Goal: Share content: Share content

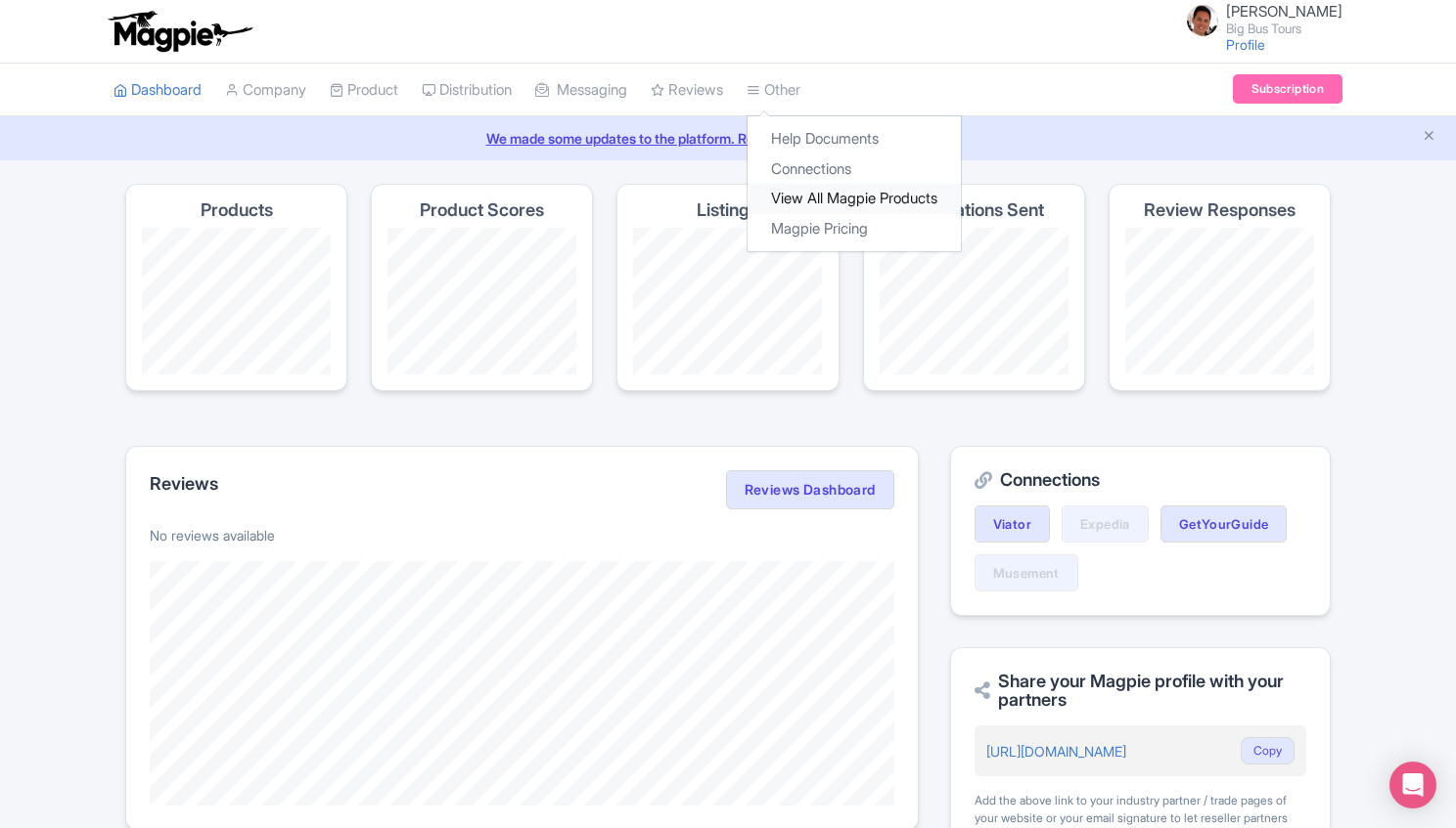
click at [815, 198] on link "View All Magpie Products" at bounding box center [854, 199] width 214 height 30
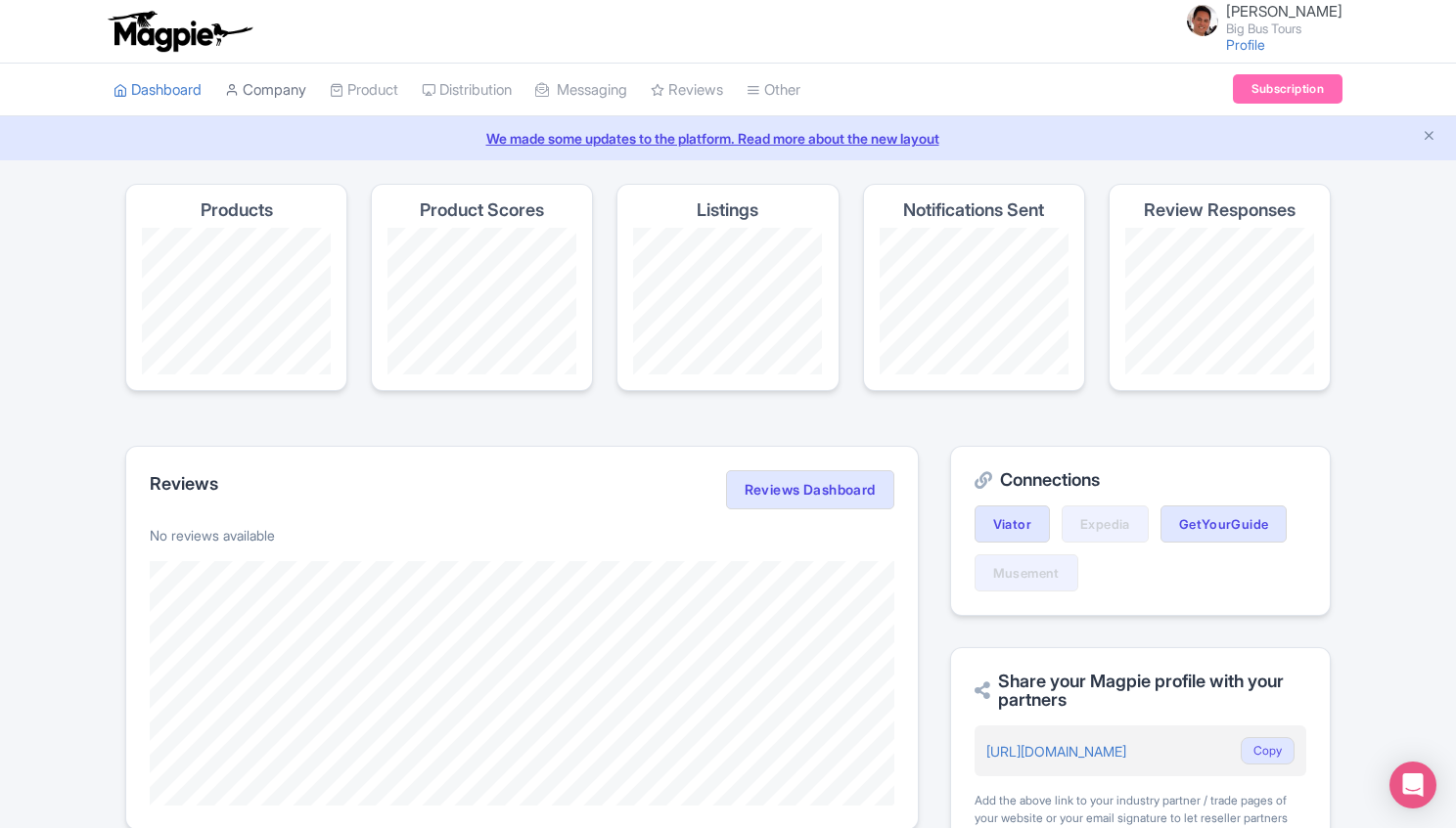
click at [250, 99] on link "Company" at bounding box center [265, 91] width 81 height 54
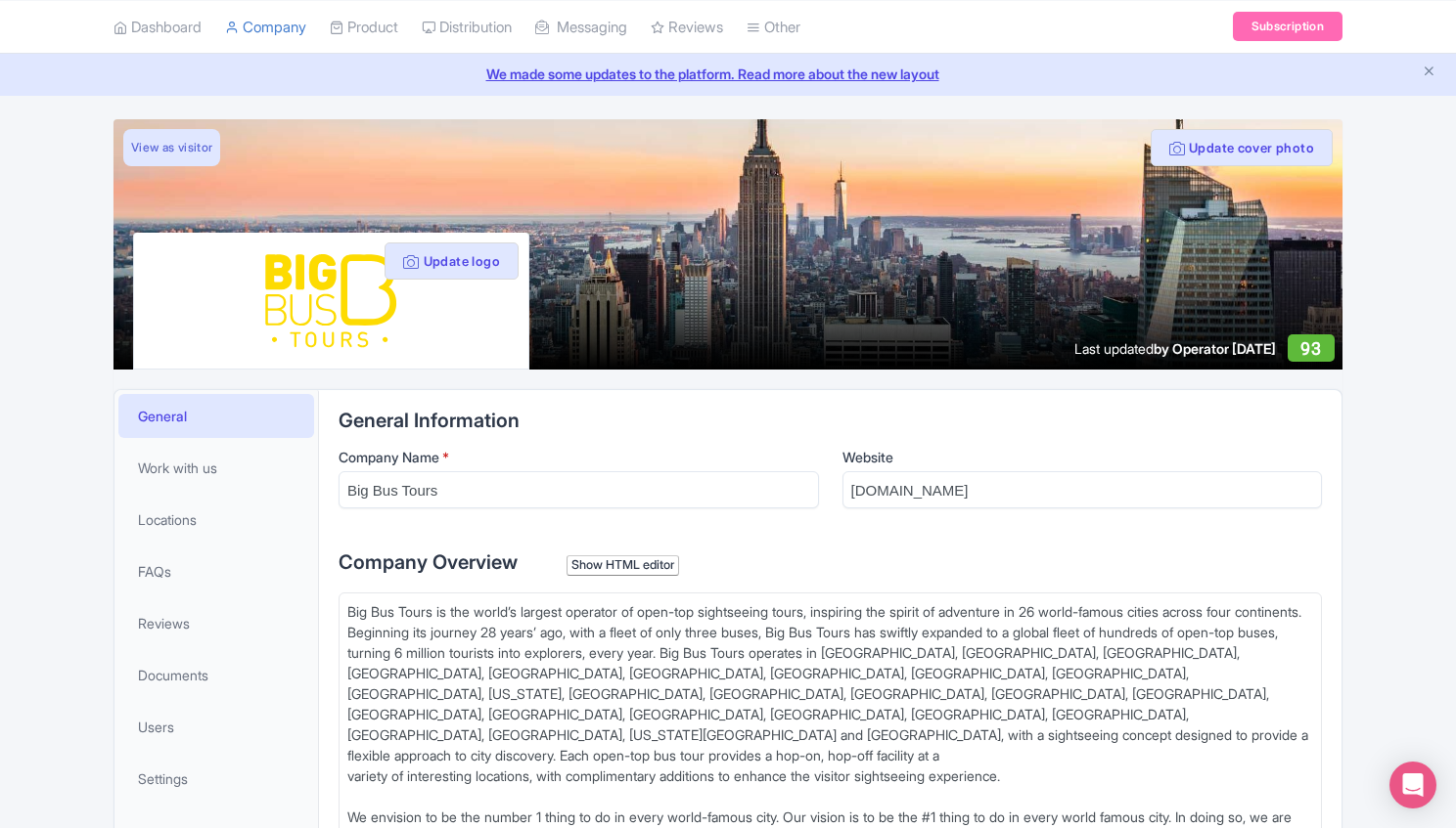
scroll to position [260, 0]
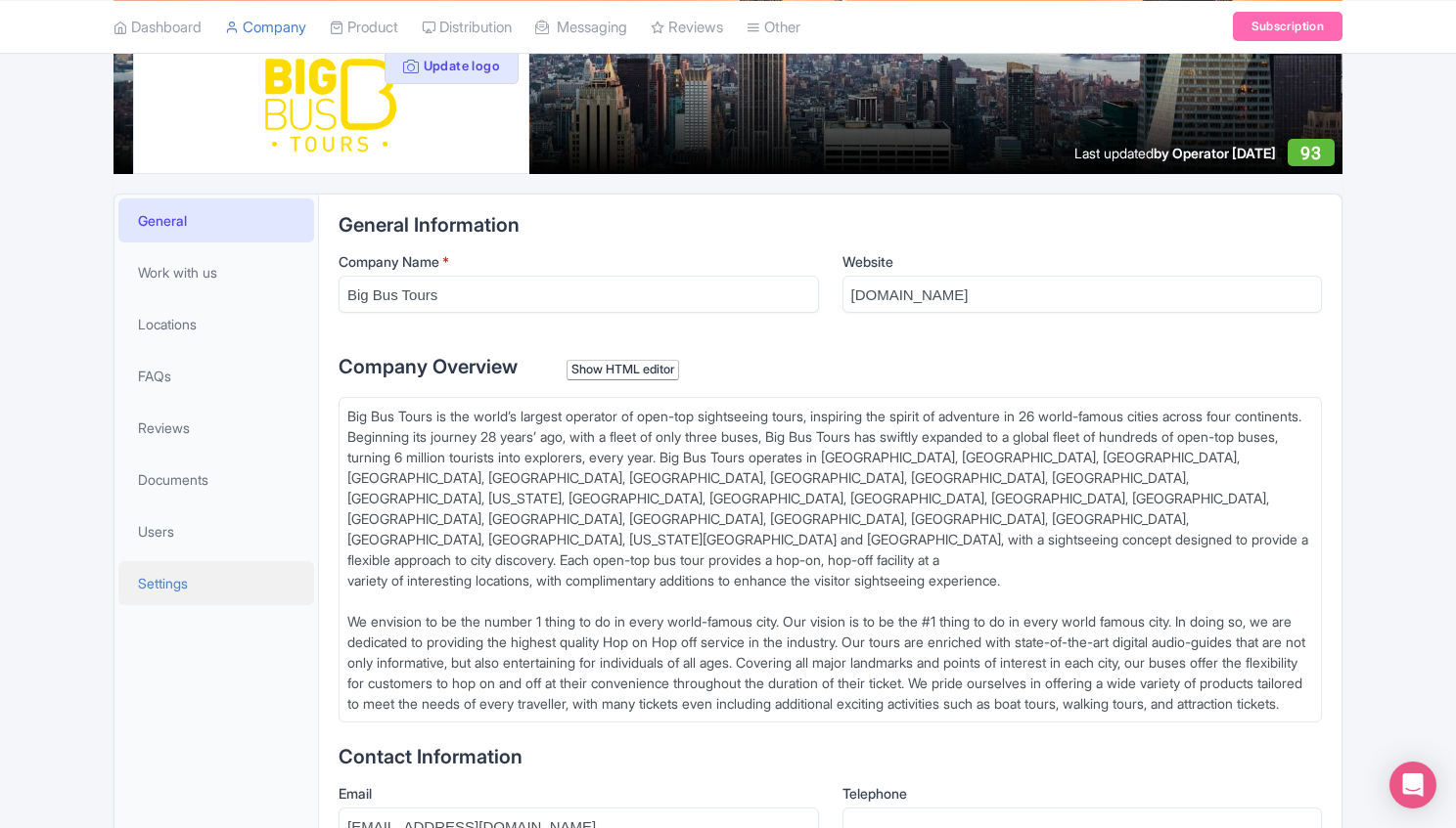
click at [201, 599] on link "Settings" at bounding box center [217, 584] width 196 height 44
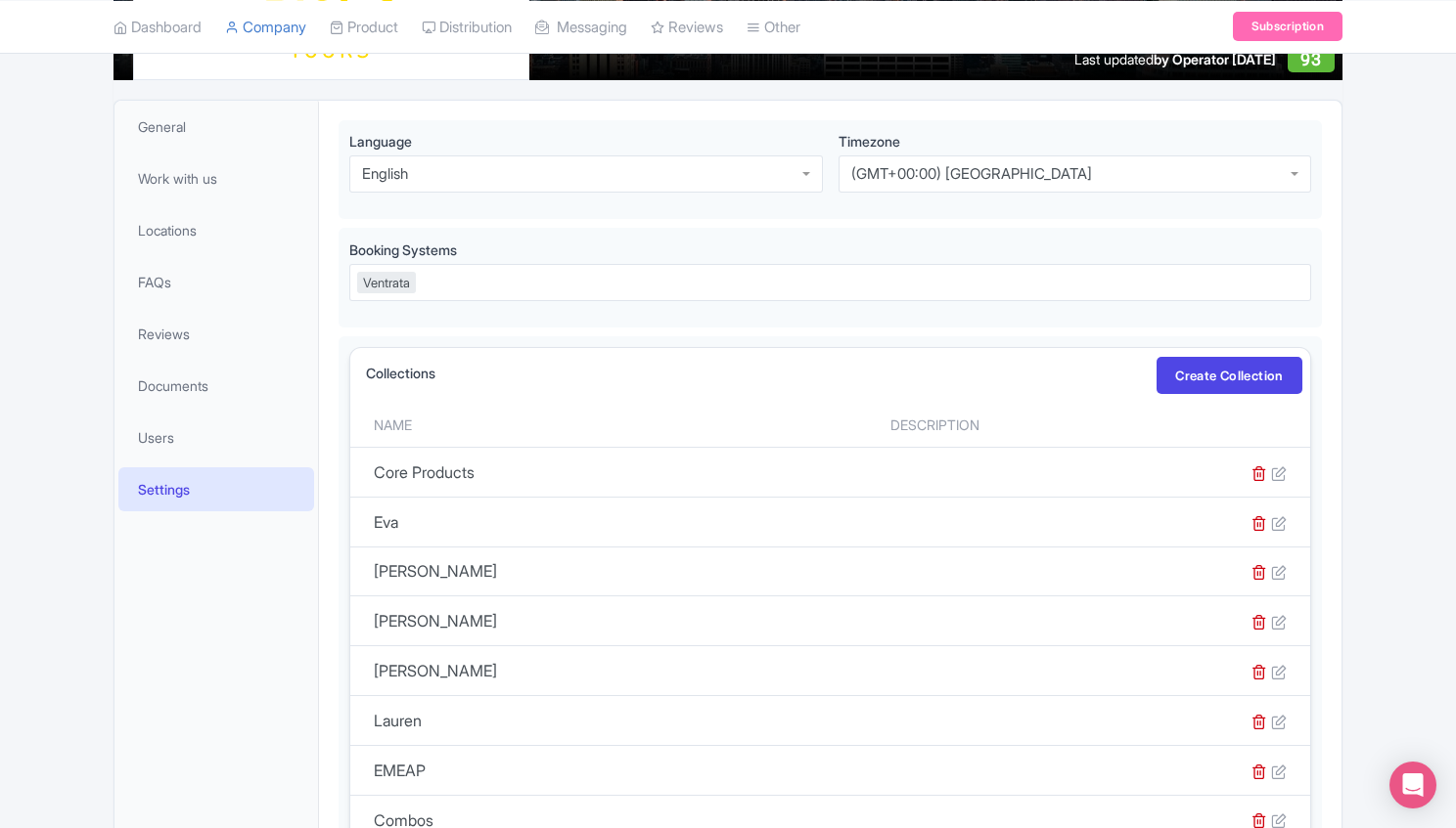
scroll to position [209, 0]
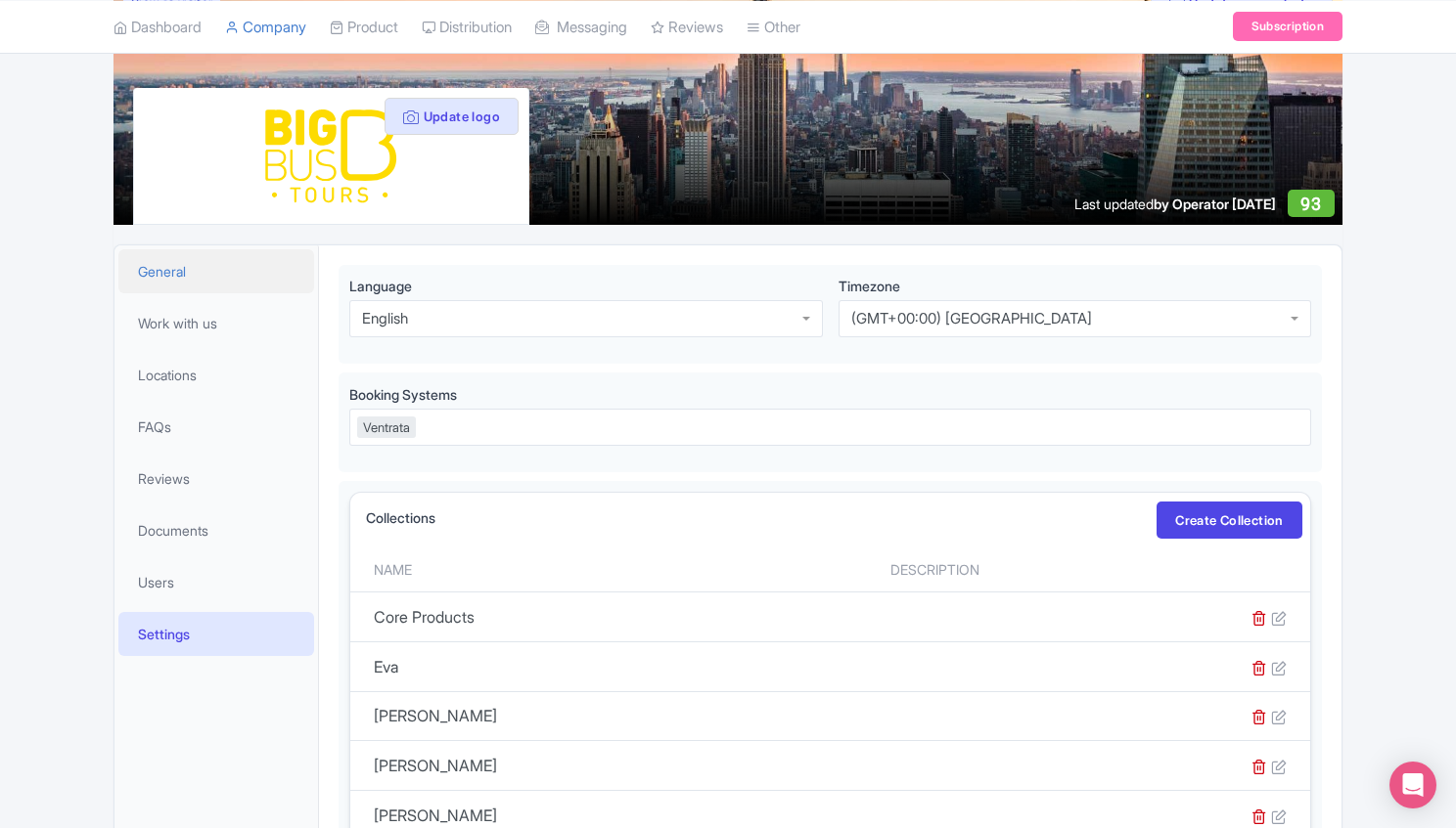
click at [192, 275] on link "General" at bounding box center [217, 271] width 196 height 44
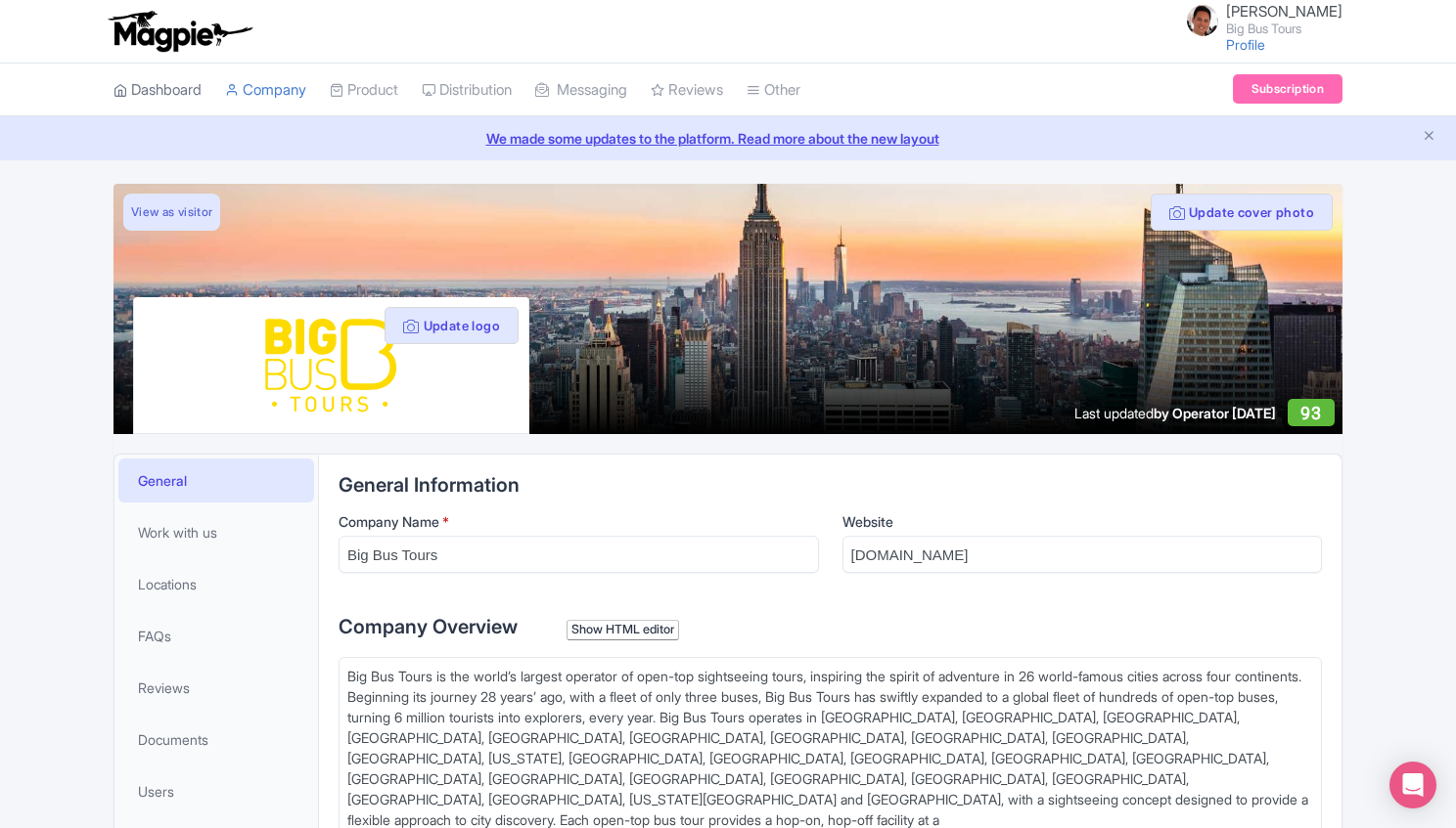
click at [159, 75] on link "Dashboard" at bounding box center [158, 91] width 88 height 54
click at [184, 90] on link "Dashboard" at bounding box center [158, 91] width 88 height 54
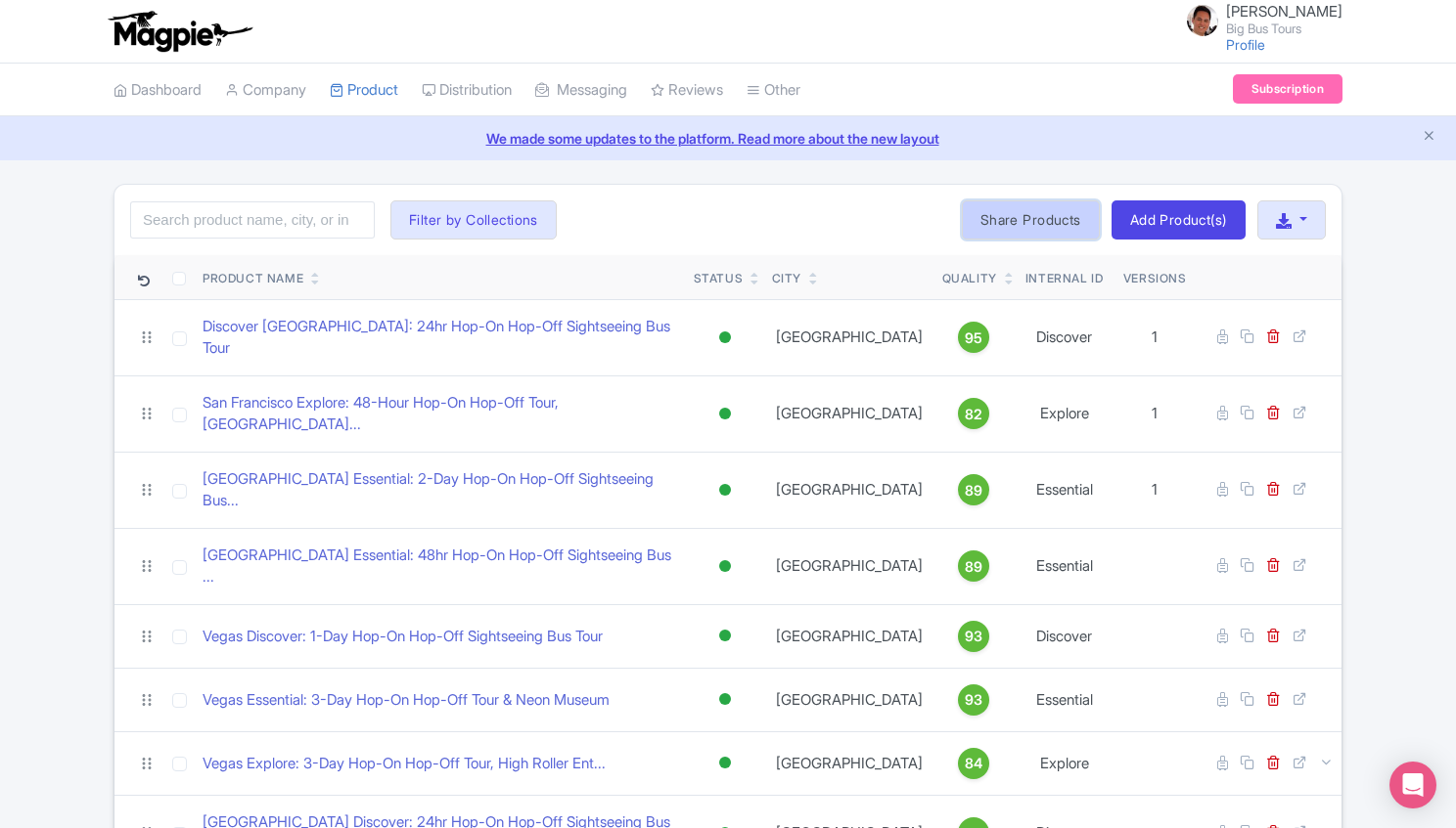
click at [1024, 225] on link "Share Products" at bounding box center [1031, 219] width 138 height 39
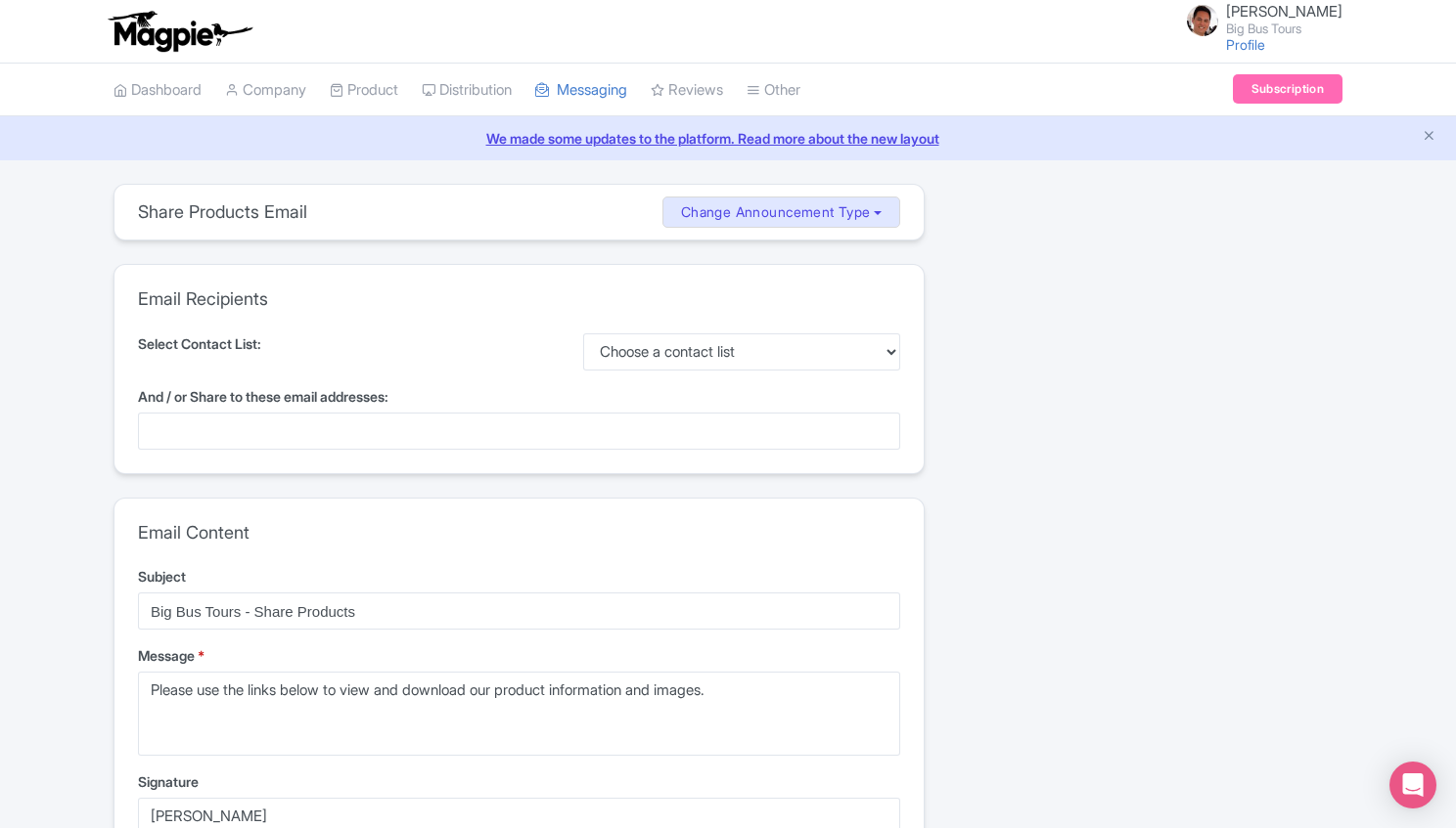
click at [421, 419] on div at bounding box center [519, 431] width 762 height 37
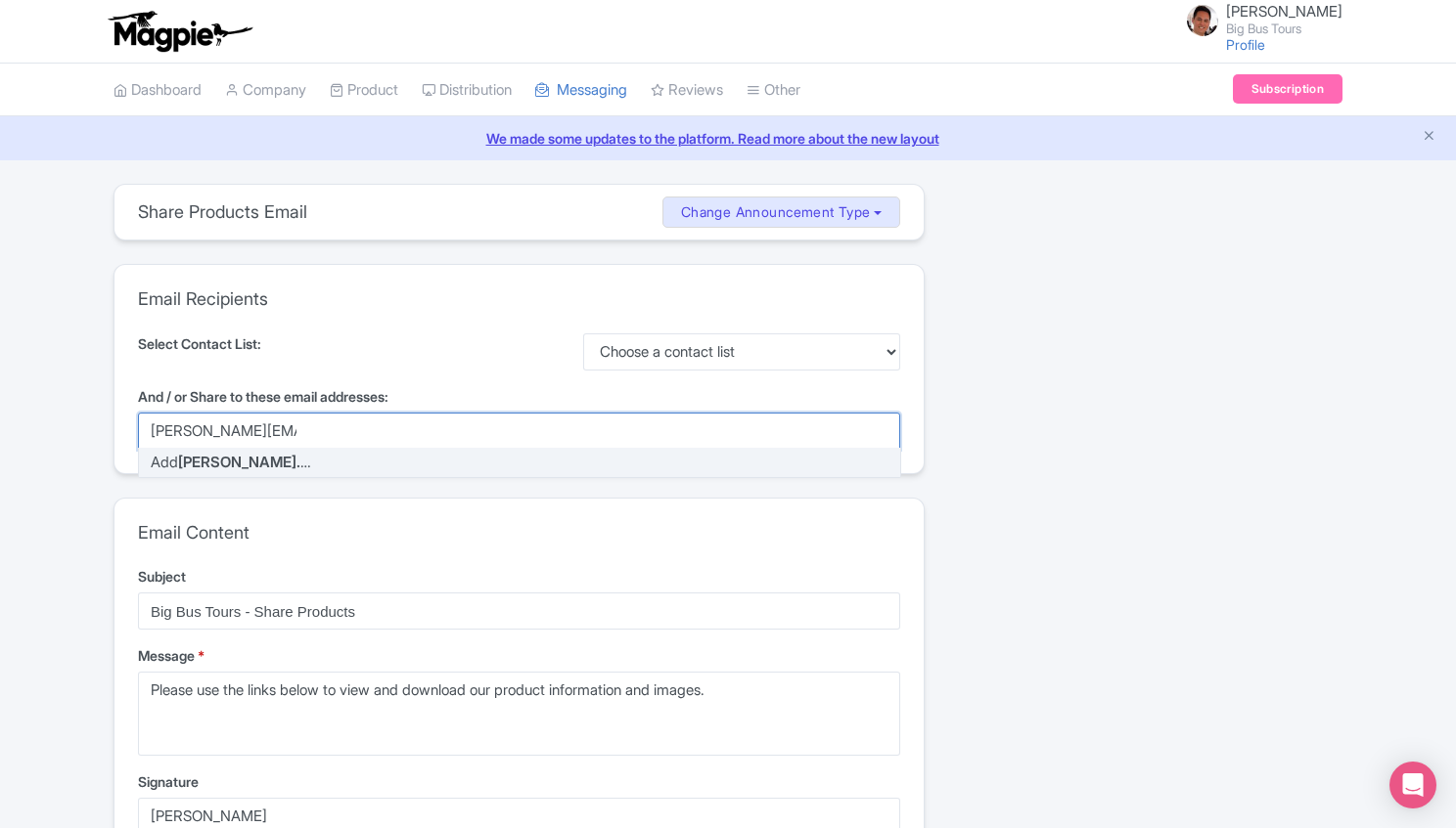
type input "tonyw@bigbustours.com"
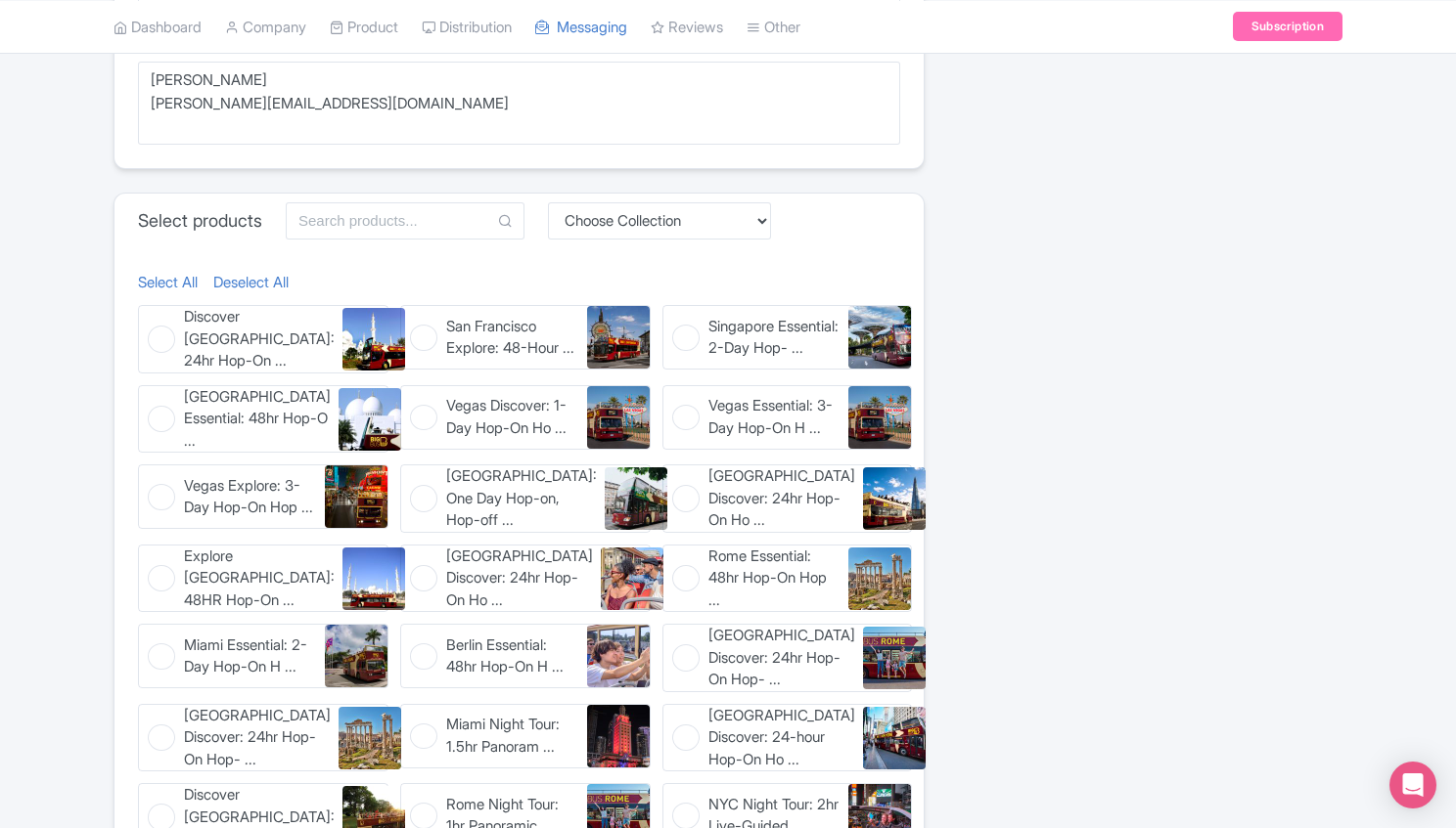
scroll to position [493, 0]
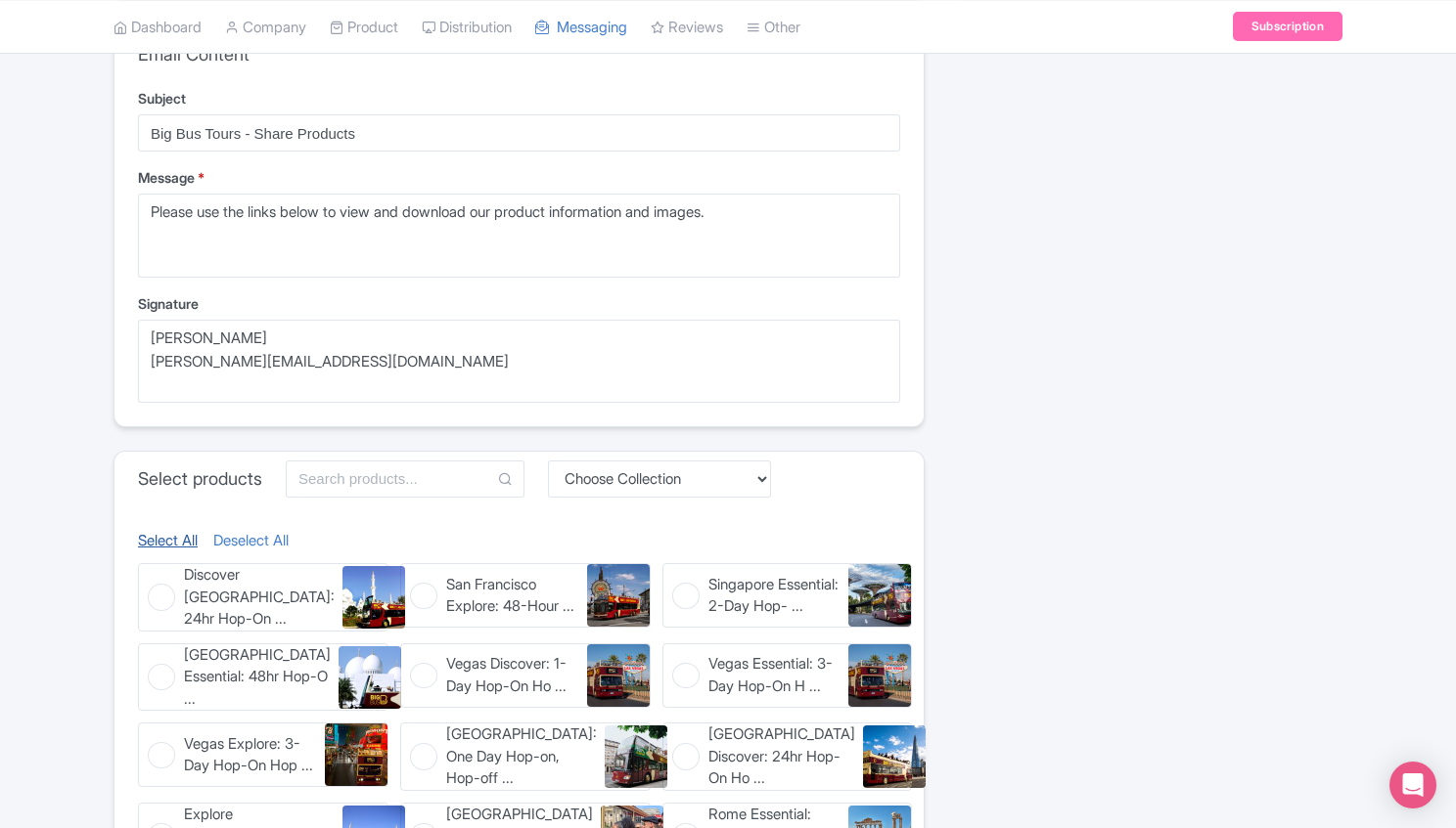
click at [173, 543] on link "Select All" at bounding box center [168, 541] width 60 height 23
checkbox input "true"
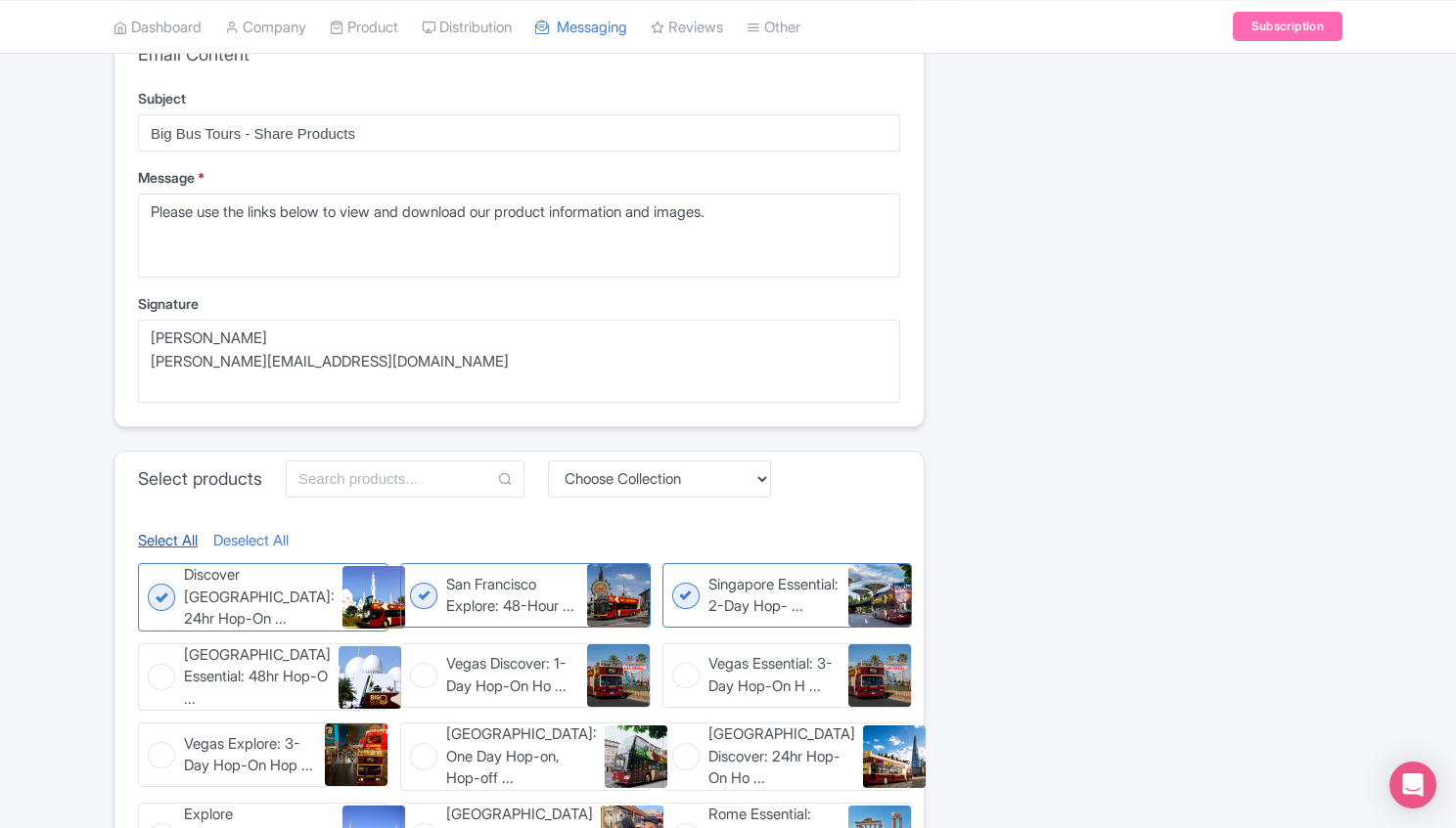
checkbox input "true"
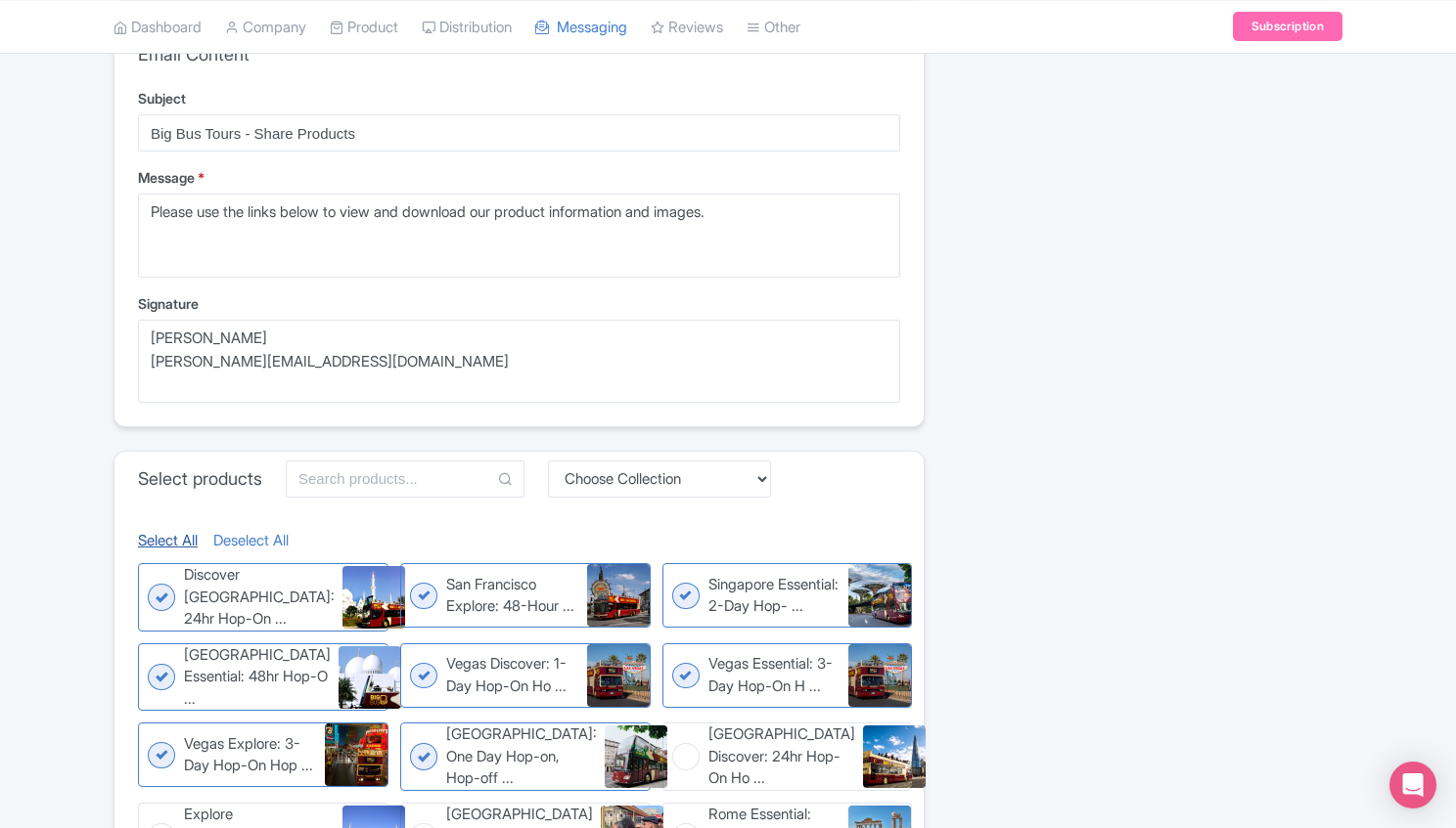
checkbox input "true"
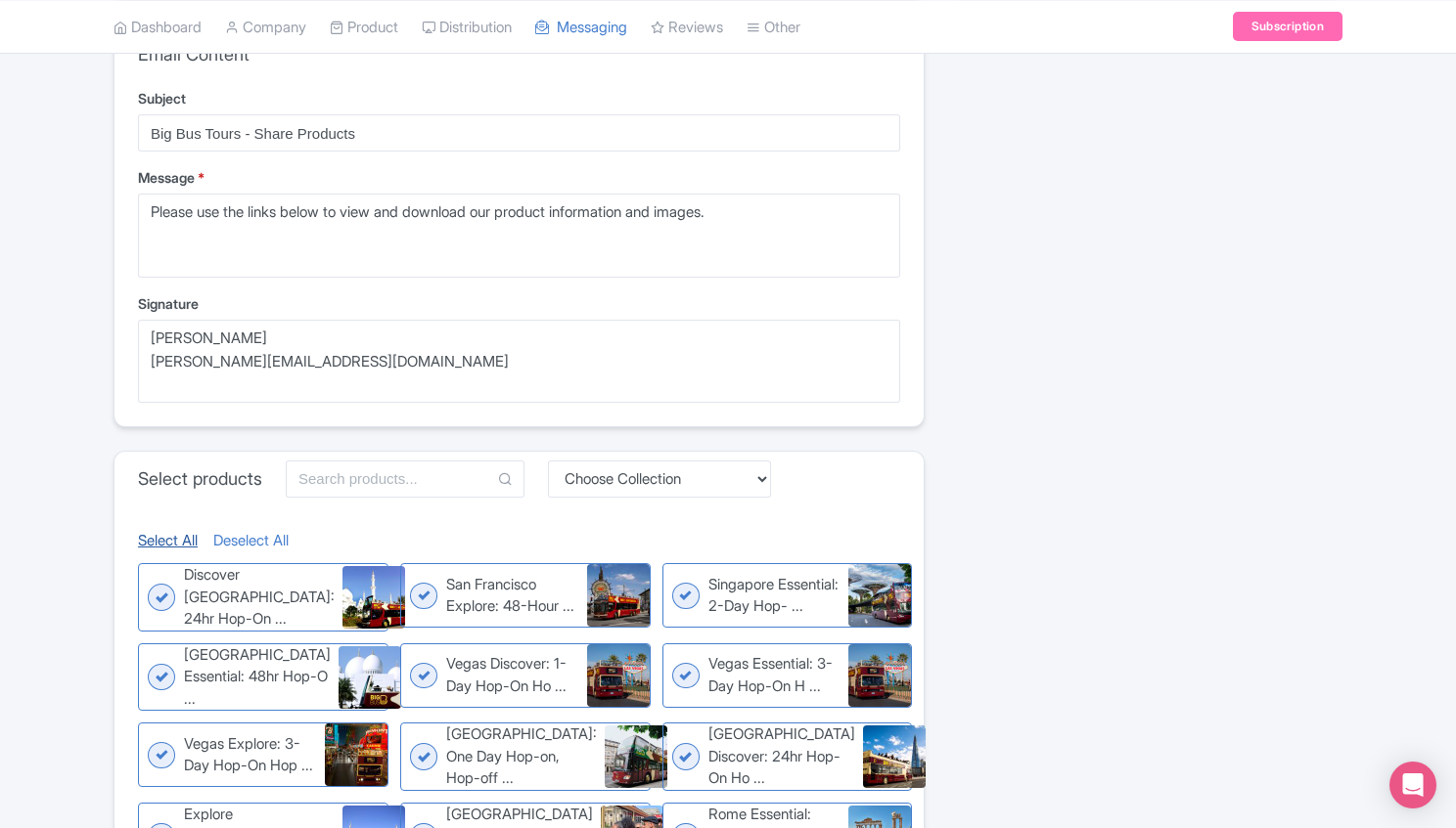
checkbox input "true"
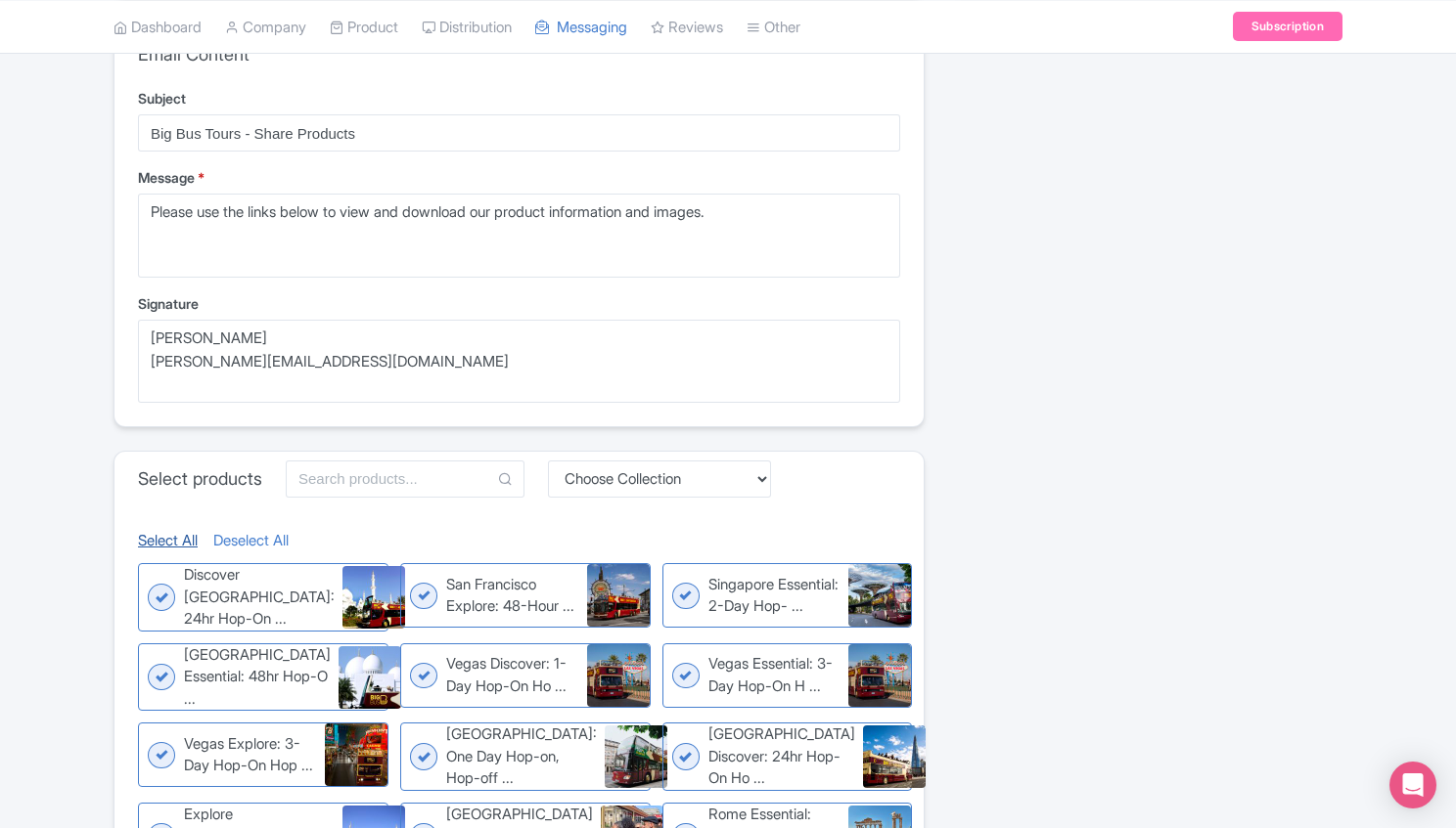
checkbox input "true"
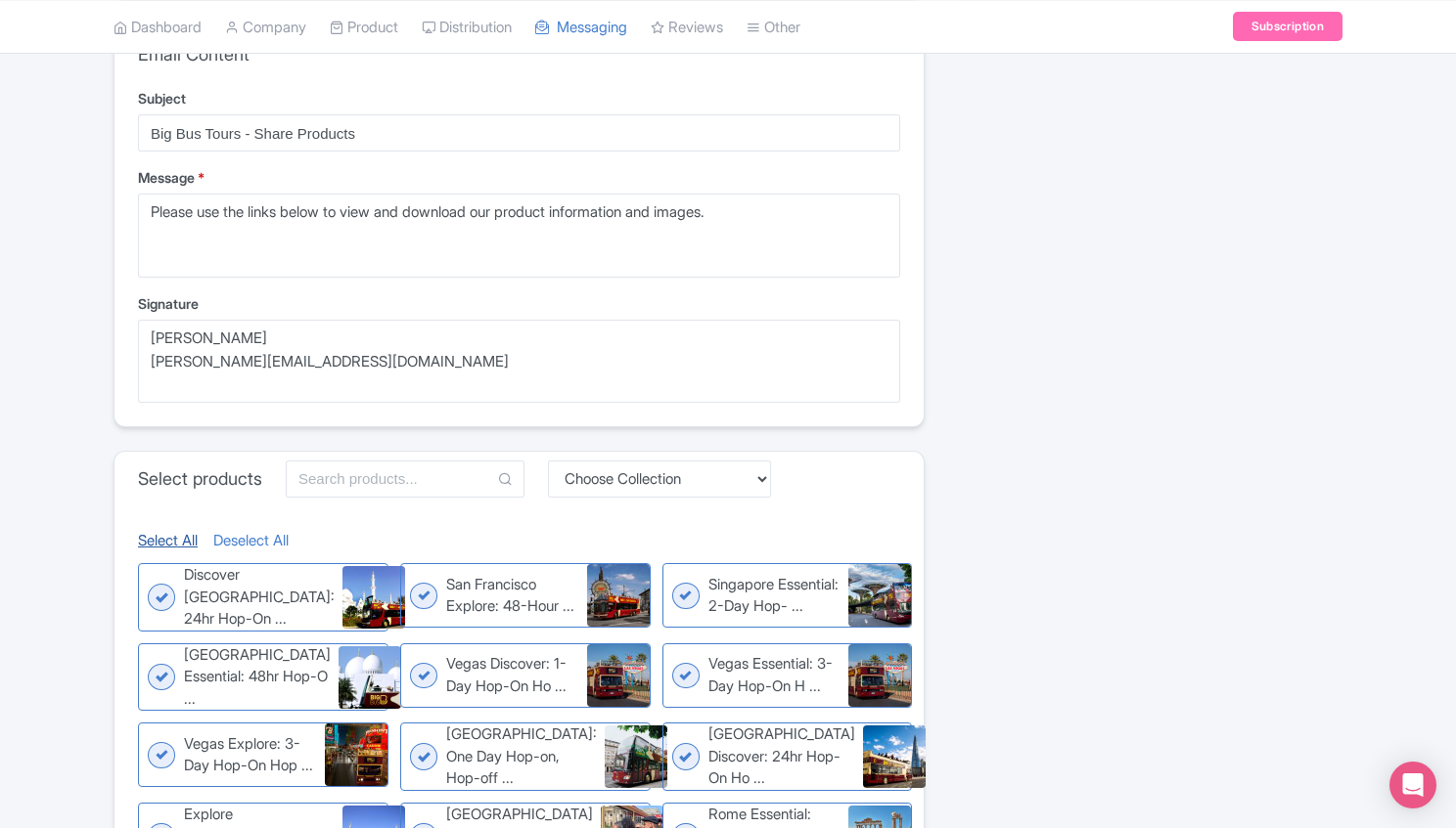
checkbox input "true"
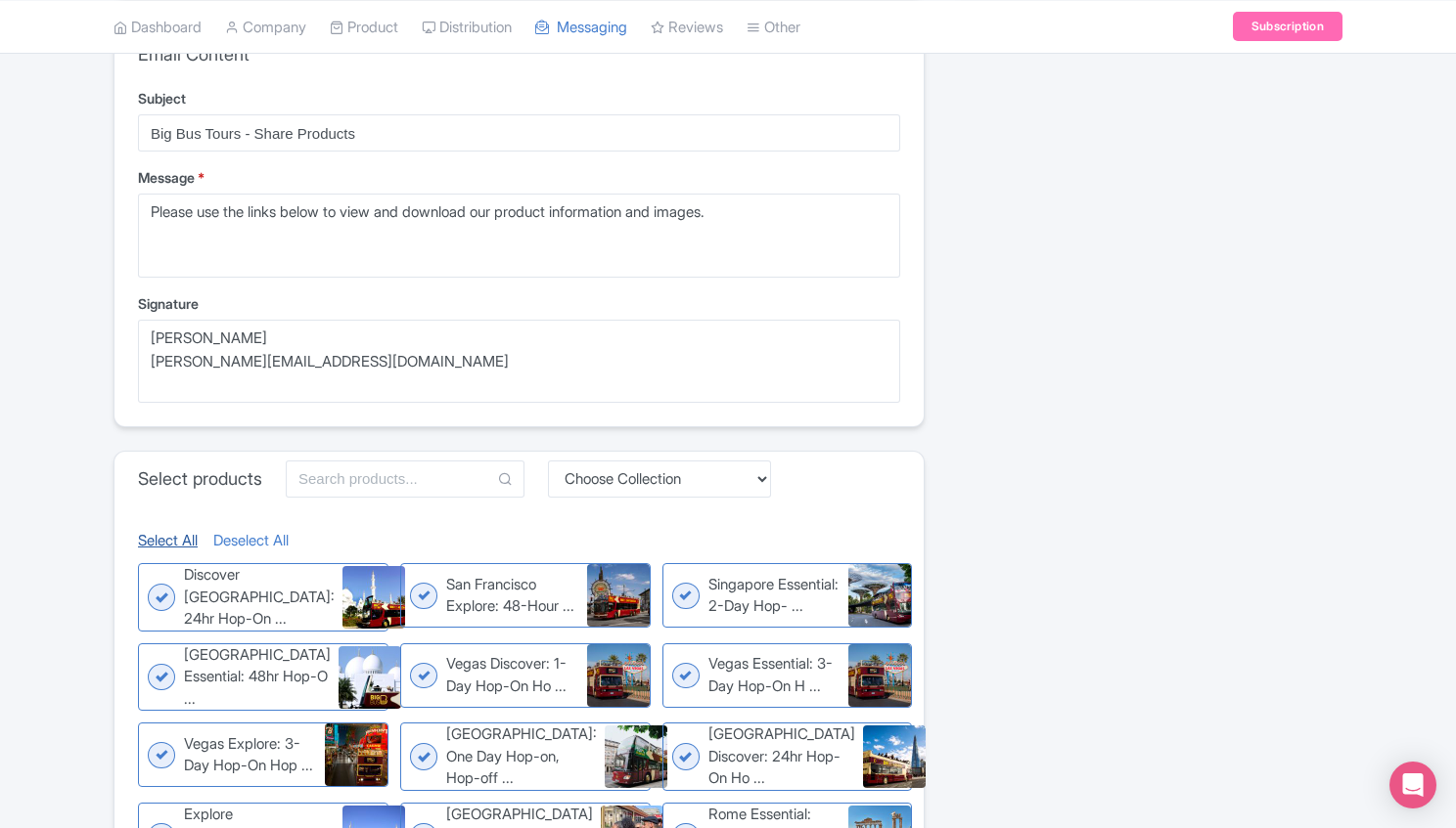
checkbox input "true"
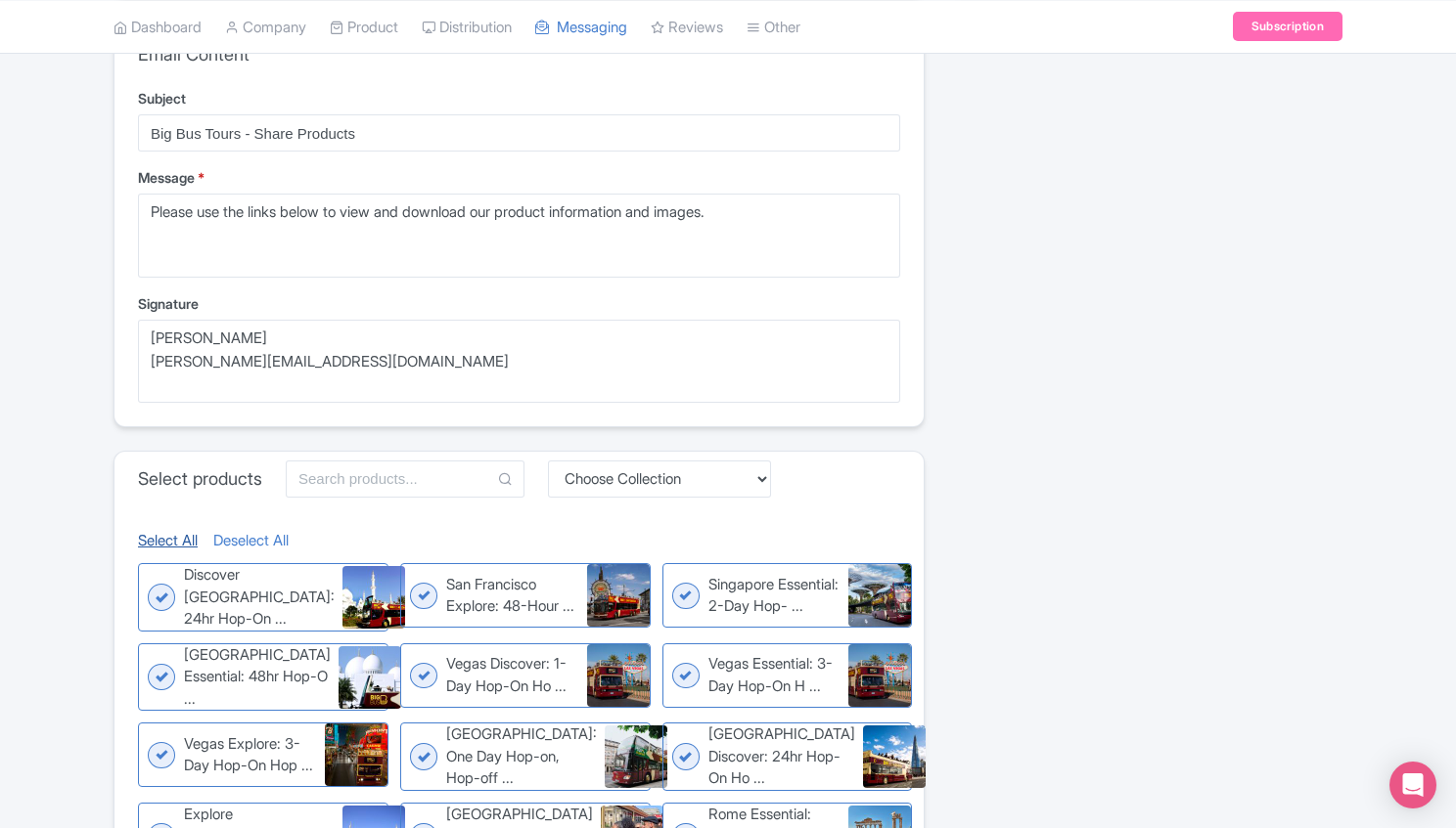
checkbox input "true"
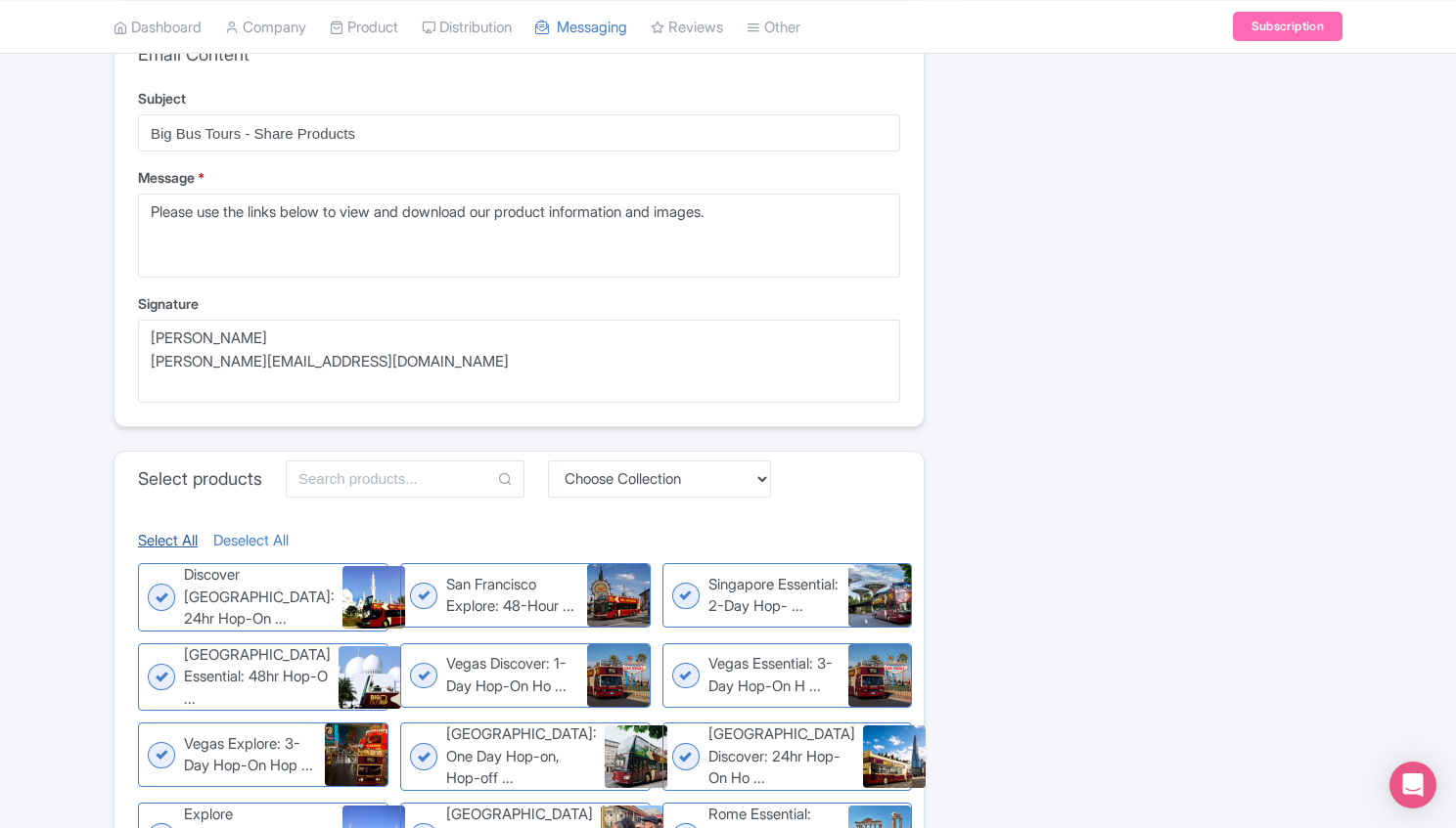
checkbox input "true"
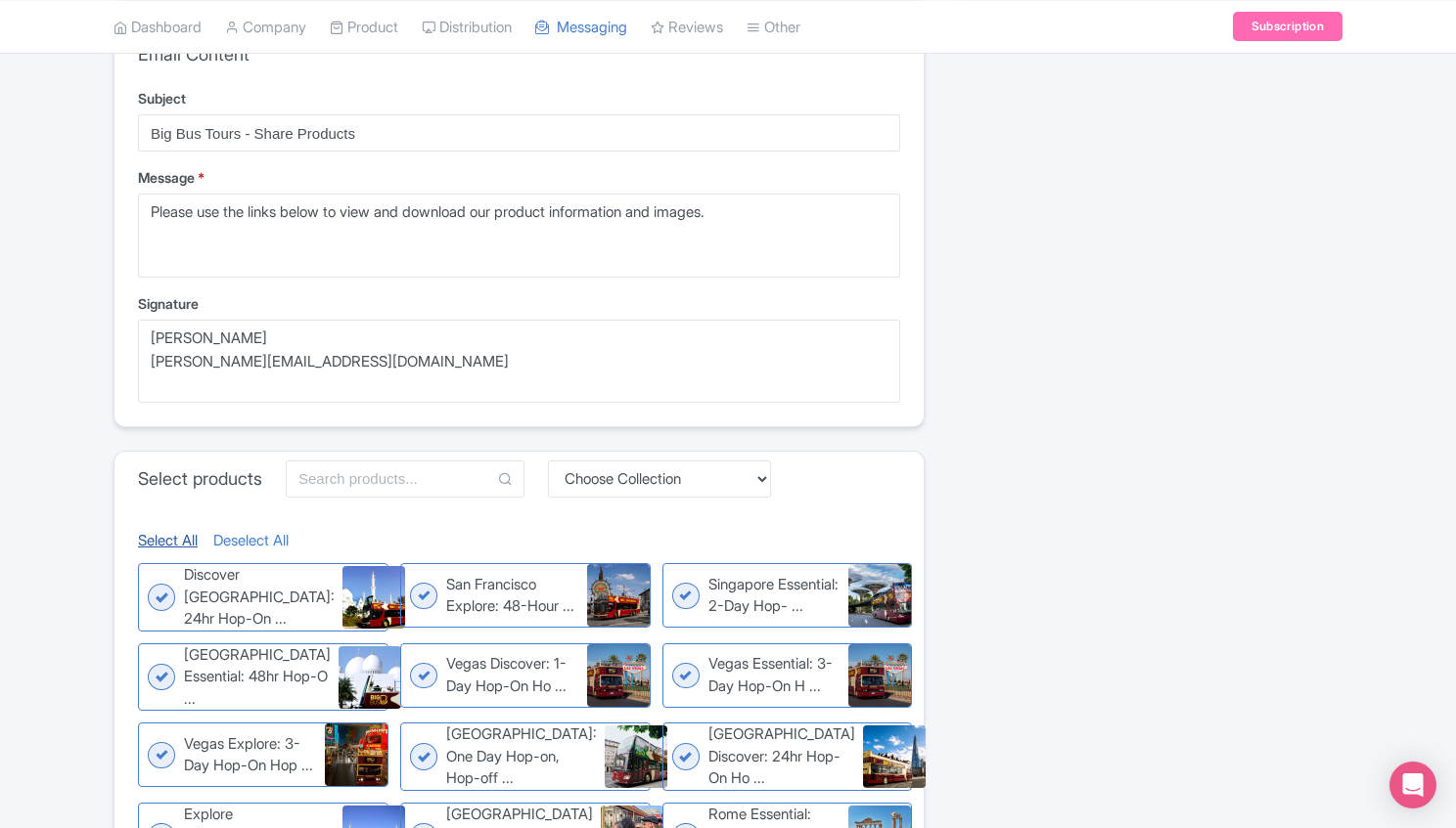
checkbox input "true"
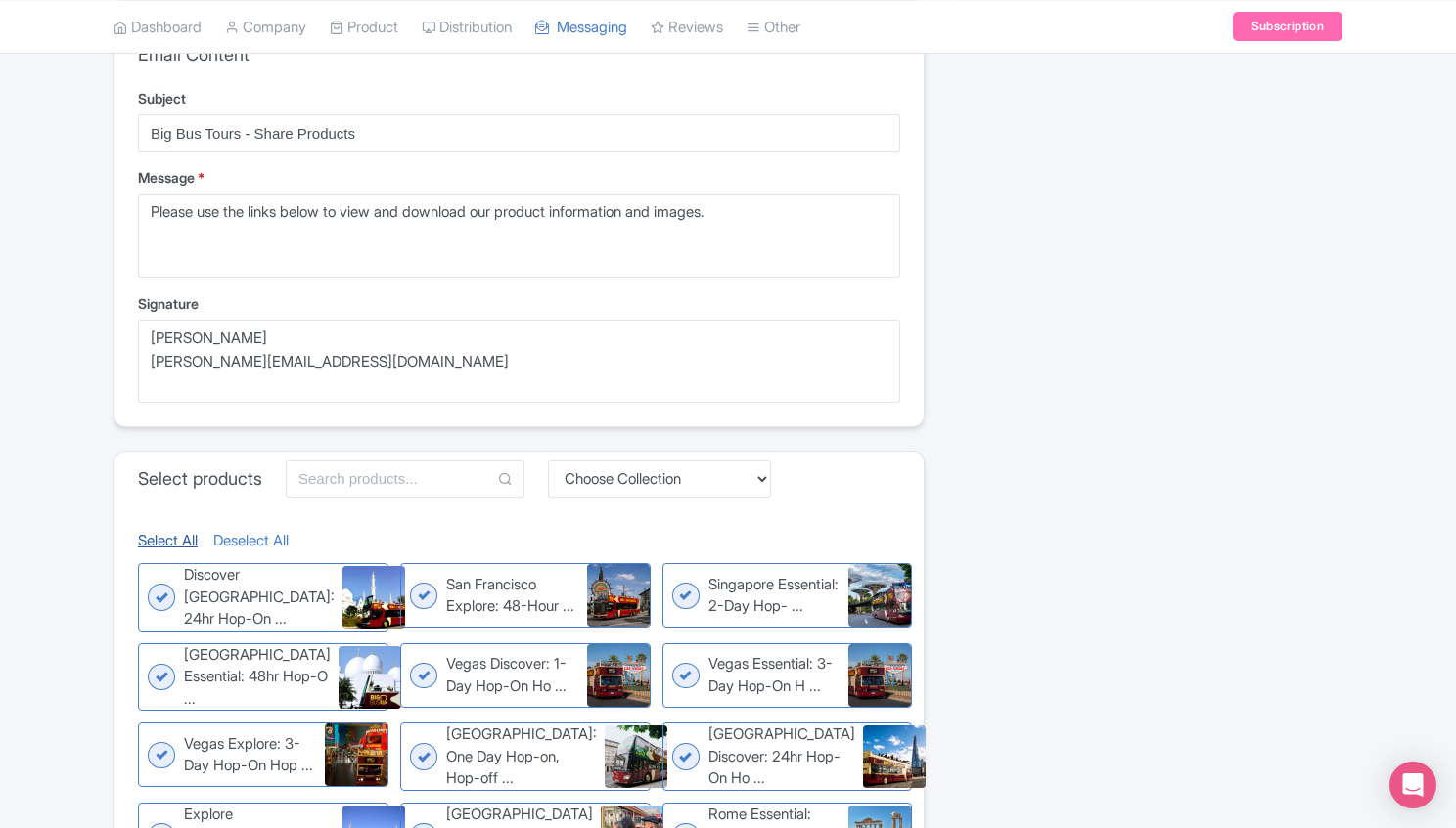
checkbox input "true"
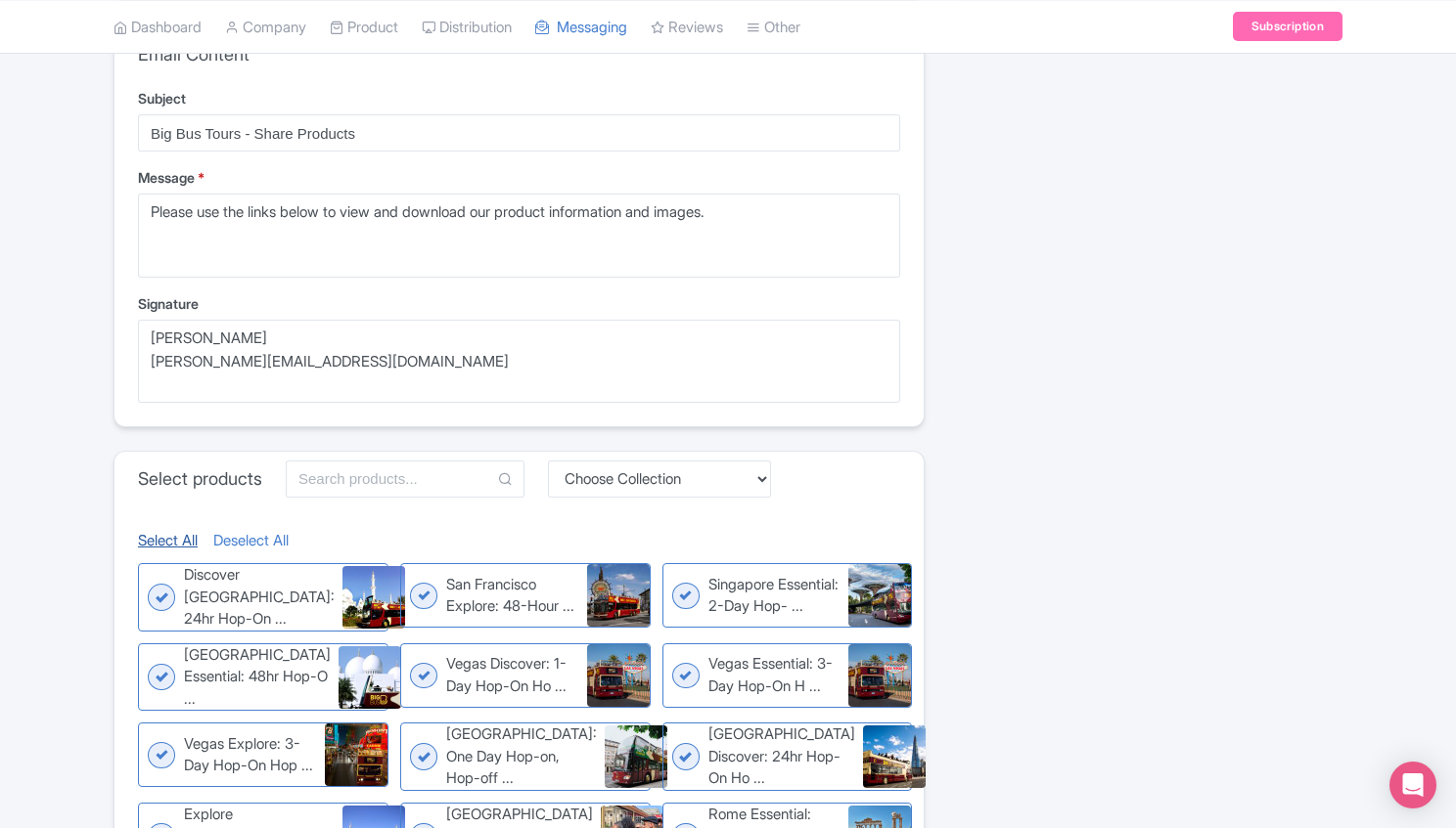
checkbox input "true"
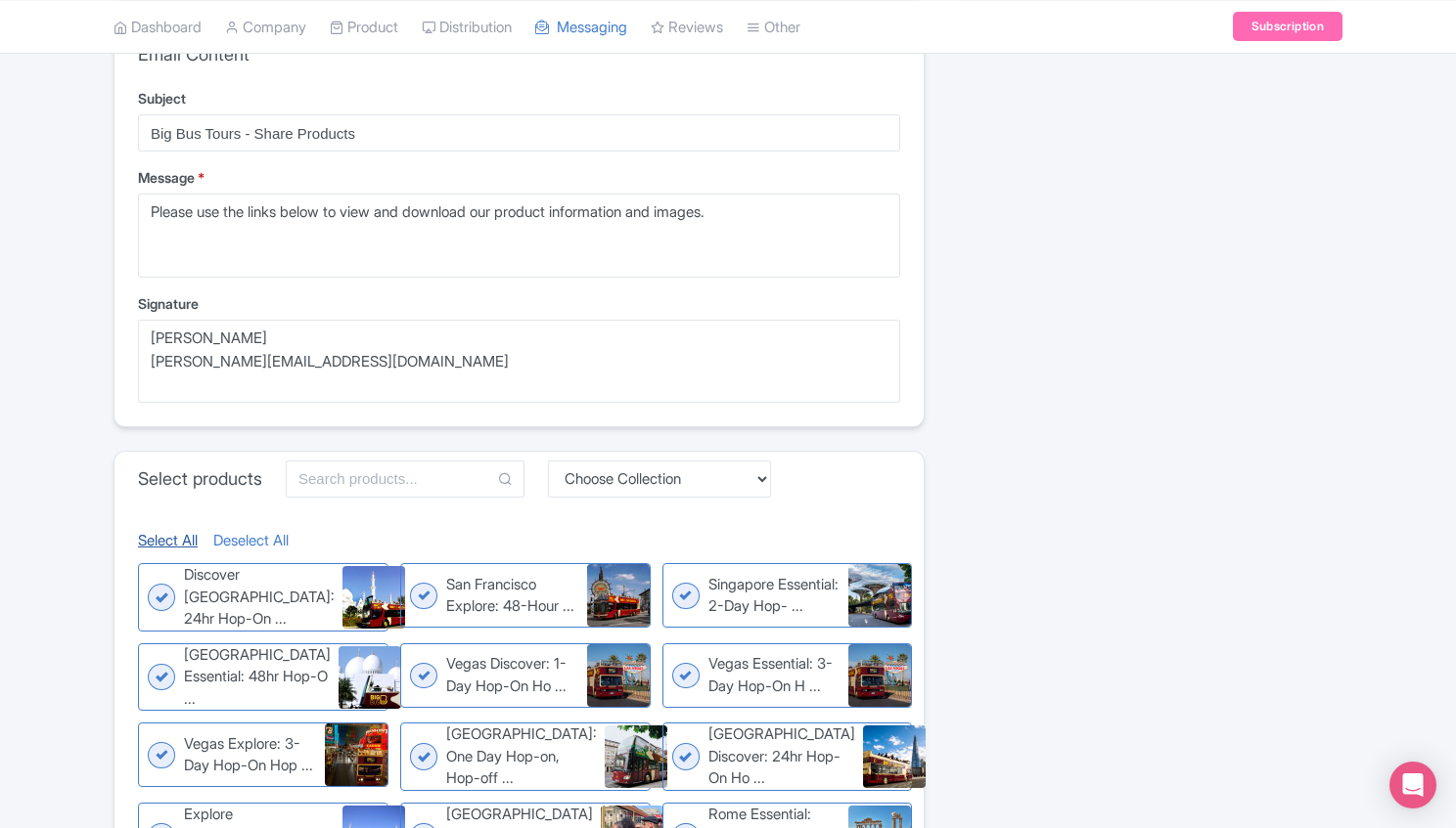
checkbox input "true"
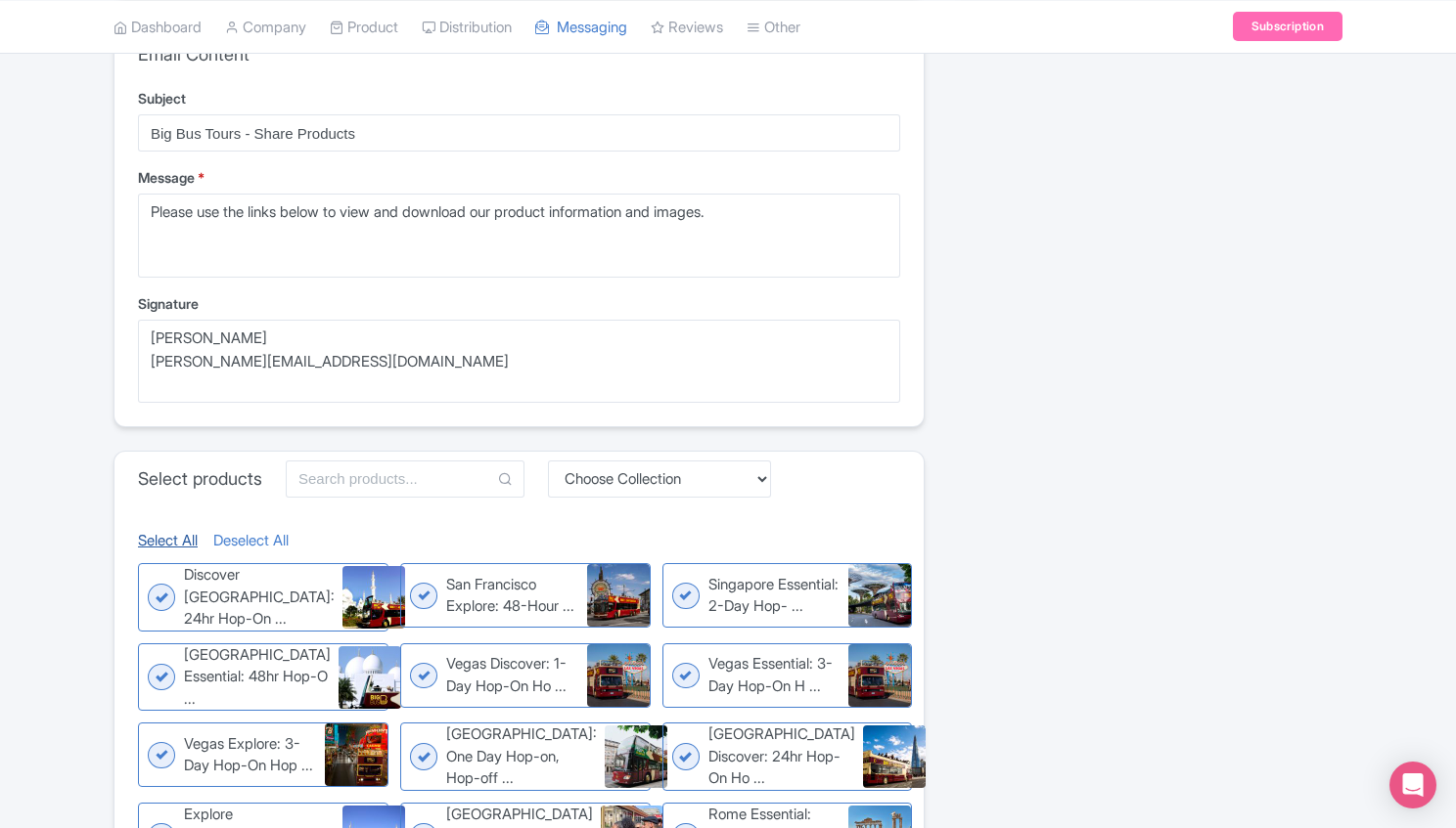
checkbox input "true"
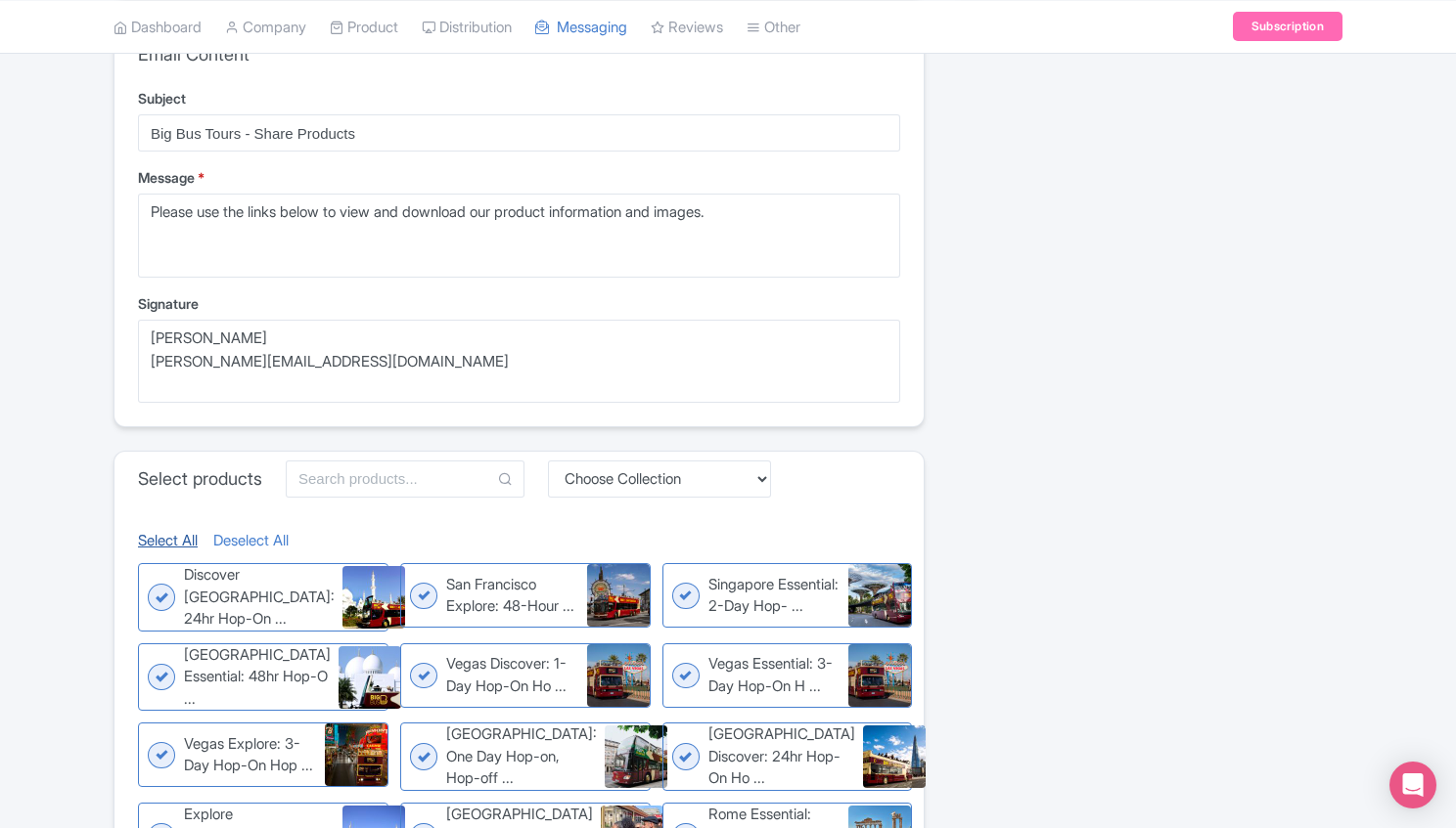
checkbox input "true"
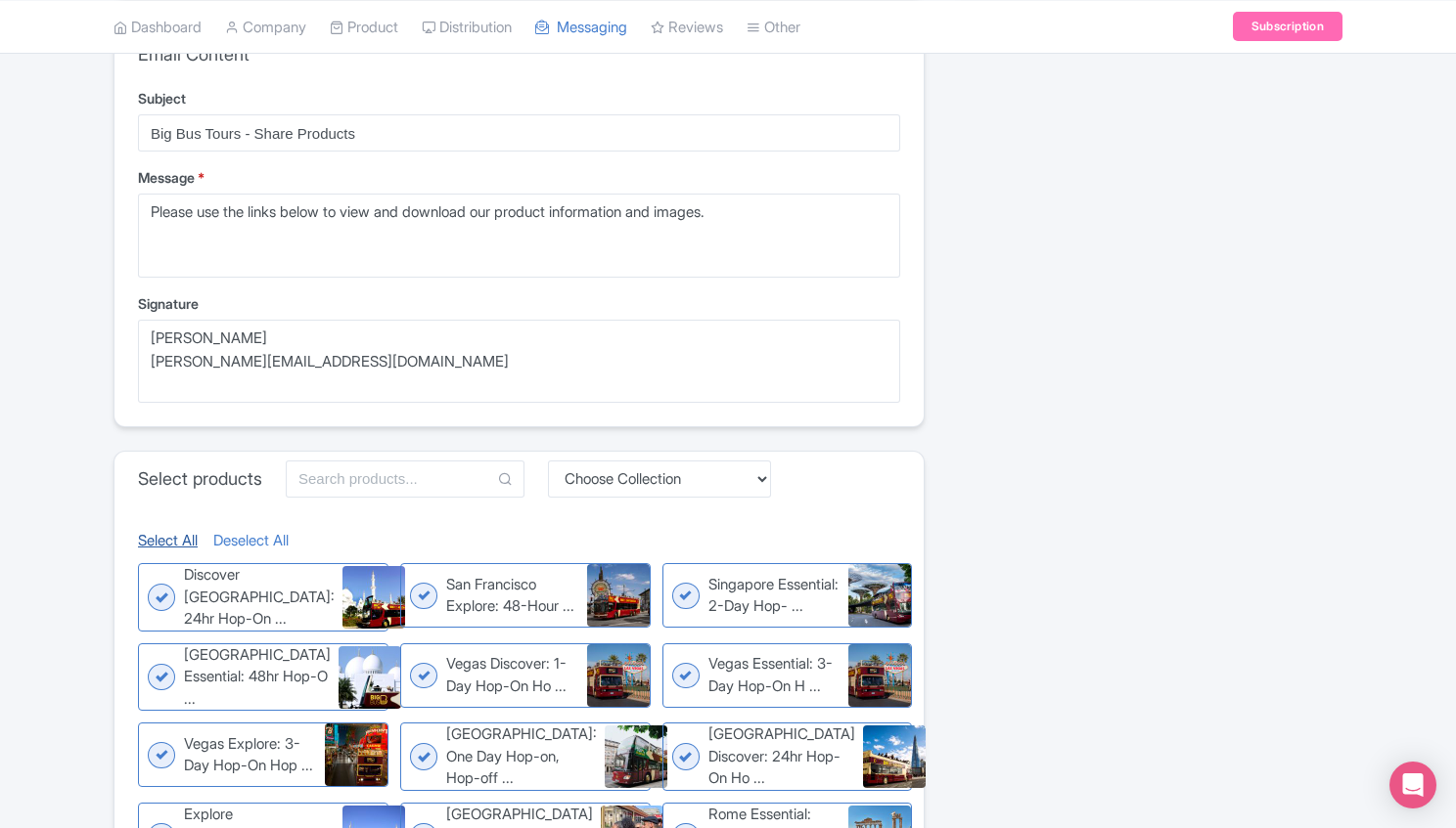
checkbox input "true"
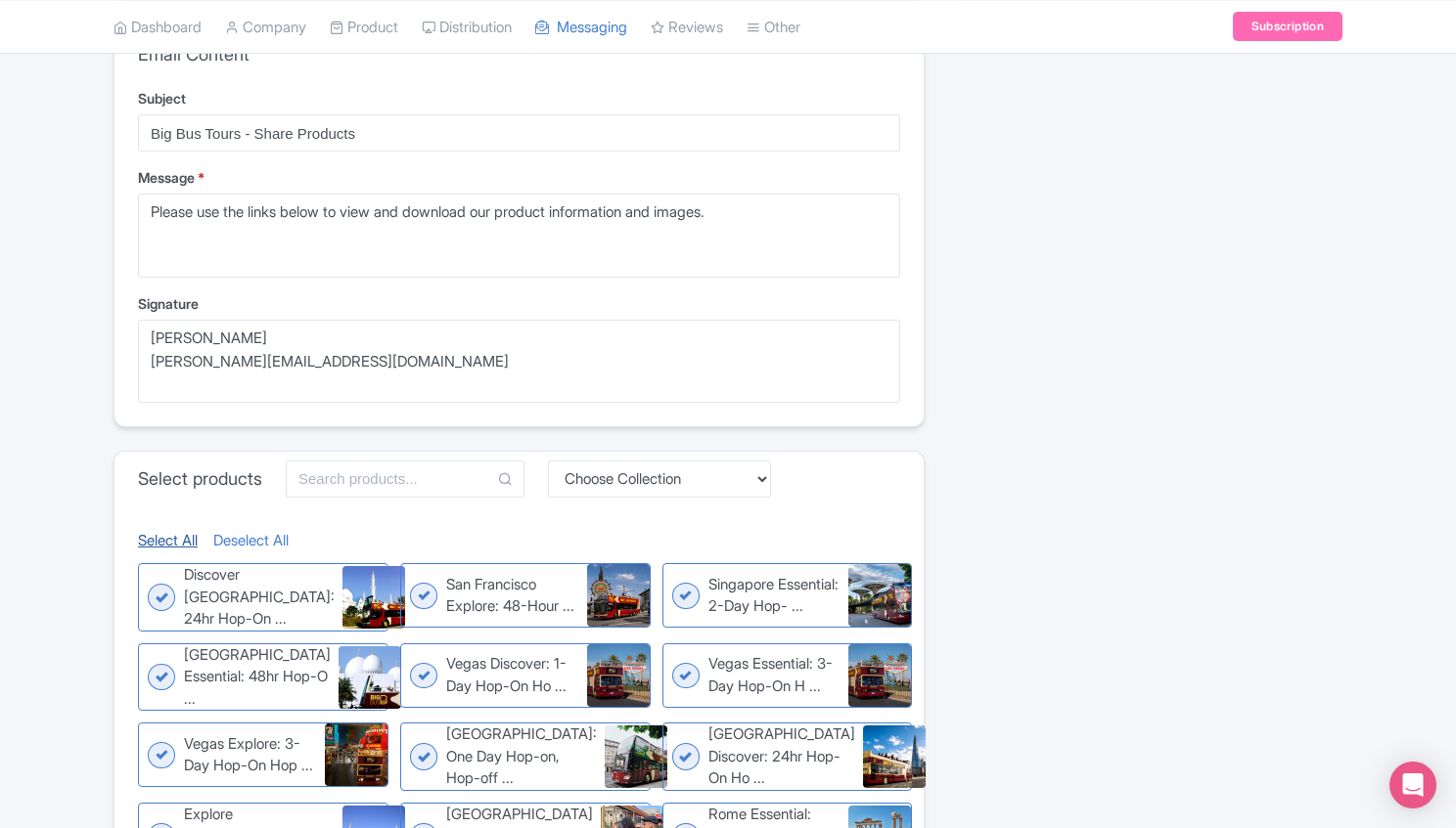
checkbox input "true"
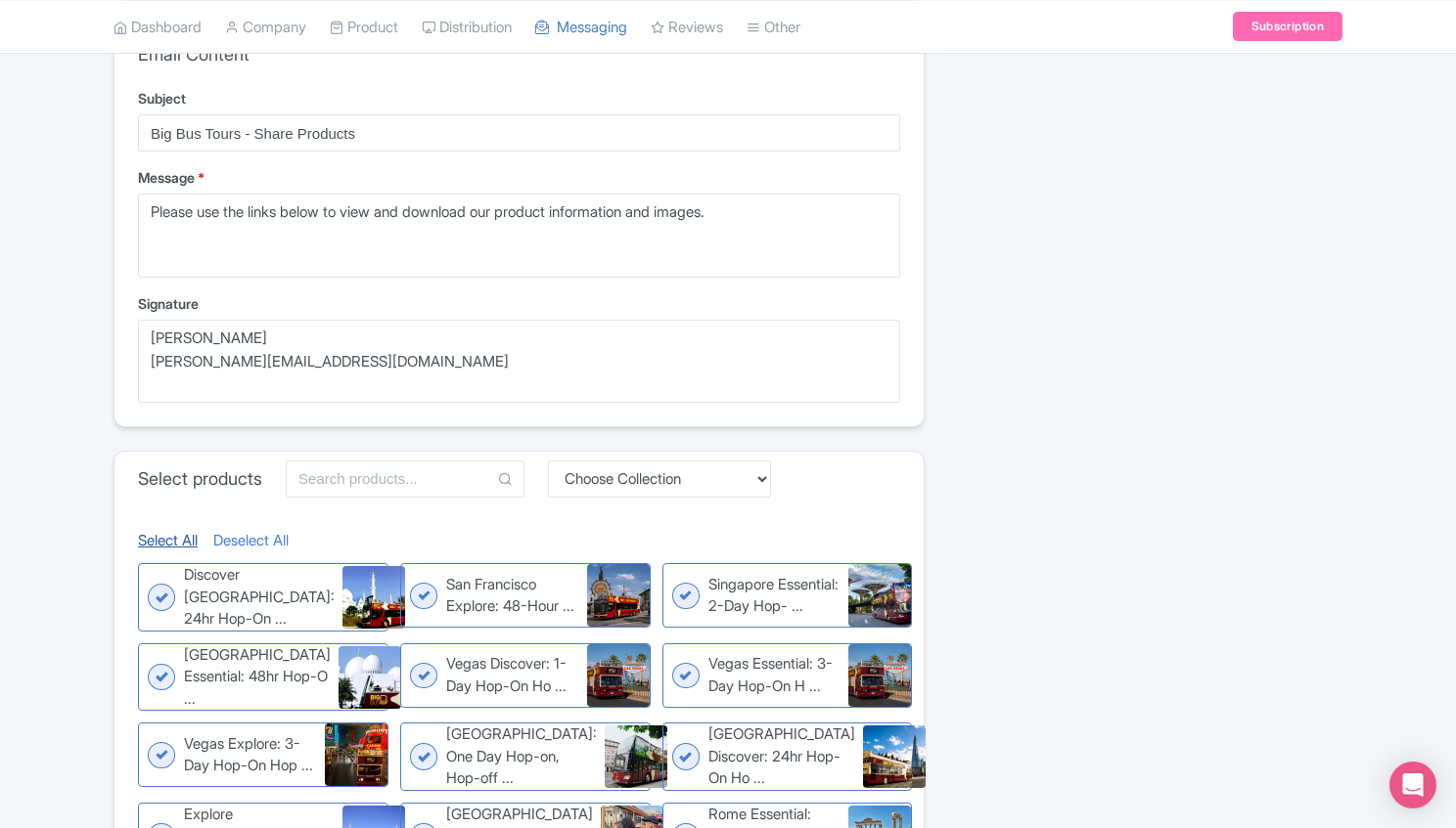
checkbox input "true"
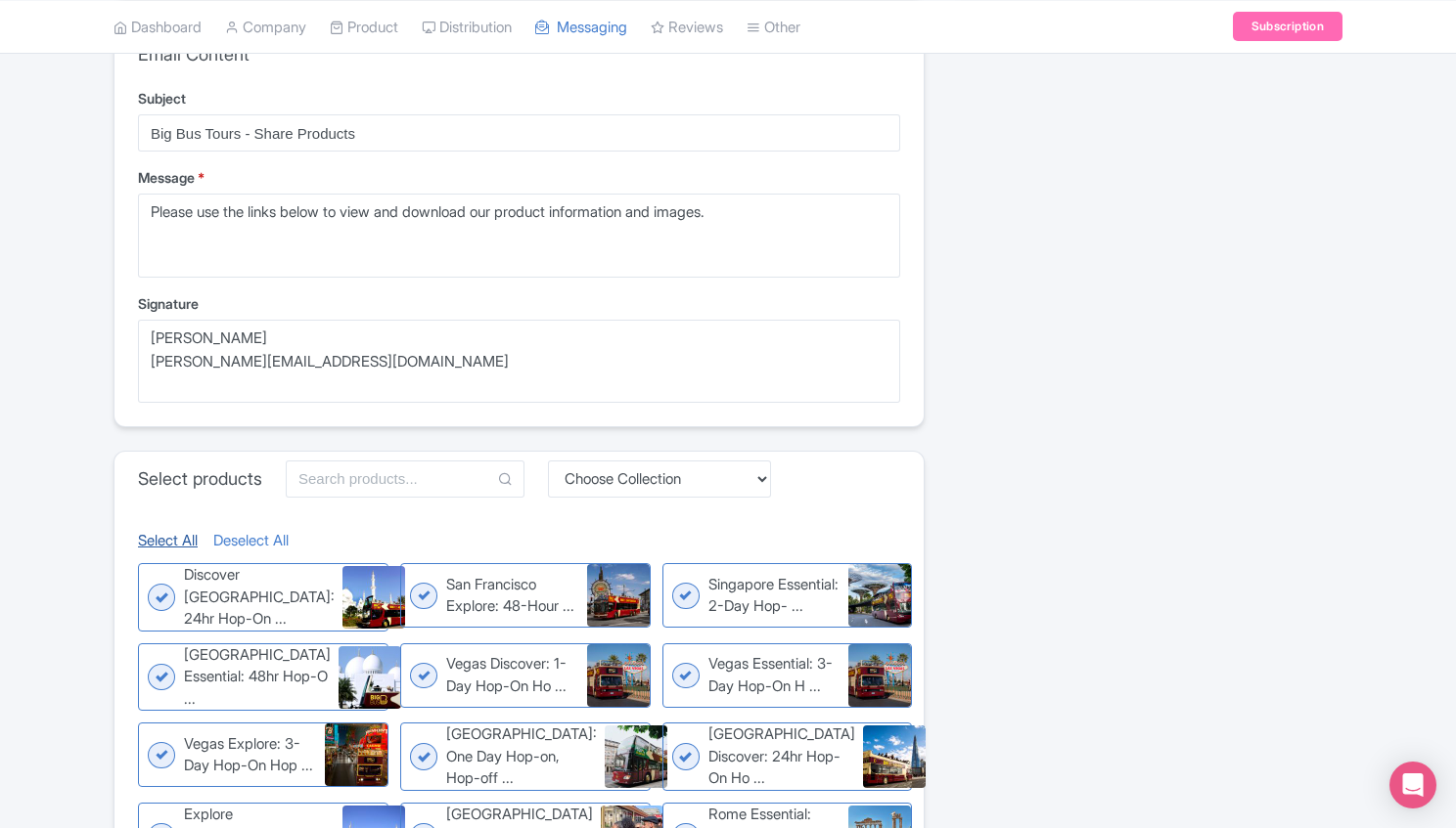
checkbox input "true"
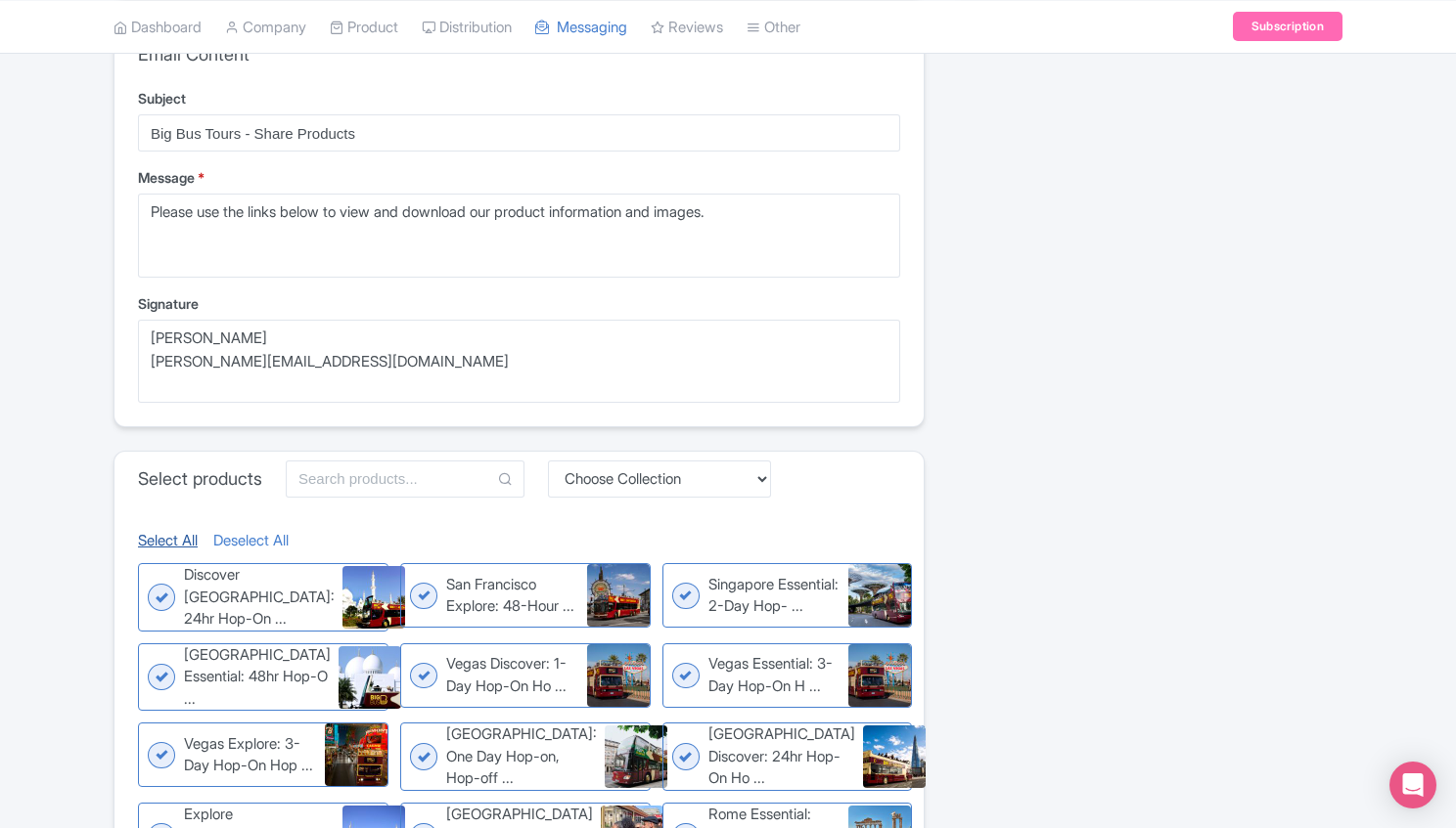
checkbox input "true"
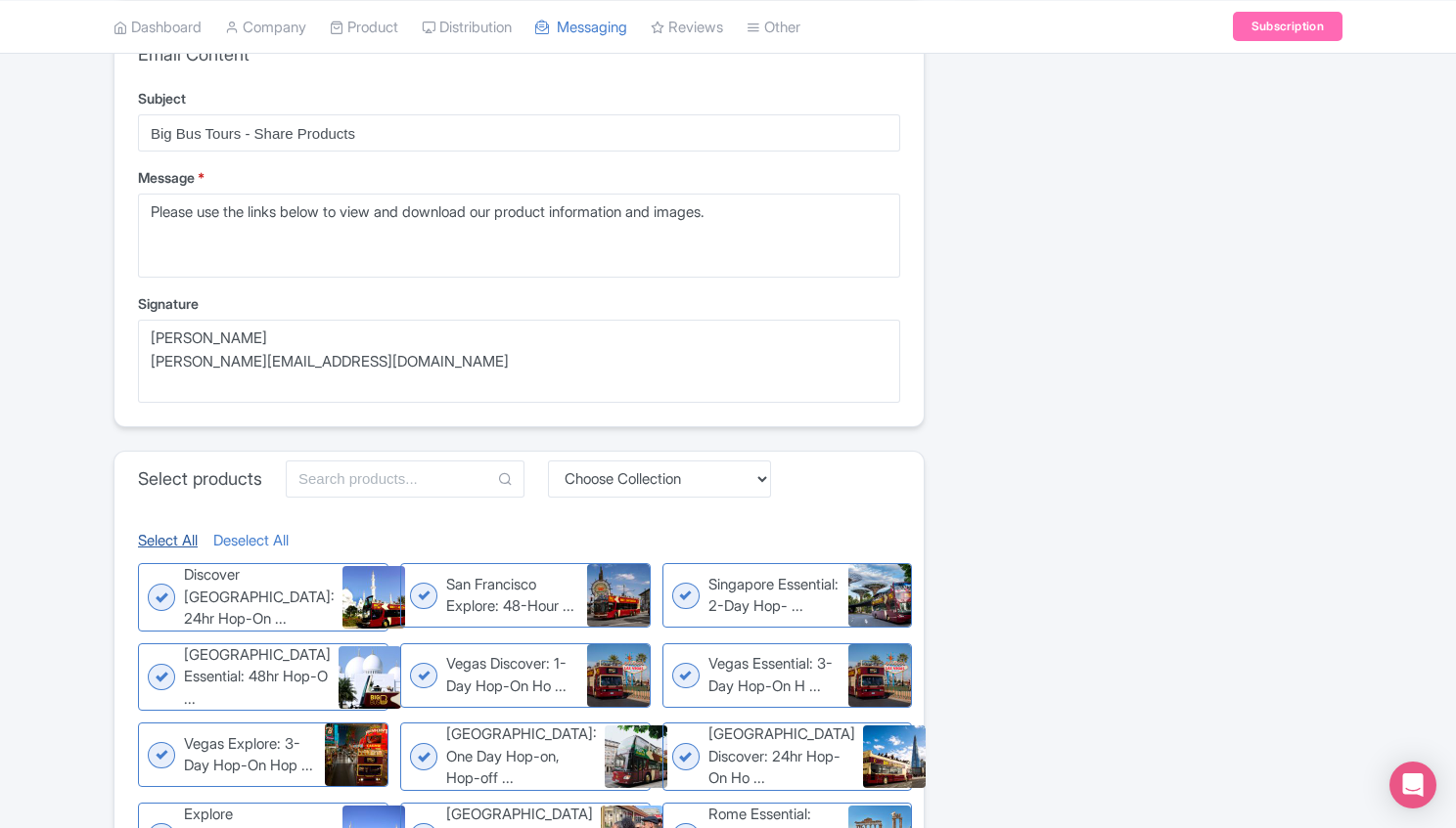
checkbox input "true"
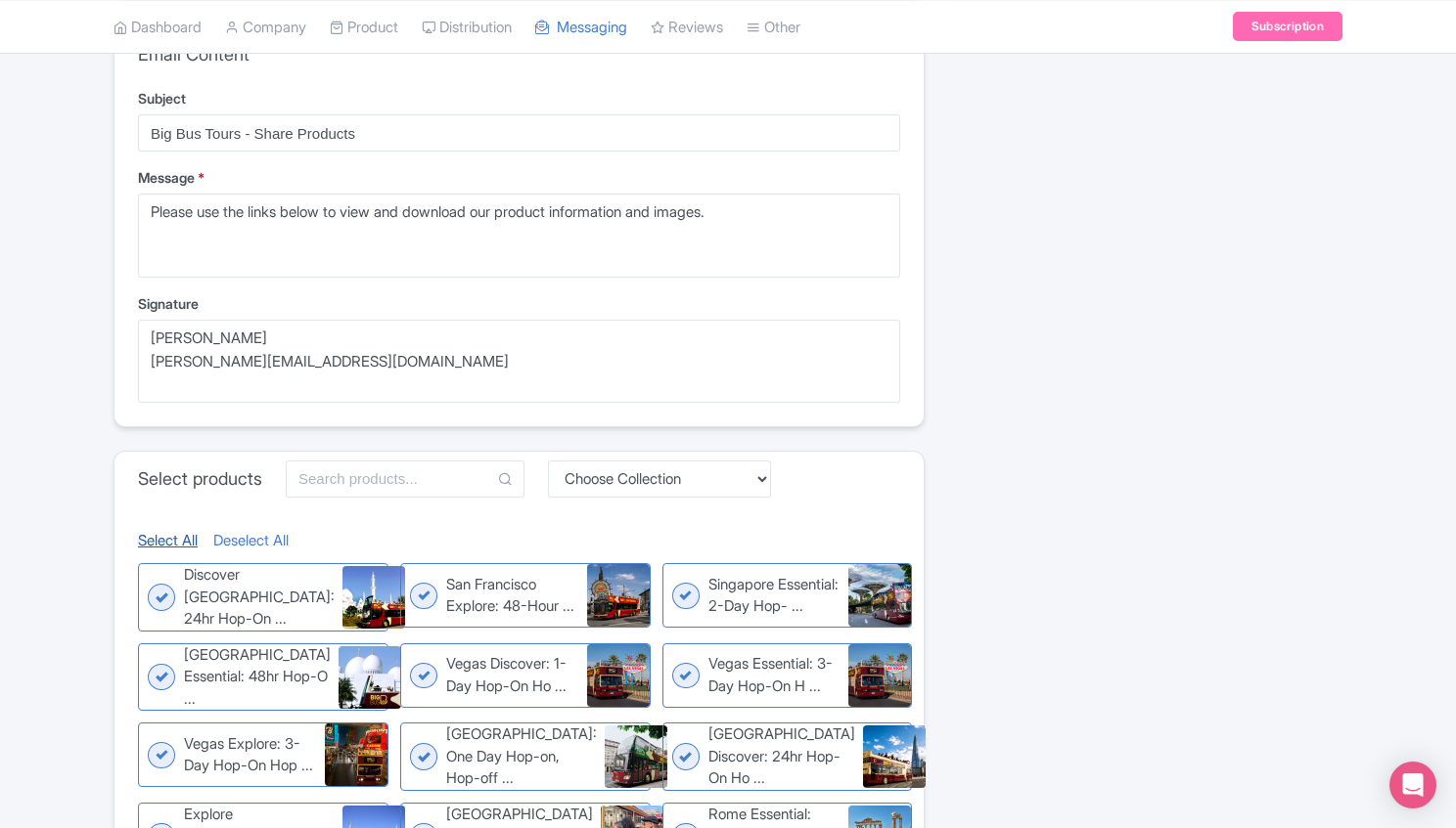
checkbox input "true"
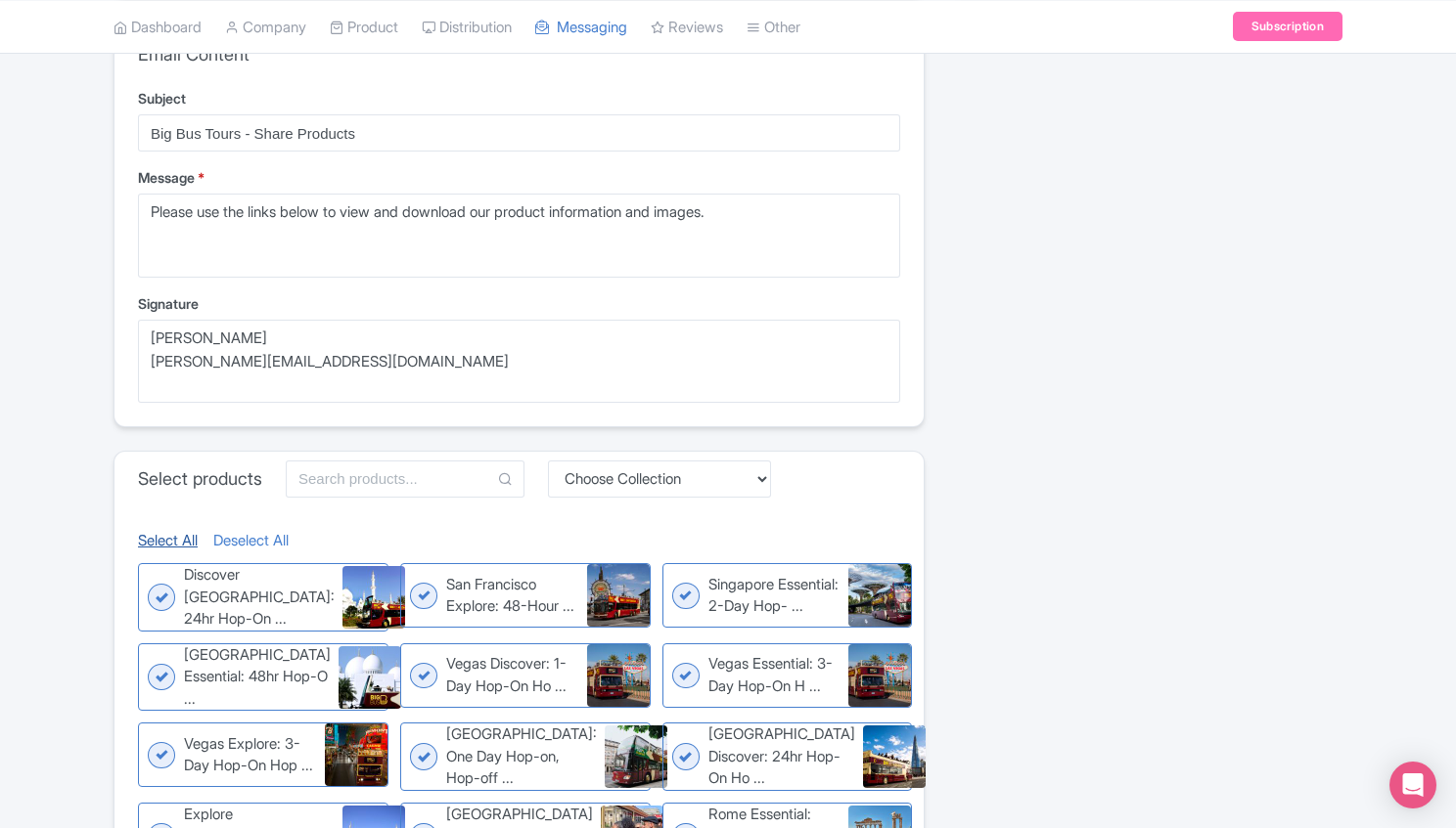
checkbox input "true"
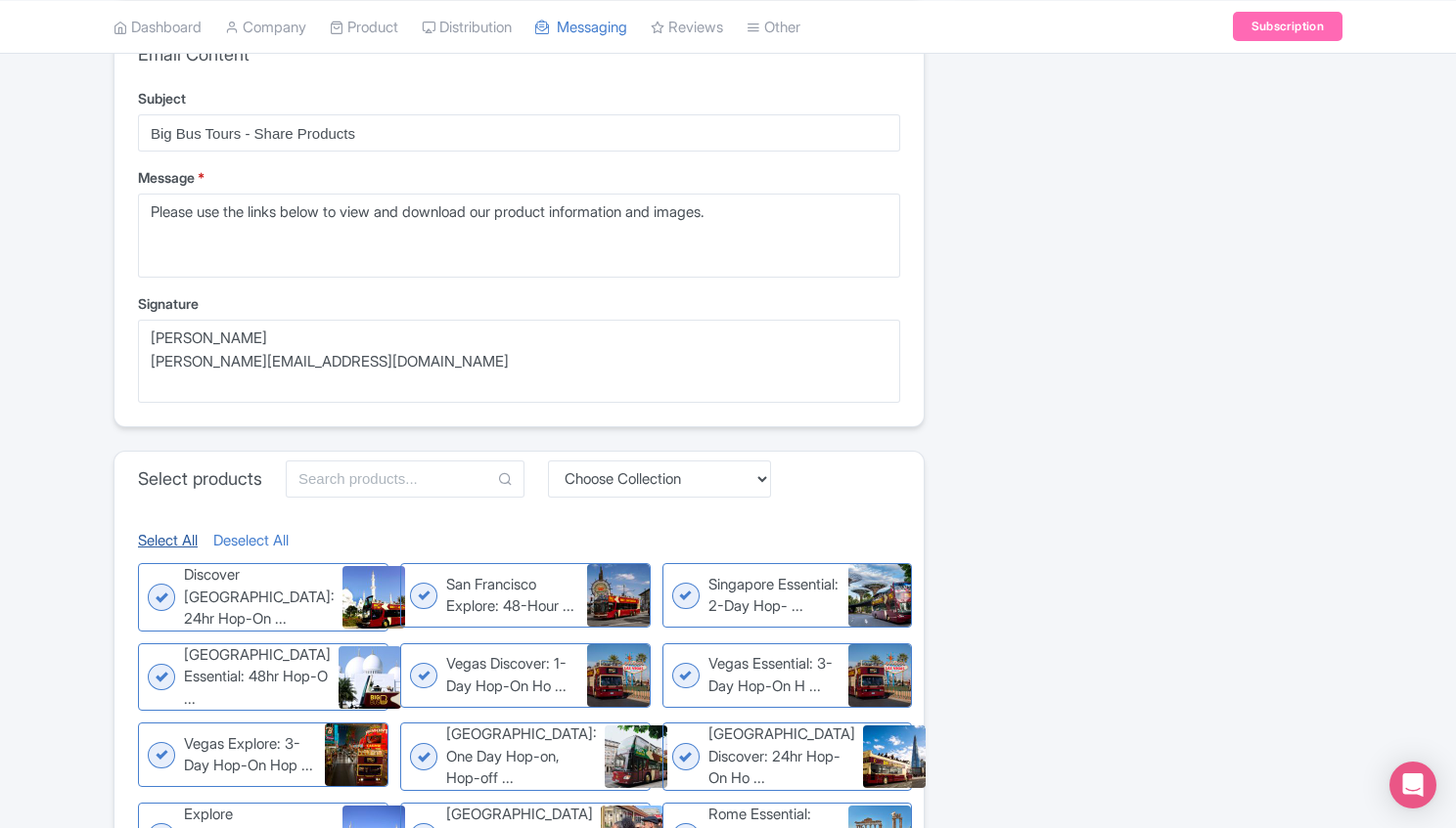
checkbox input "true"
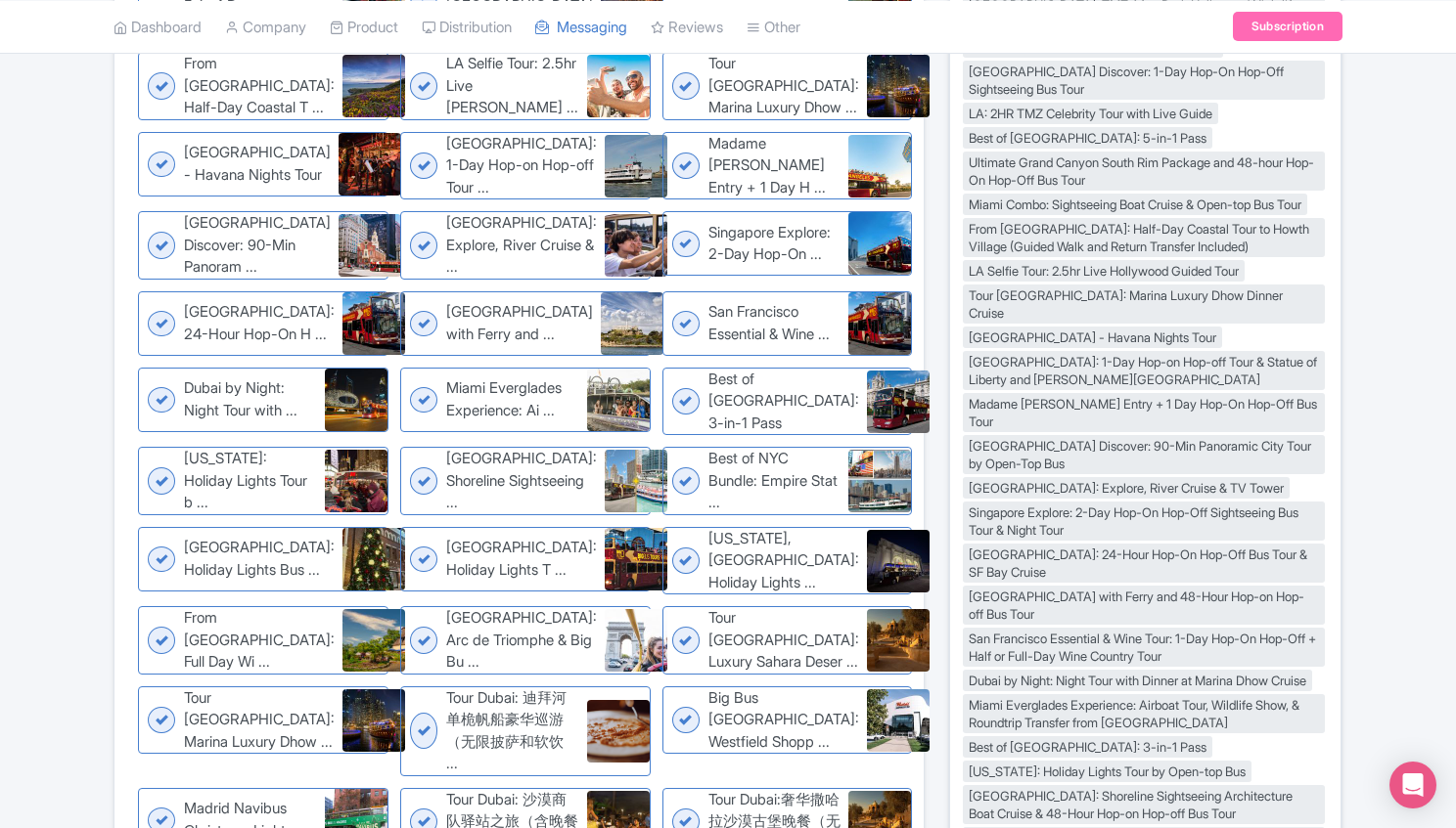
scroll to position [4176, 0]
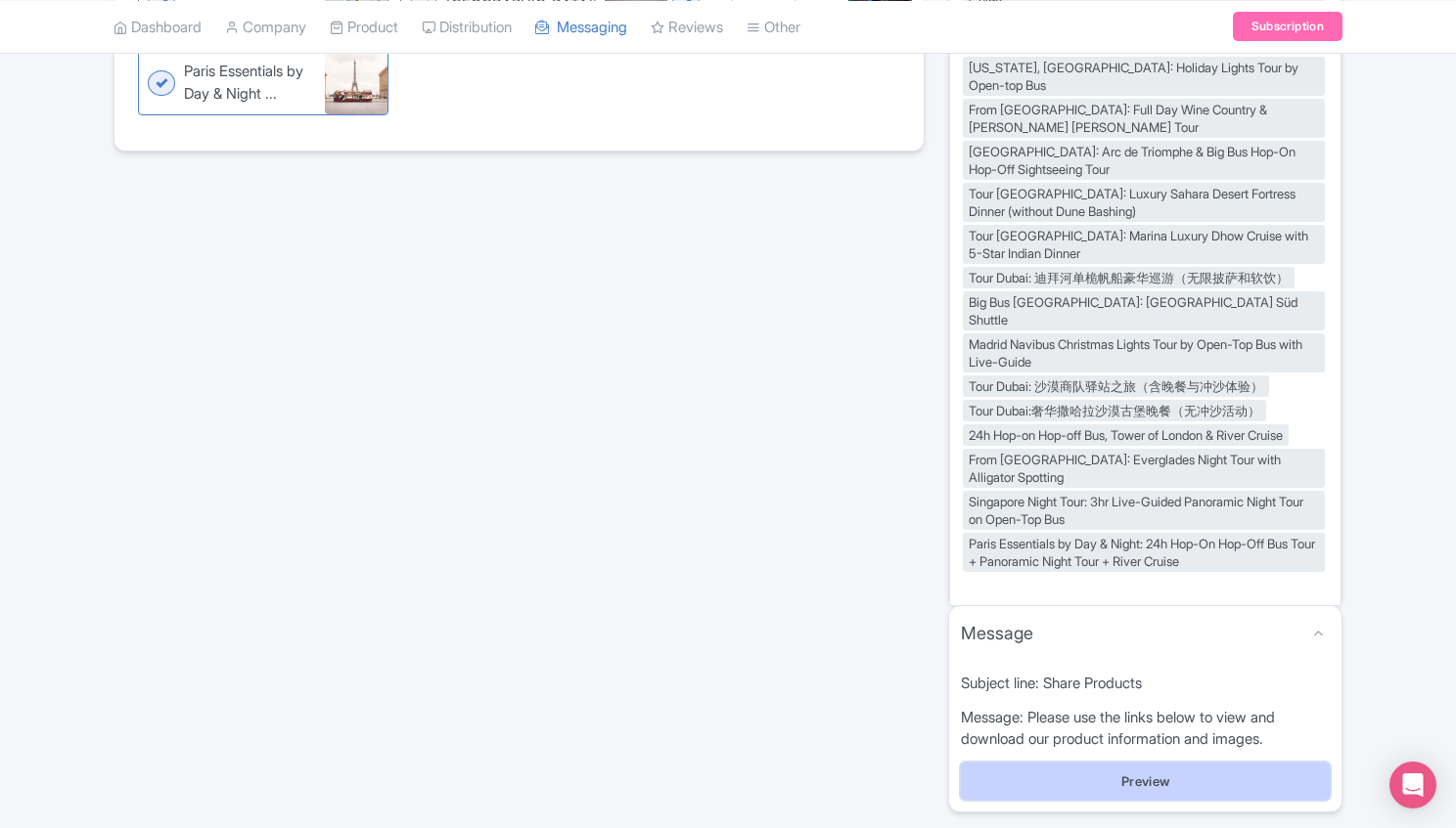
click at [1229, 763] on button "Preview" at bounding box center [1146, 781] width 369 height 37
click at [1129, 763] on button "Preview" at bounding box center [1146, 781] width 369 height 37
click at [1137, 763] on button "Preview" at bounding box center [1146, 781] width 369 height 37
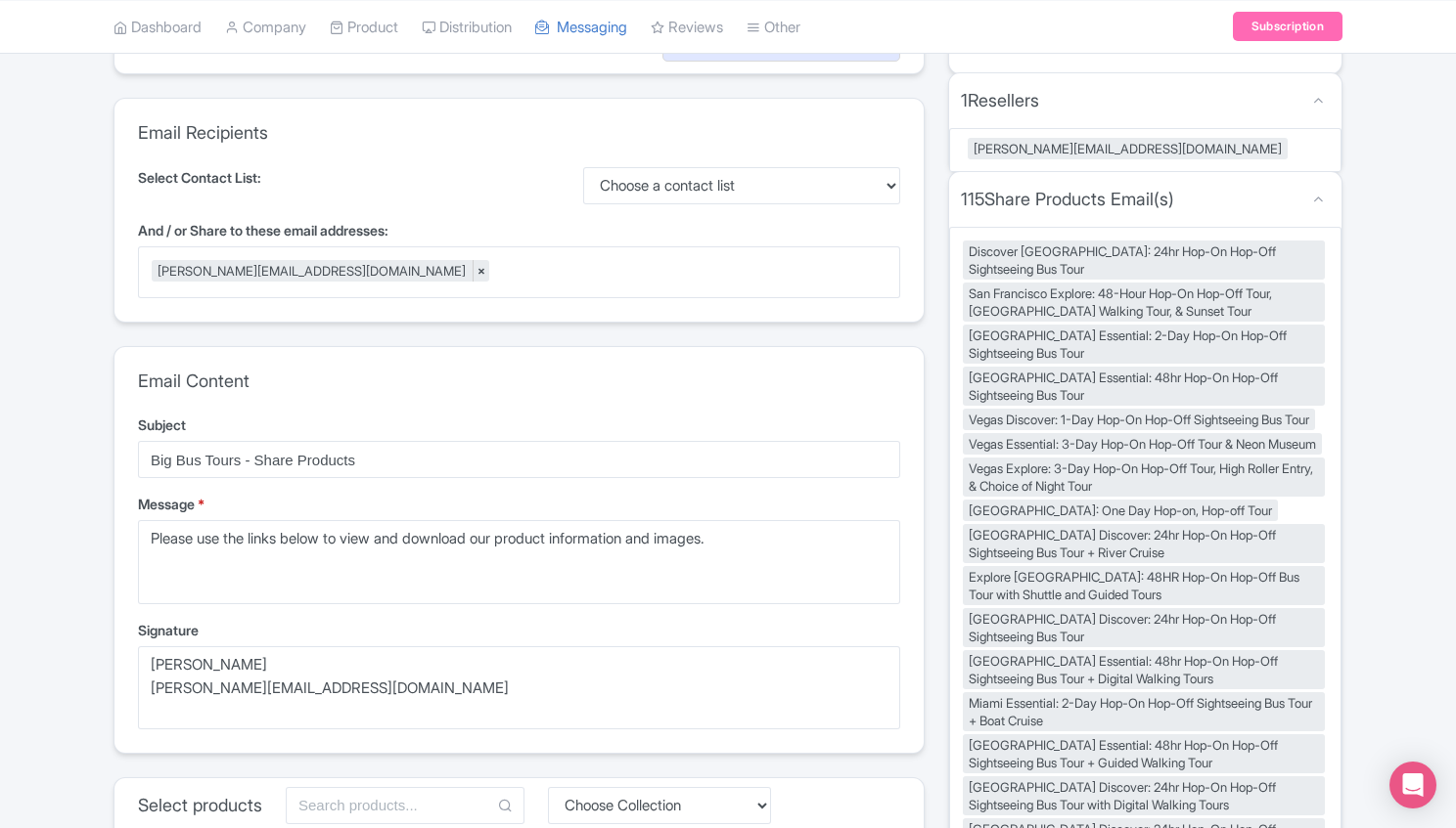
scroll to position [0, 0]
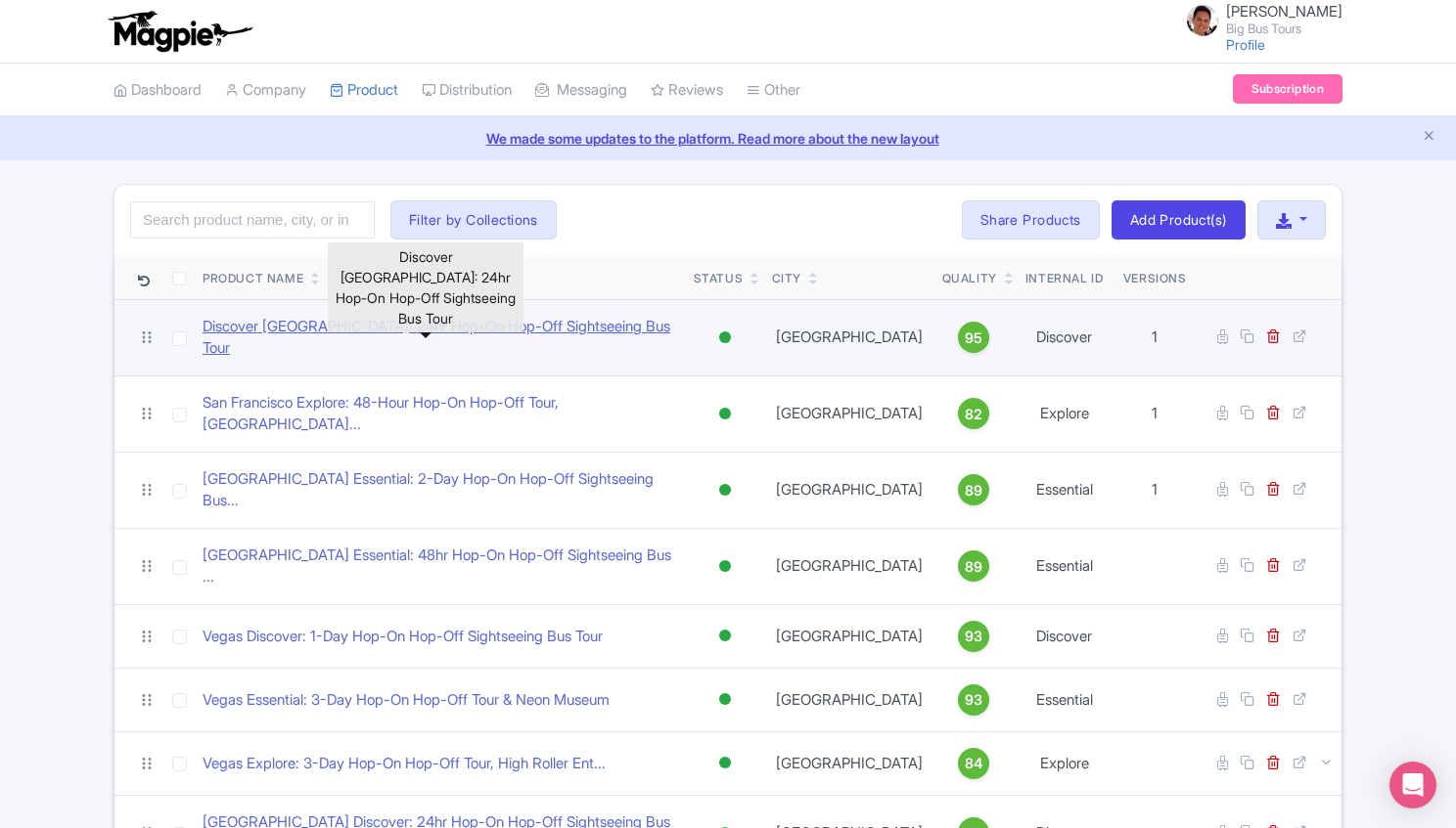
click at [535, 326] on link "Discover Abu Dhabi: 24hr Hop-On Hop-Off Sightseeing Bus Tour" at bounding box center [440, 338] width 476 height 44
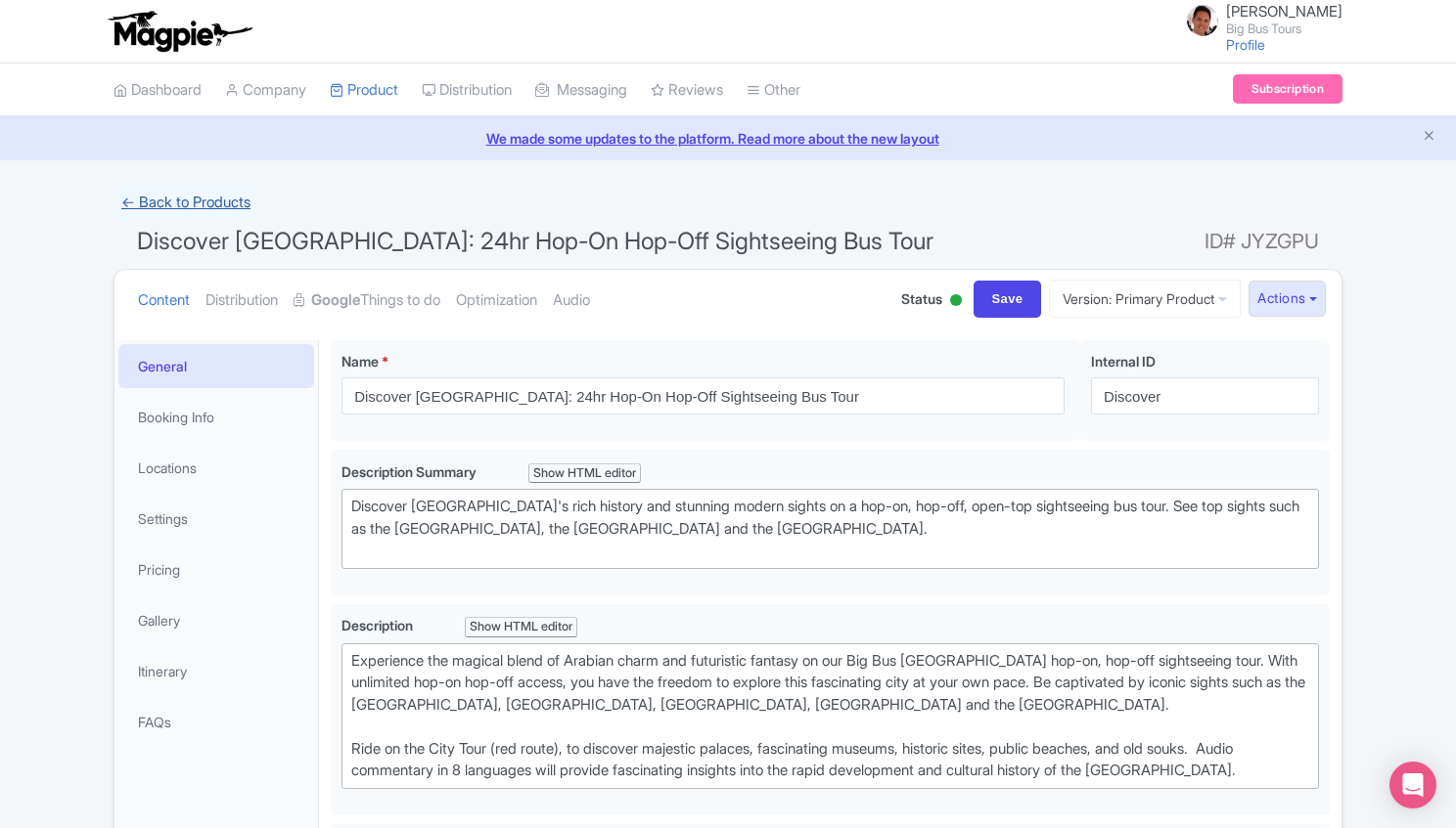
click at [220, 194] on link "← Back to Products" at bounding box center [186, 203] width 145 height 38
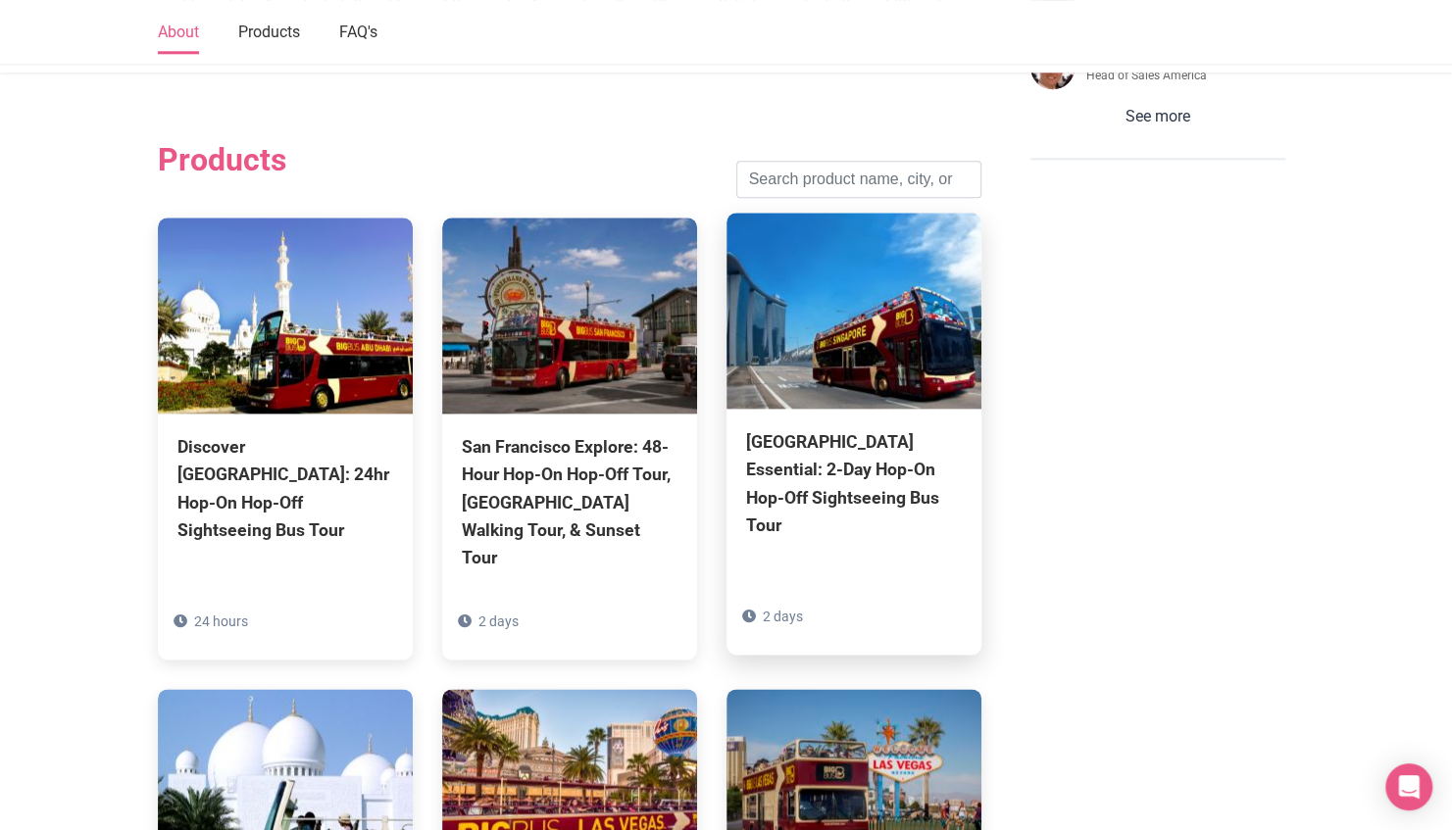
scroll to position [1045, 0]
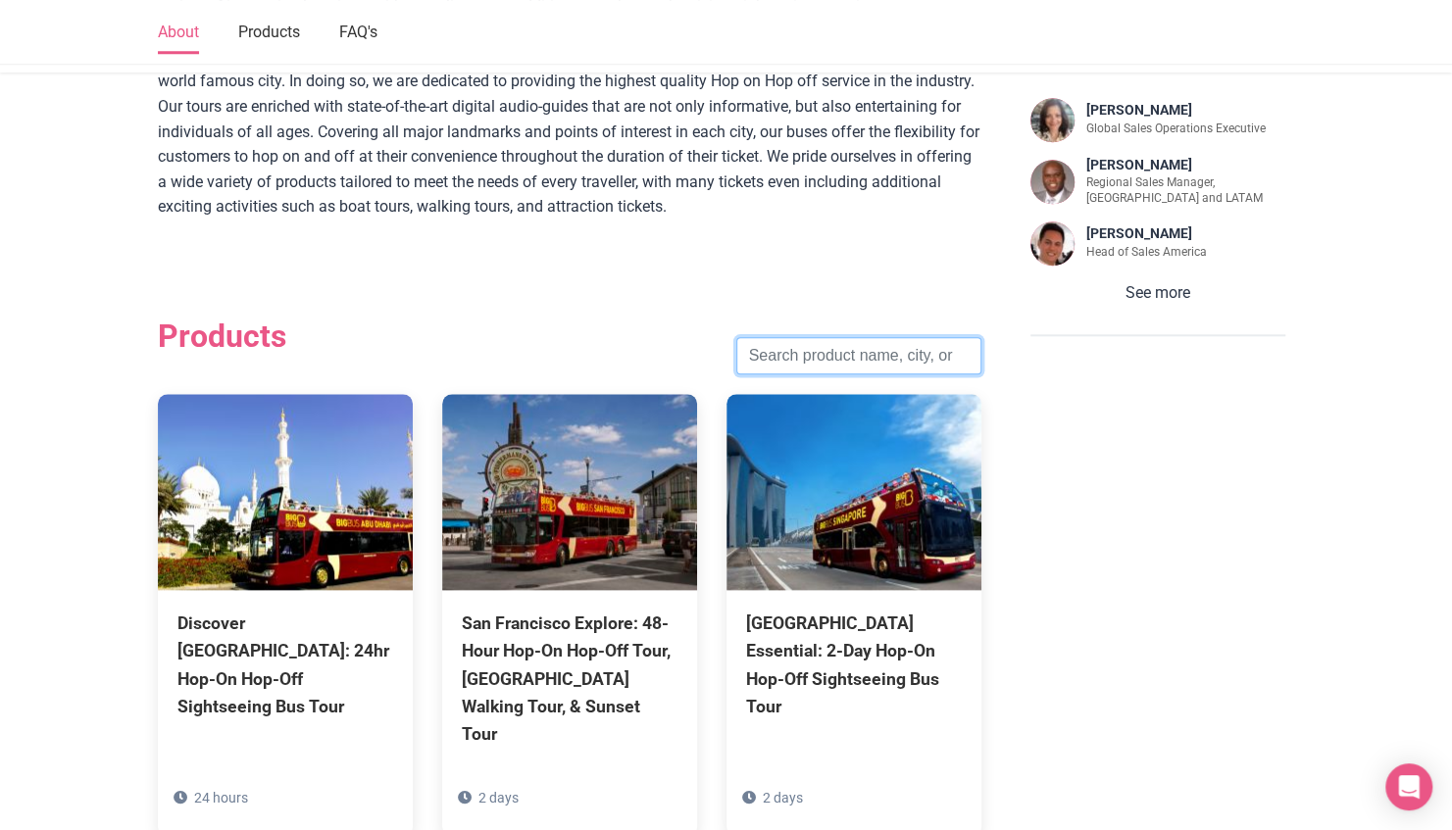
click at [944, 337] on input "search" at bounding box center [858, 355] width 245 height 37
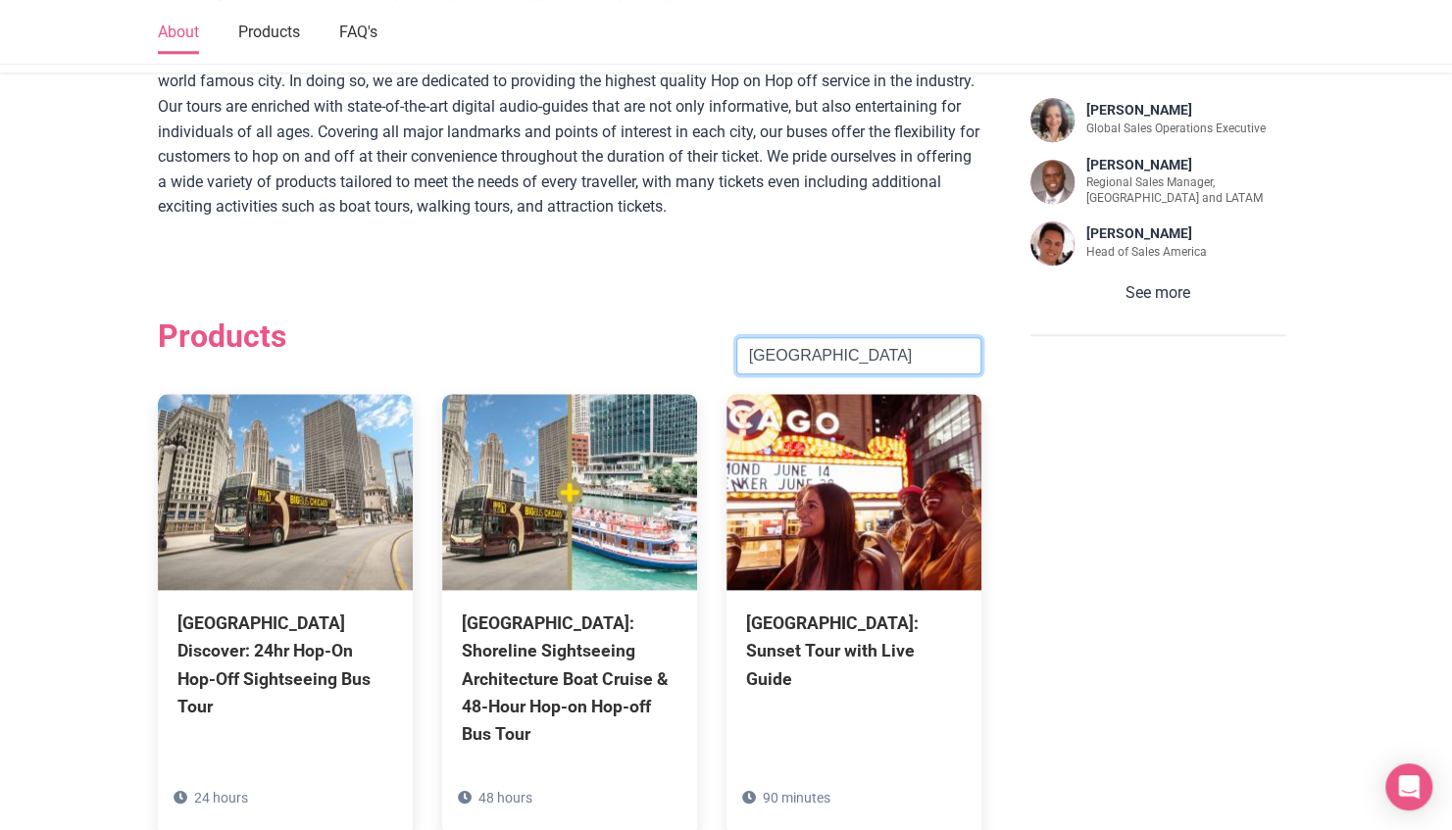
type input "[GEOGRAPHIC_DATA]"
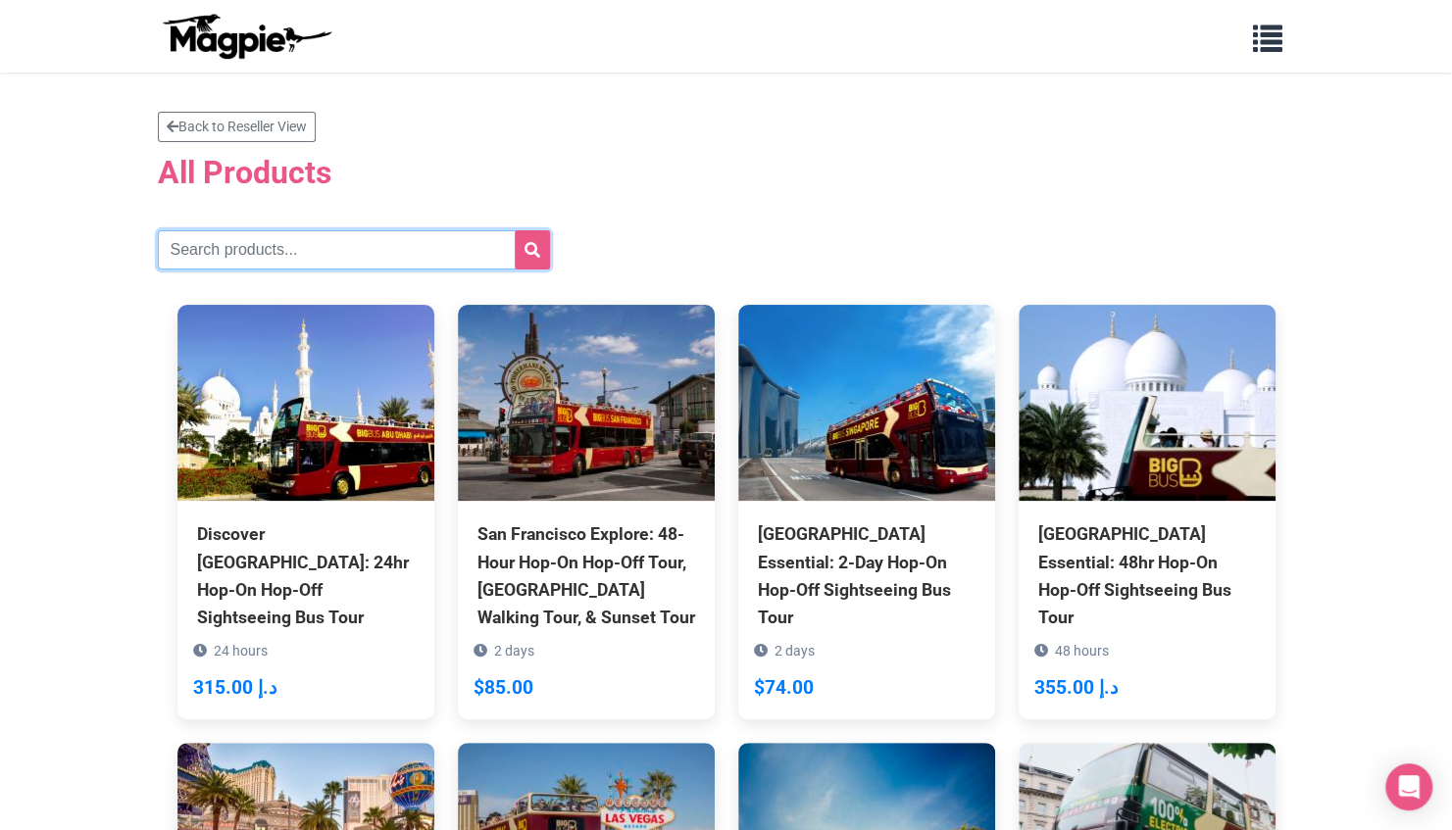
click at [390, 249] on input "text" at bounding box center [354, 249] width 392 height 39
type input "chicago"
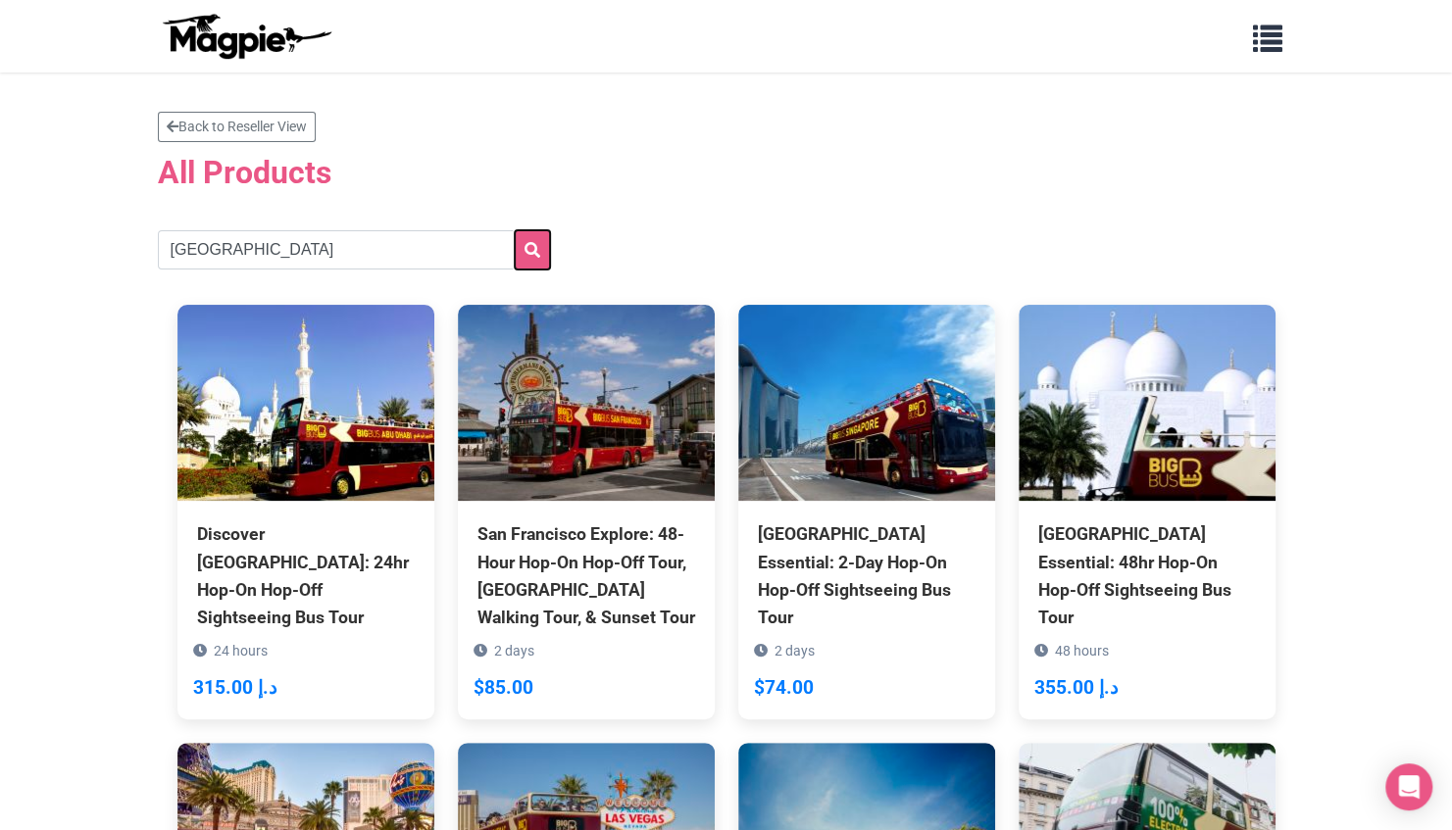
click at [535, 255] on icon "submit" at bounding box center [533, 250] width 16 height 16
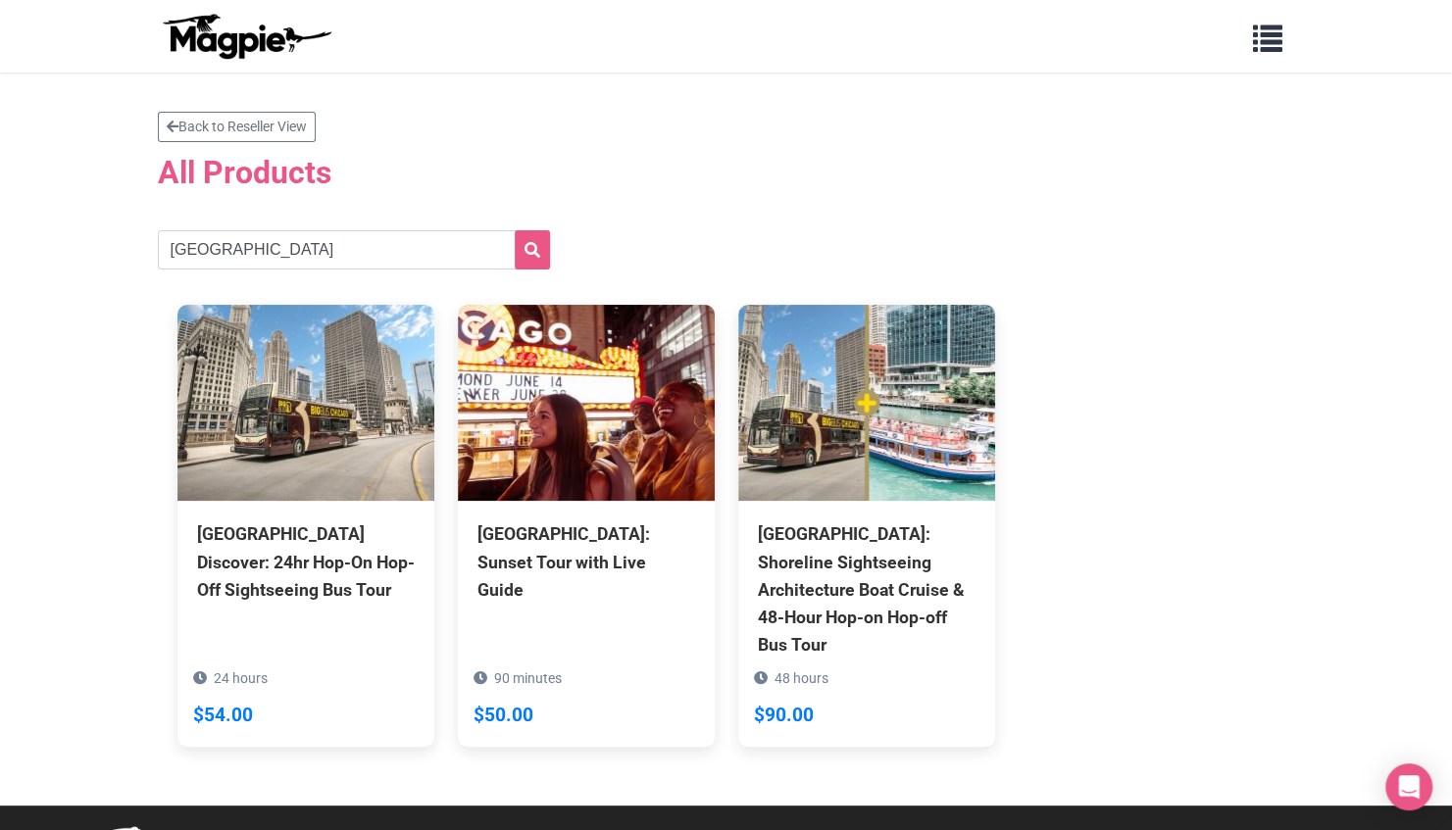
scroll to position [29, 0]
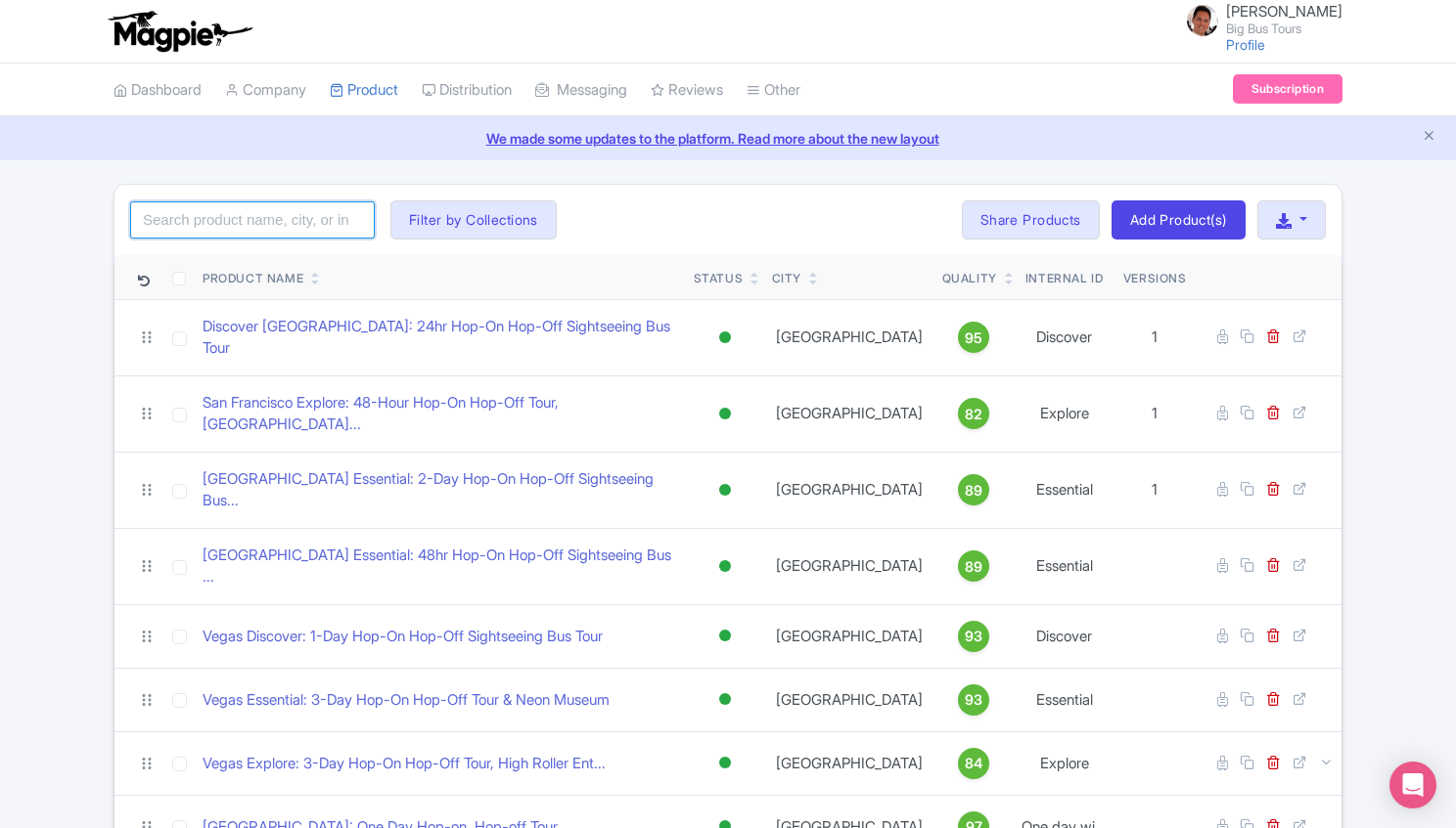
click at [309, 219] on input "search" at bounding box center [251, 219] width 244 height 37
type input "chicago"
click button "Search" at bounding box center [0, 0] width 0 height 0
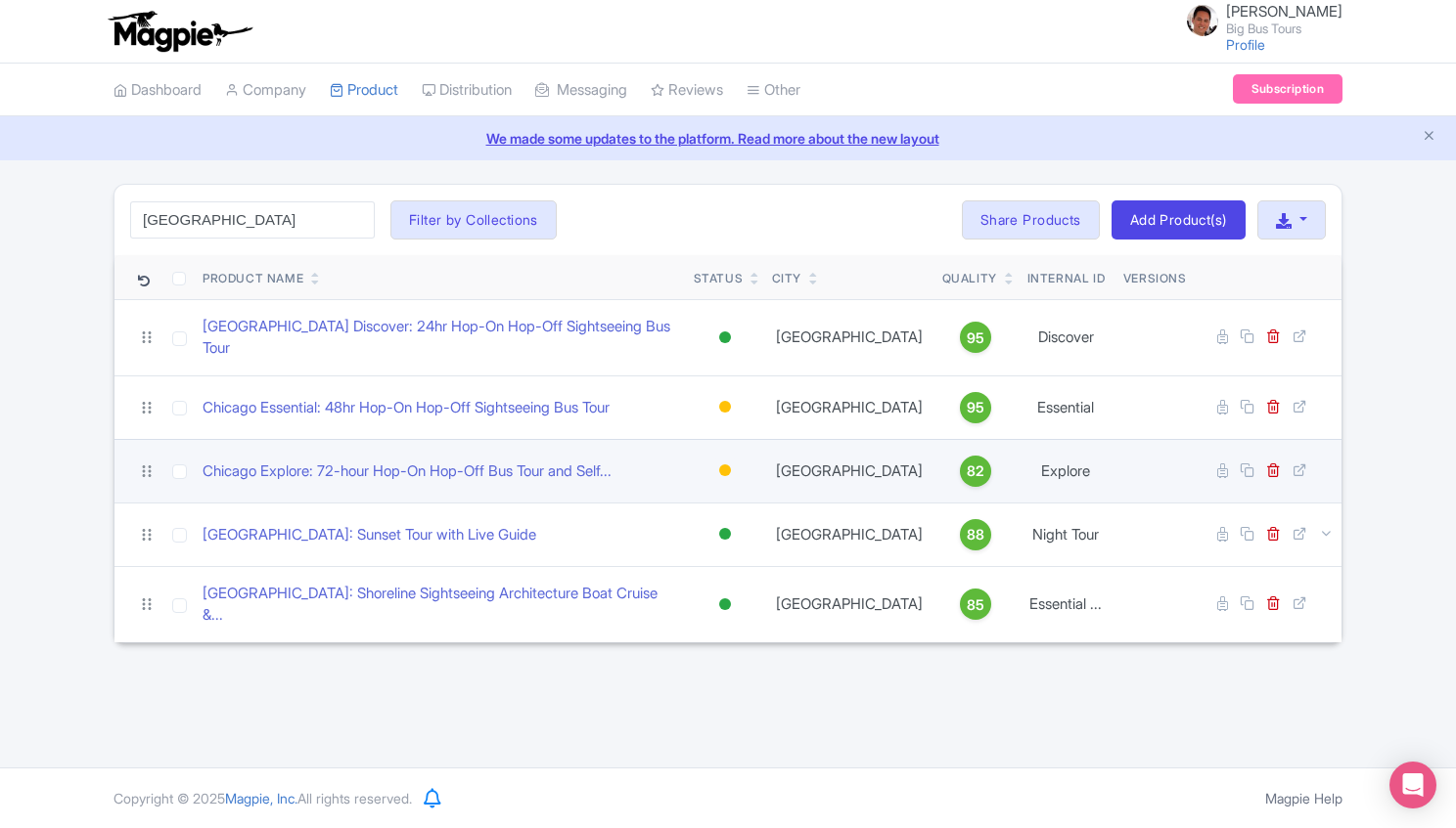
click at [728, 457] on div at bounding box center [726, 471] width 20 height 28
click at [685, 489] on div "Active" at bounding box center [677, 504] width 116 height 36
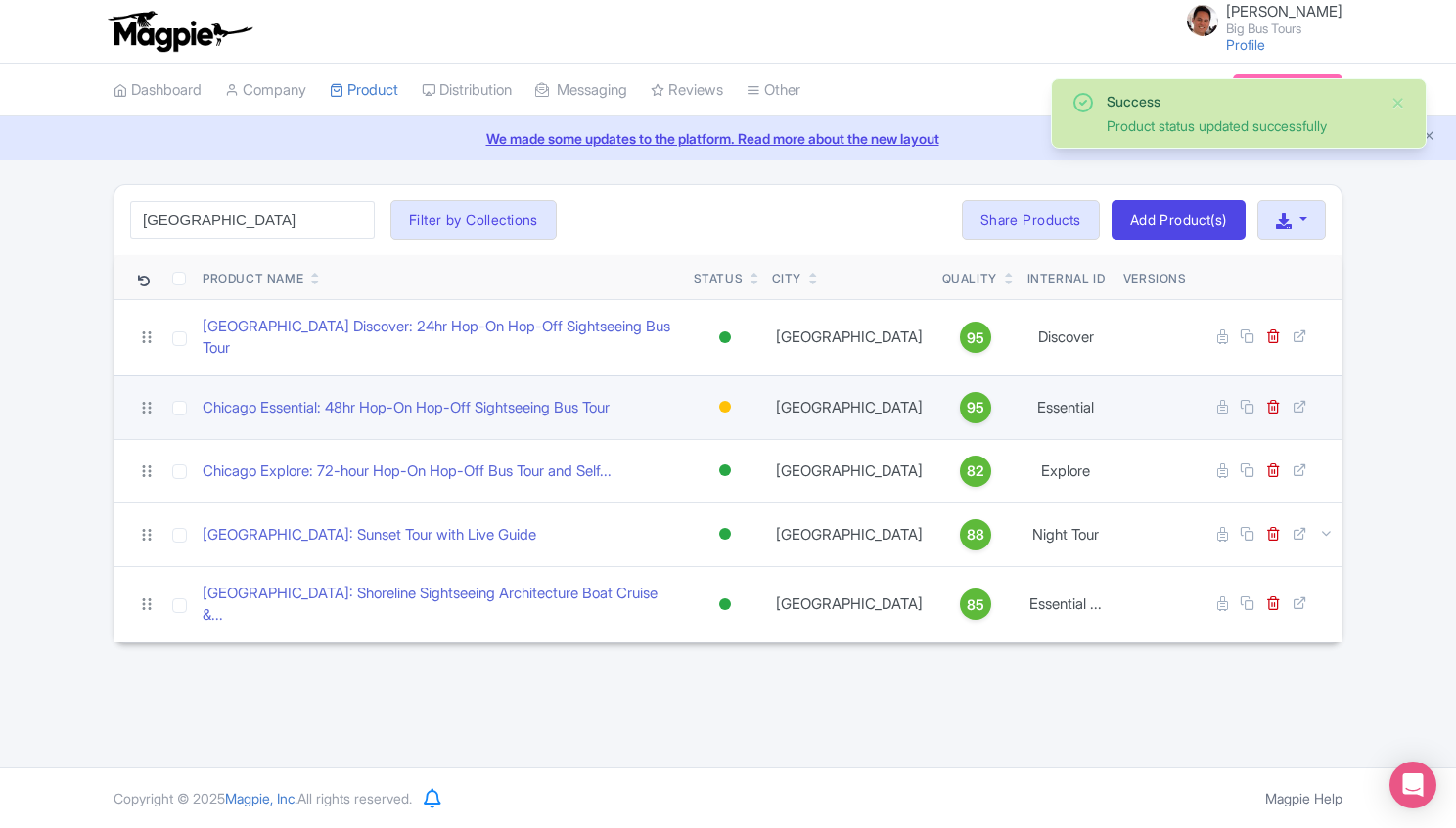
click at [723, 401] on div at bounding box center [726, 407] width 12 height 12
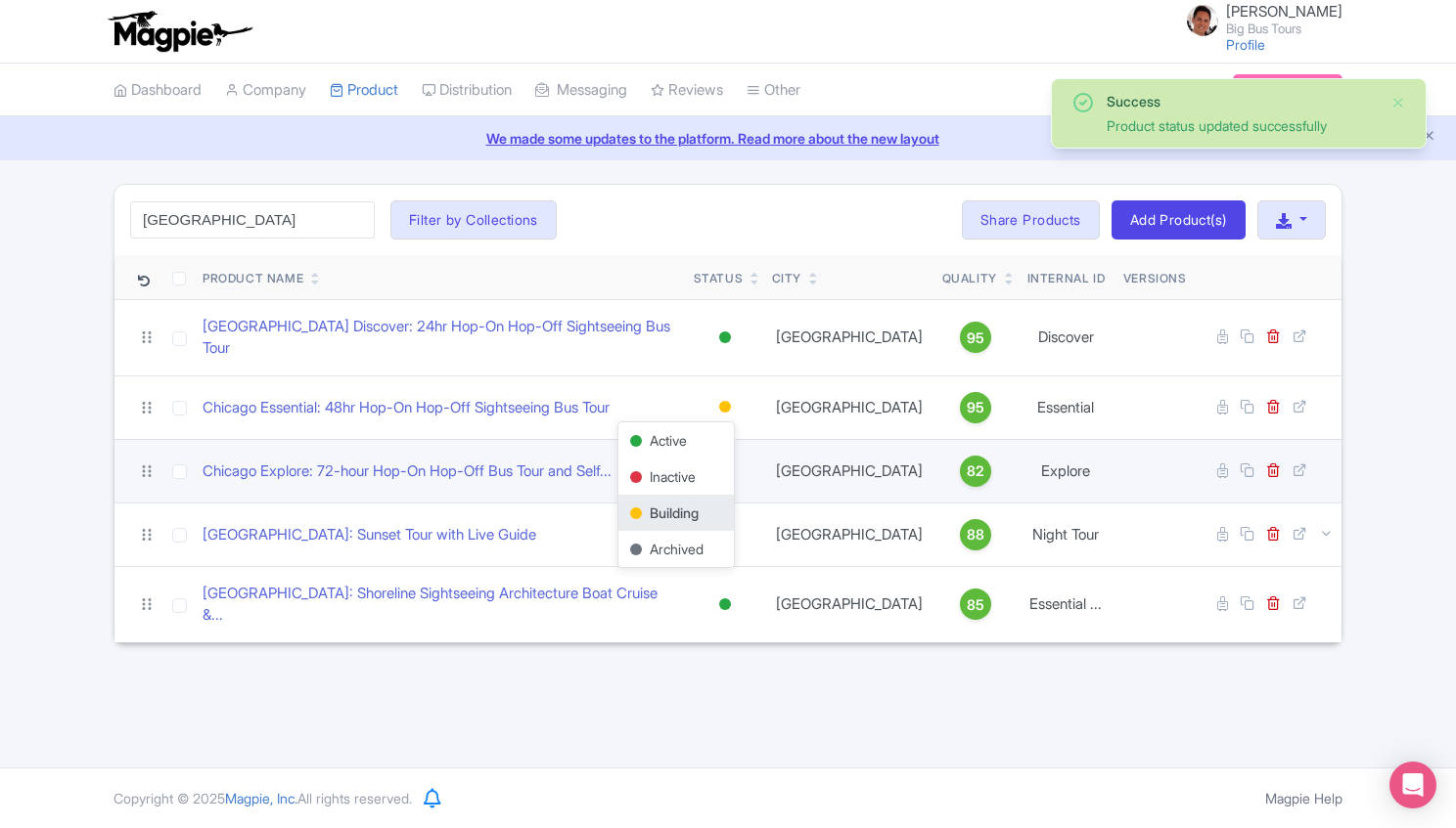
click at [691, 426] on div "Active" at bounding box center [677, 441] width 116 height 36
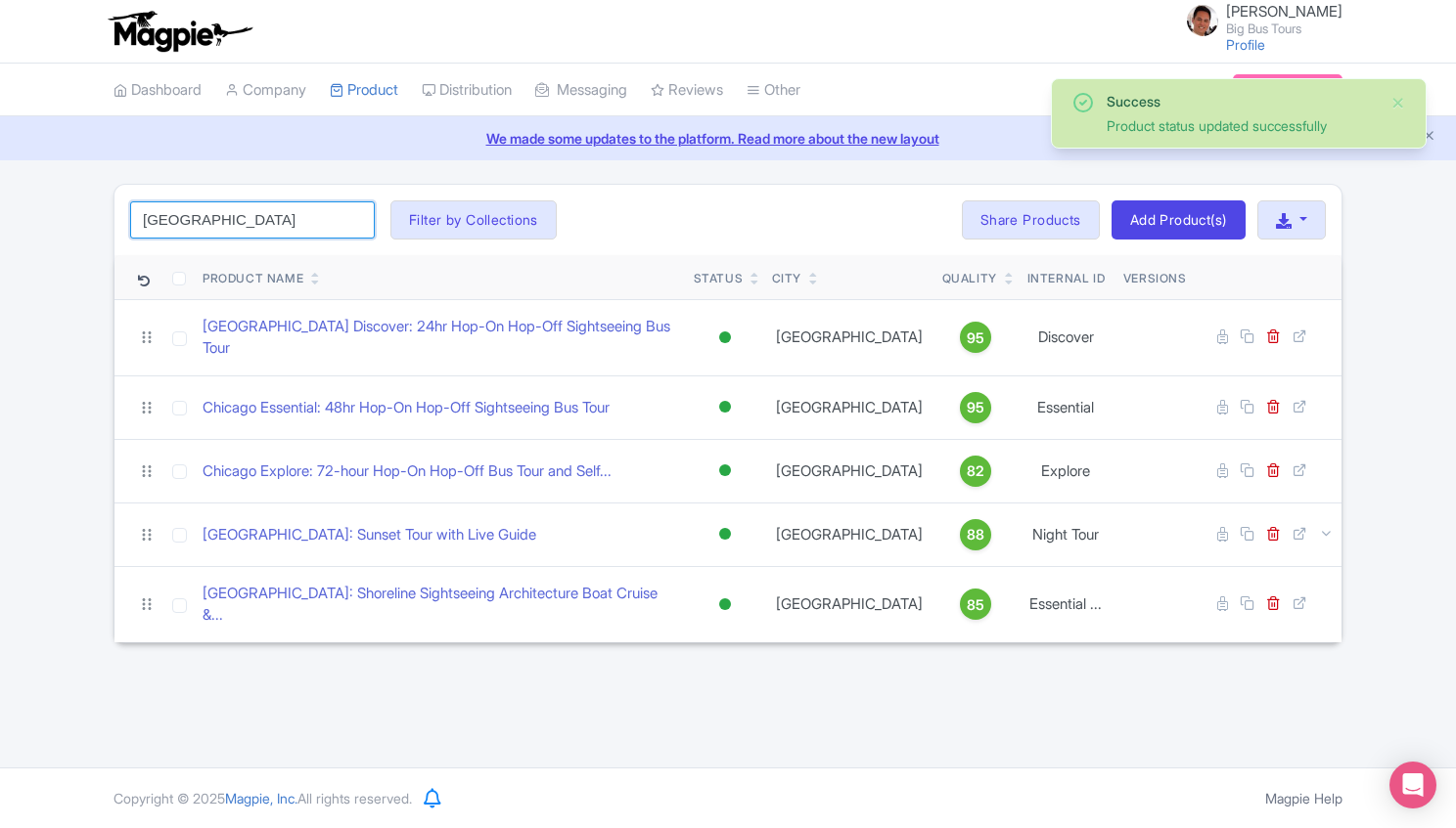
click at [261, 217] on input "chicago" at bounding box center [251, 219] width 244 height 37
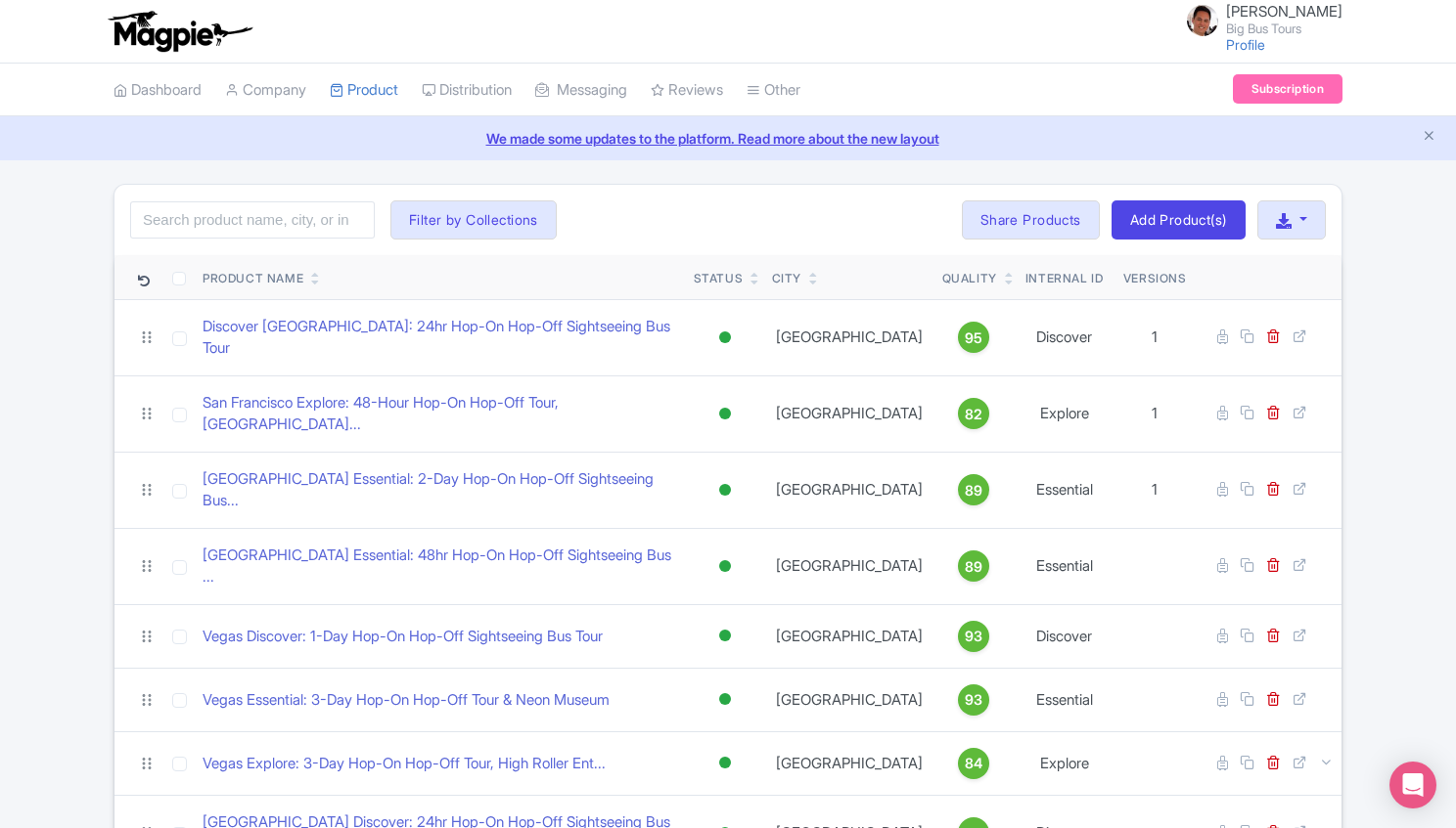
click at [750, 271] on icon at bounding box center [754, 275] width 9 height 12
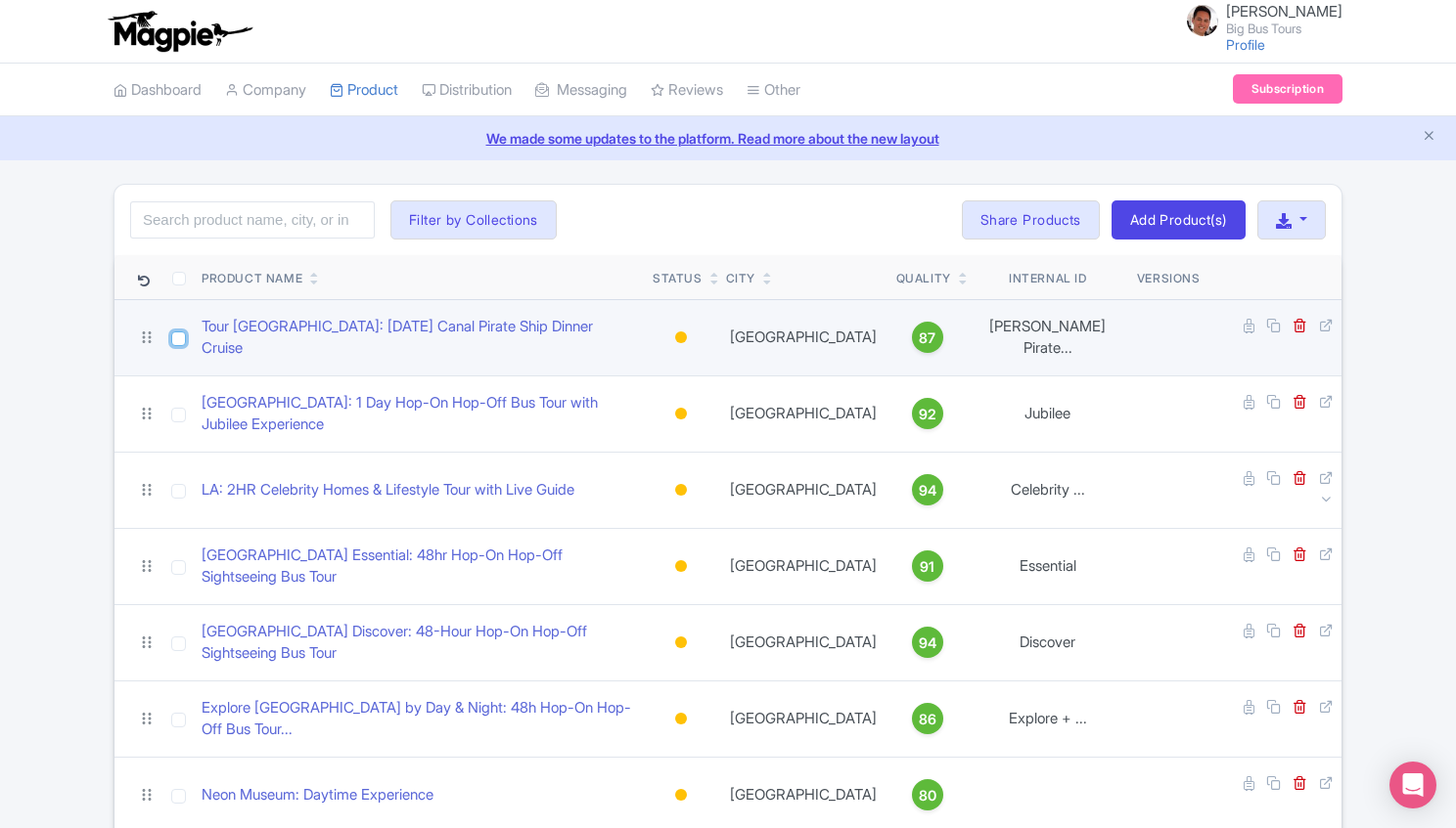
click at [176, 331] on input "checkbox" at bounding box center [179, 338] width 15 height 15
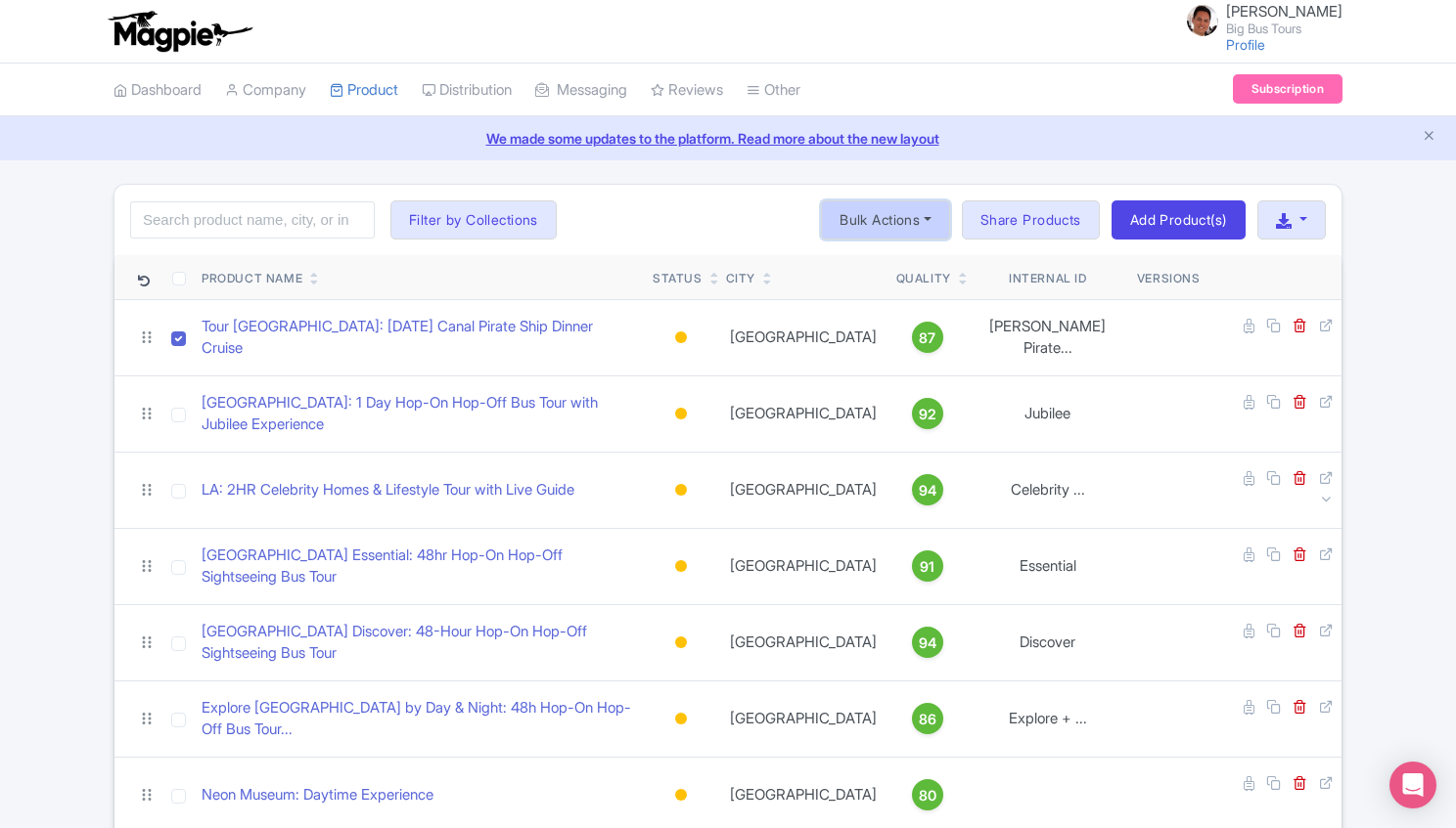
click at [927, 226] on button "Bulk Actions" at bounding box center [885, 219] width 129 height 39
click at [1285, 214] on icon "button" at bounding box center [1284, 221] width 16 height 16
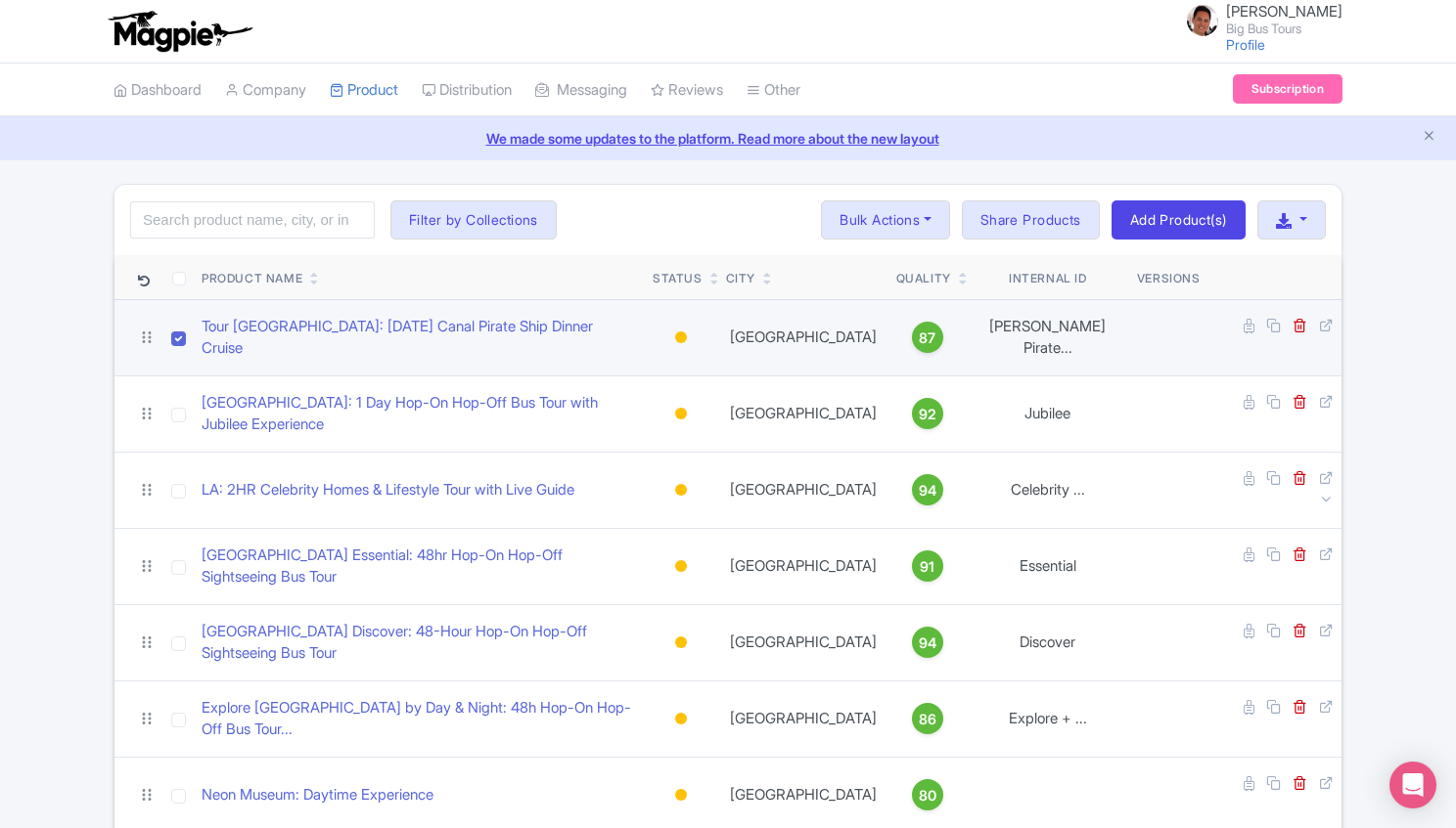
click at [687, 331] on div at bounding box center [682, 337] width 12 height 12
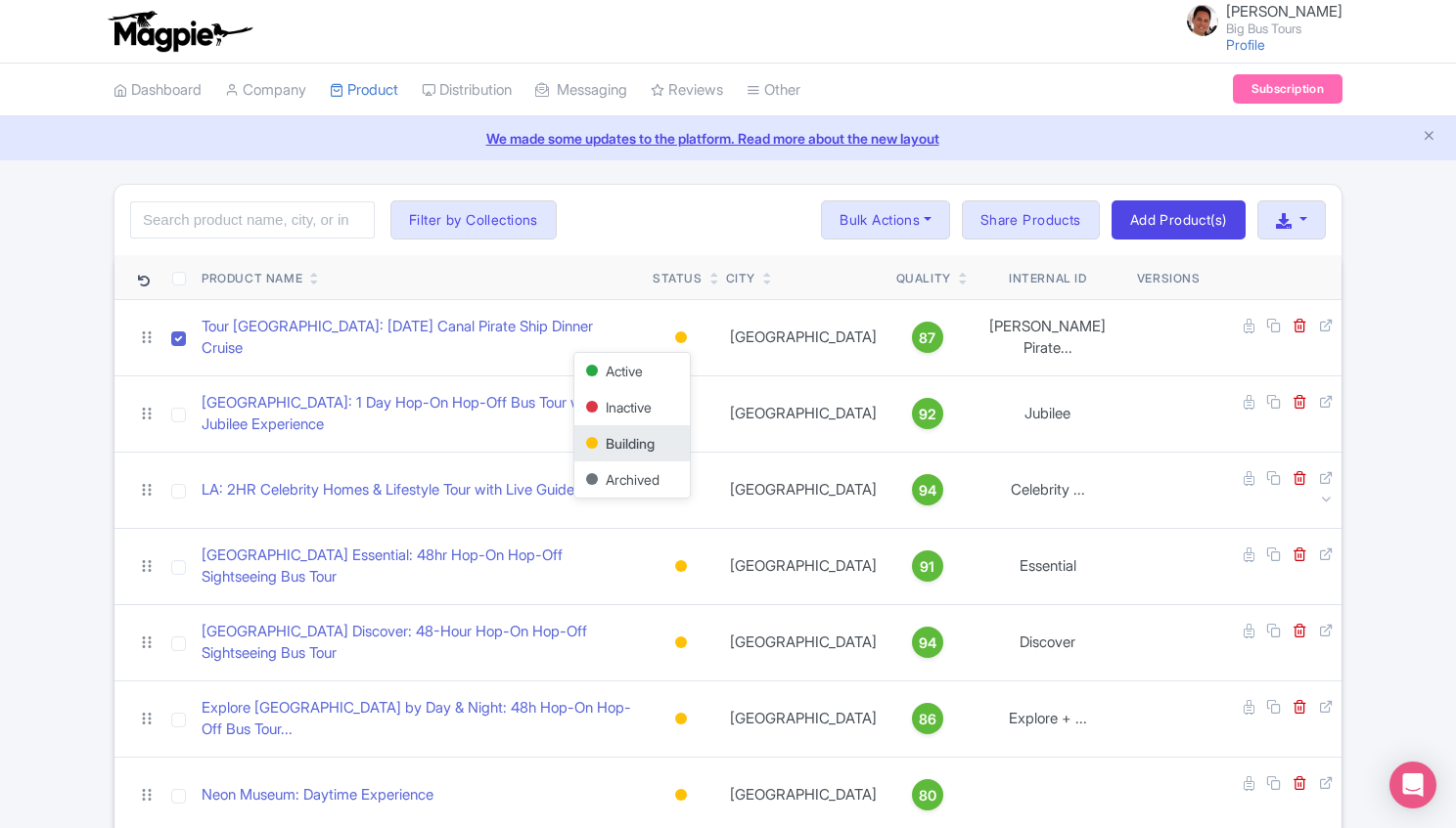
click at [670, 242] on div "Search Filter by Collections Andrew Brand License Brian Combos Core Products EM…" at bounding box center [728, 219] width 1226 height 71
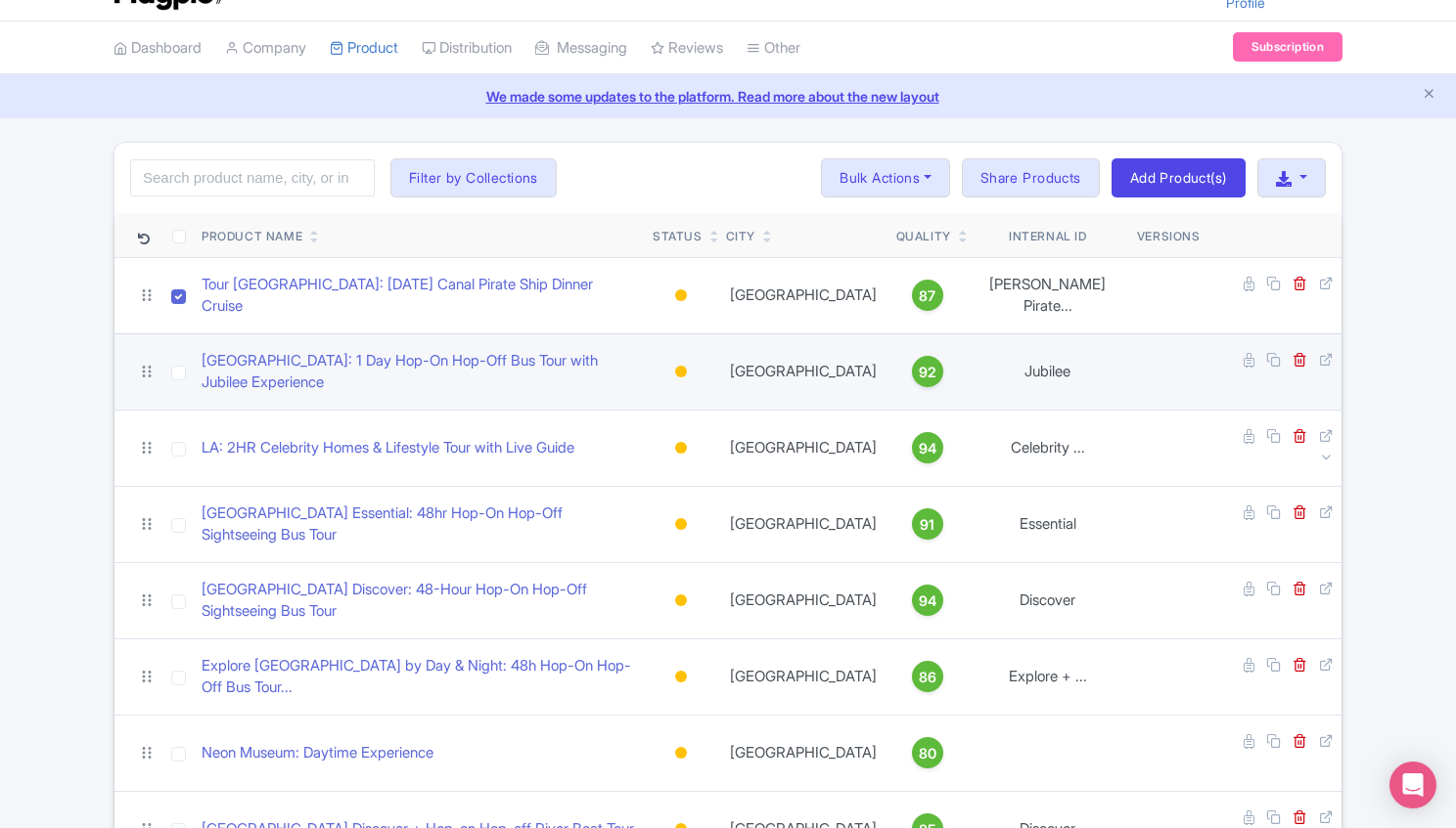
scroll to position [65, 0]
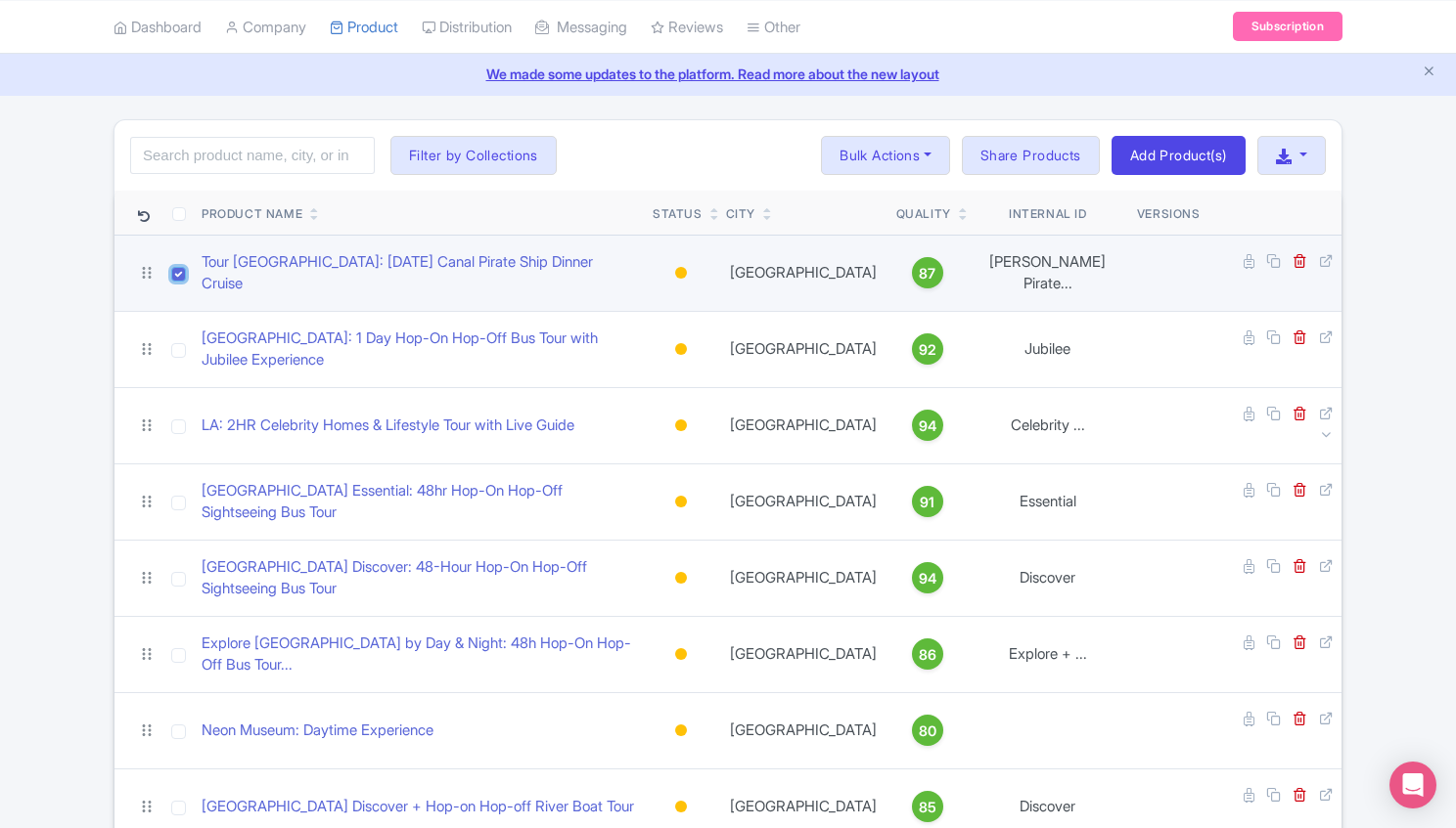
click at [185, 271] on input "checkbox" at bounding box center [179, 274] width 15 height 15
checkbox input "false"
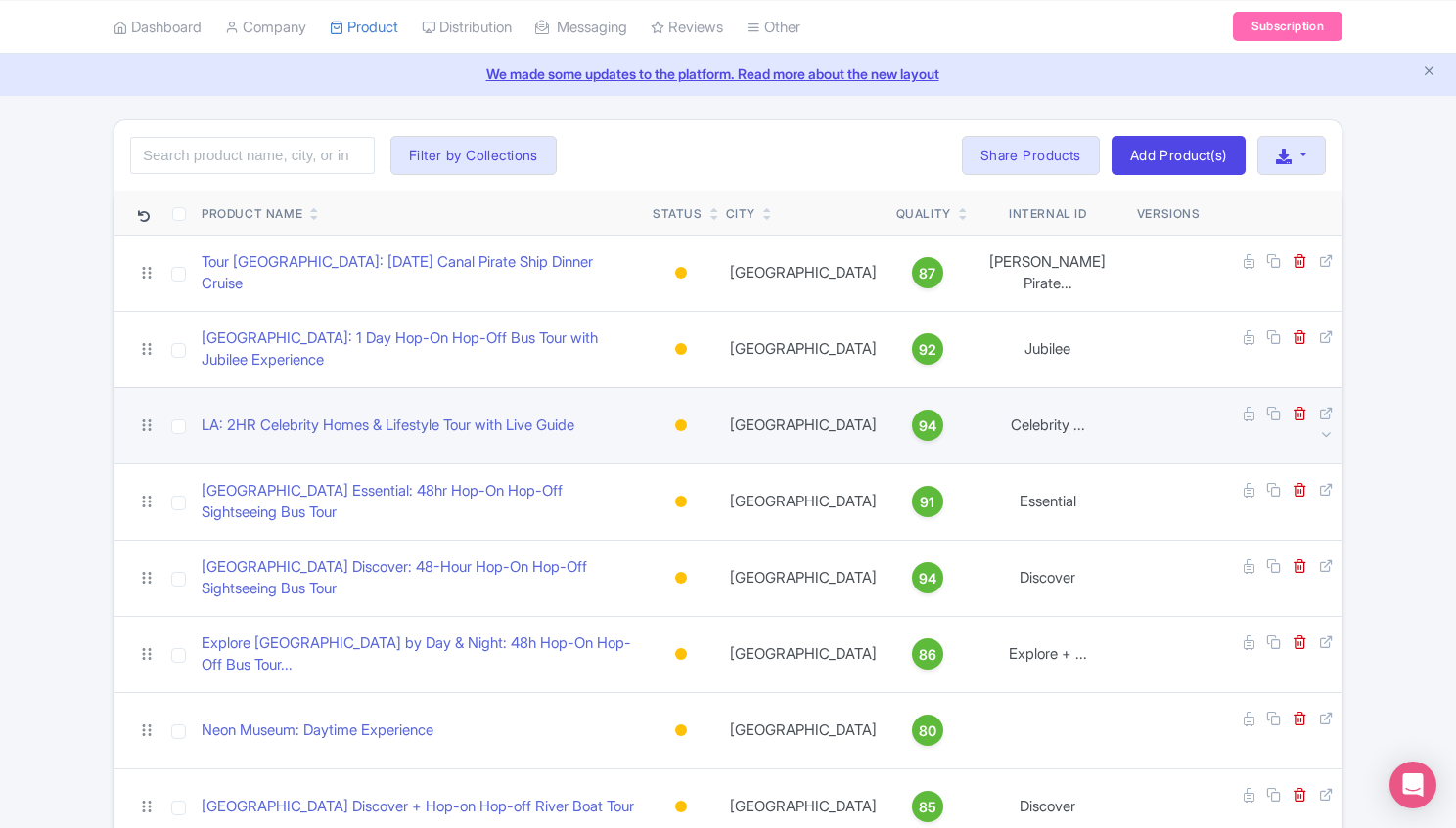
click at [691, 412] on div at bounding box center [682, 426] width 20 height 28
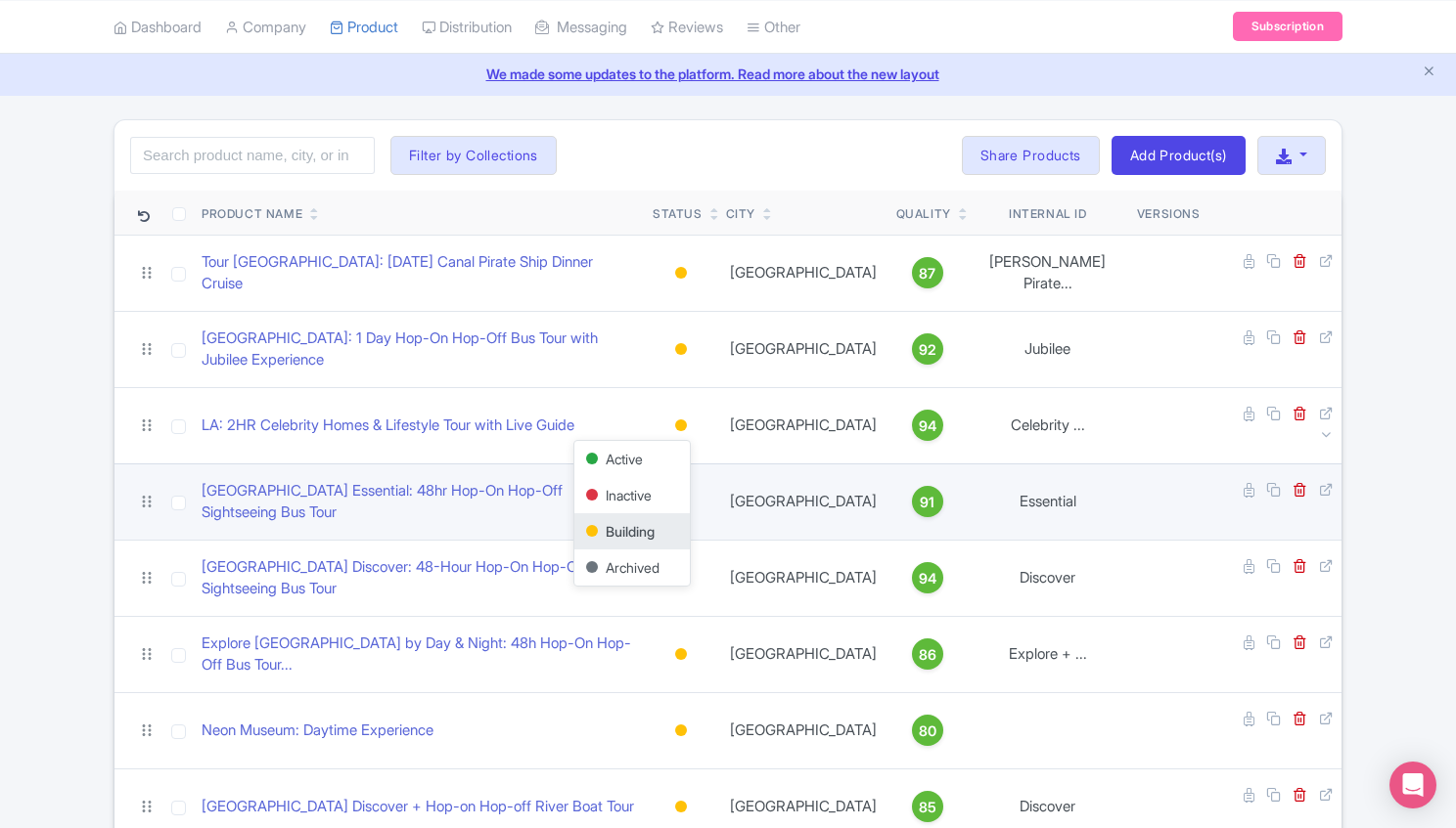
click at [690, 441] on div "Active" at bounding box center [633, 459] width 116 height 36
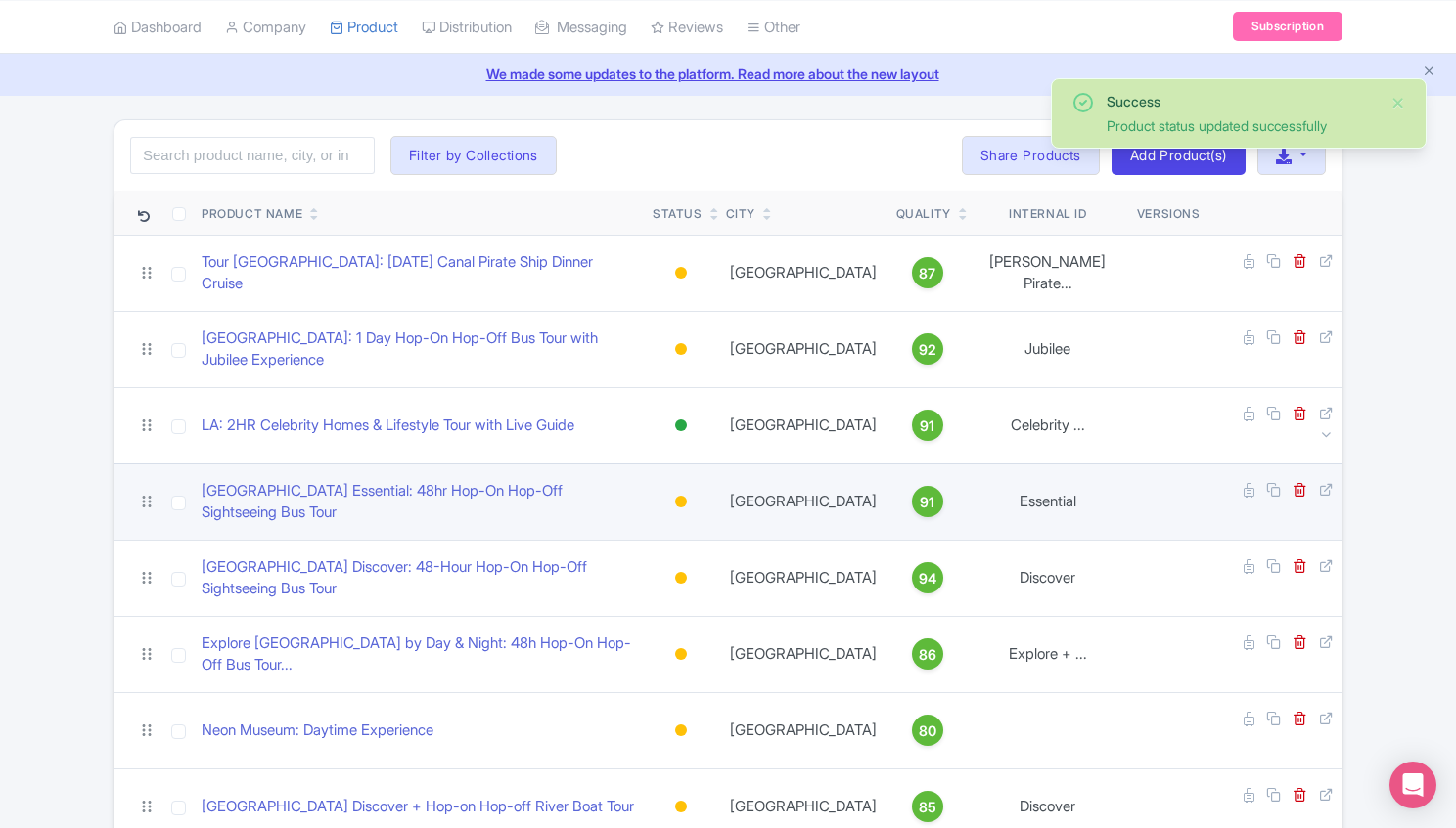
click at [687, 496] on div at bounding box center [682, 502] width 12 height 12
click at [690, 518] on div "Active" at bounding box center [633, 536] width 116 height 36
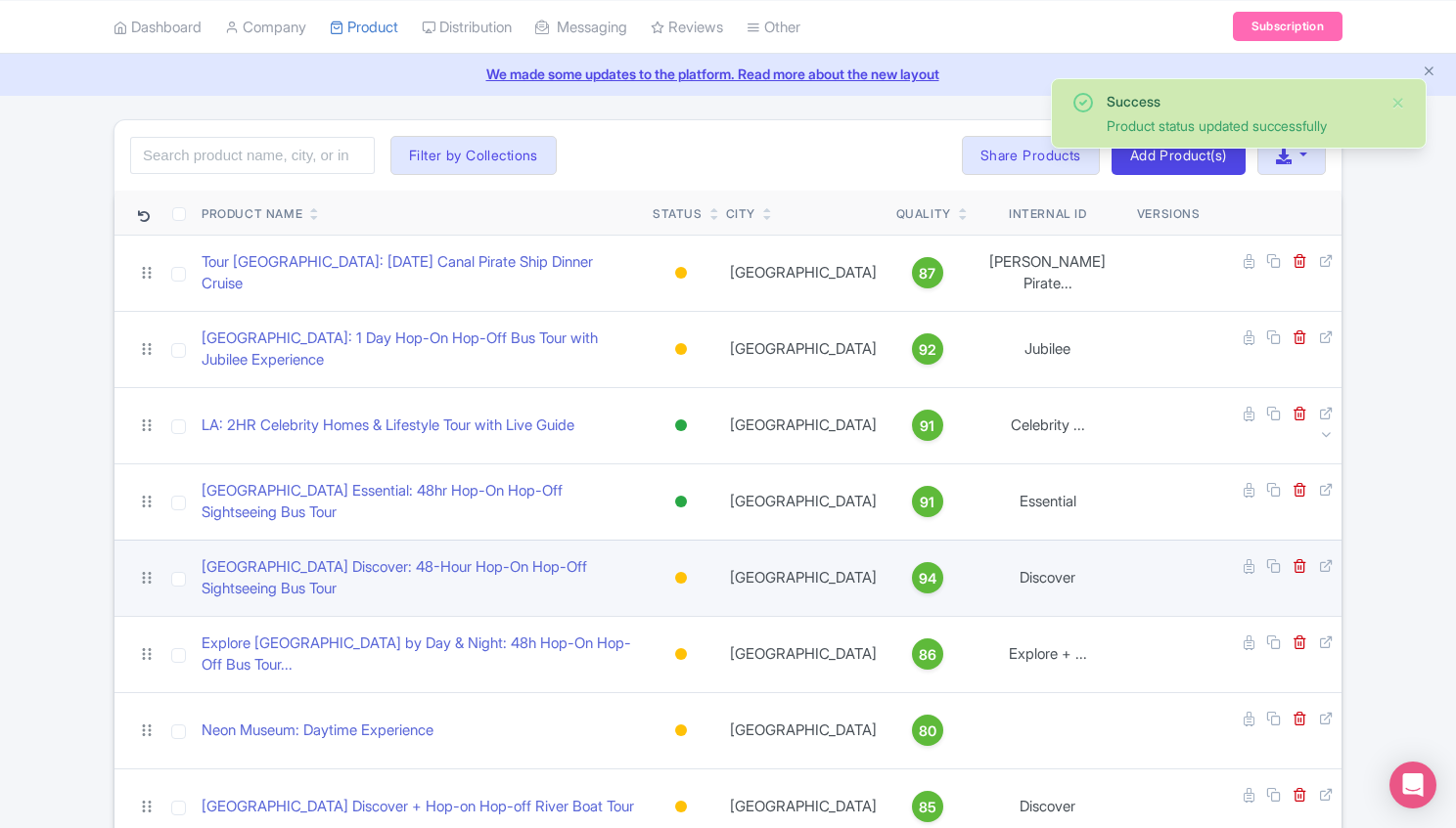
click at [691, 565] on div at bounding box center [682, 579] width 20 height 28
click at [690, 594] on div "Active" at bounding box center [633, 612] width 116 height 36
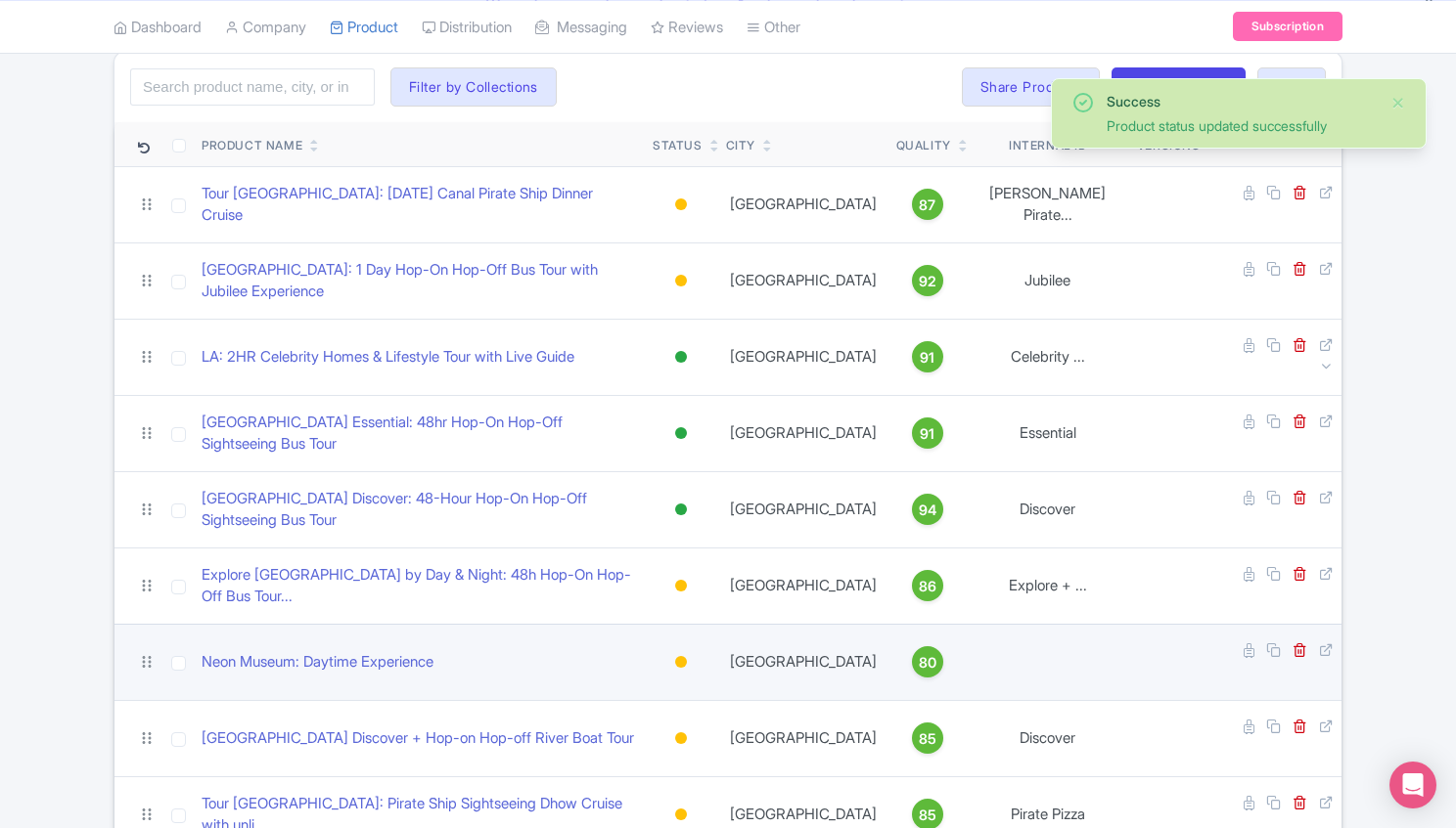
scroll to position [196, 0]
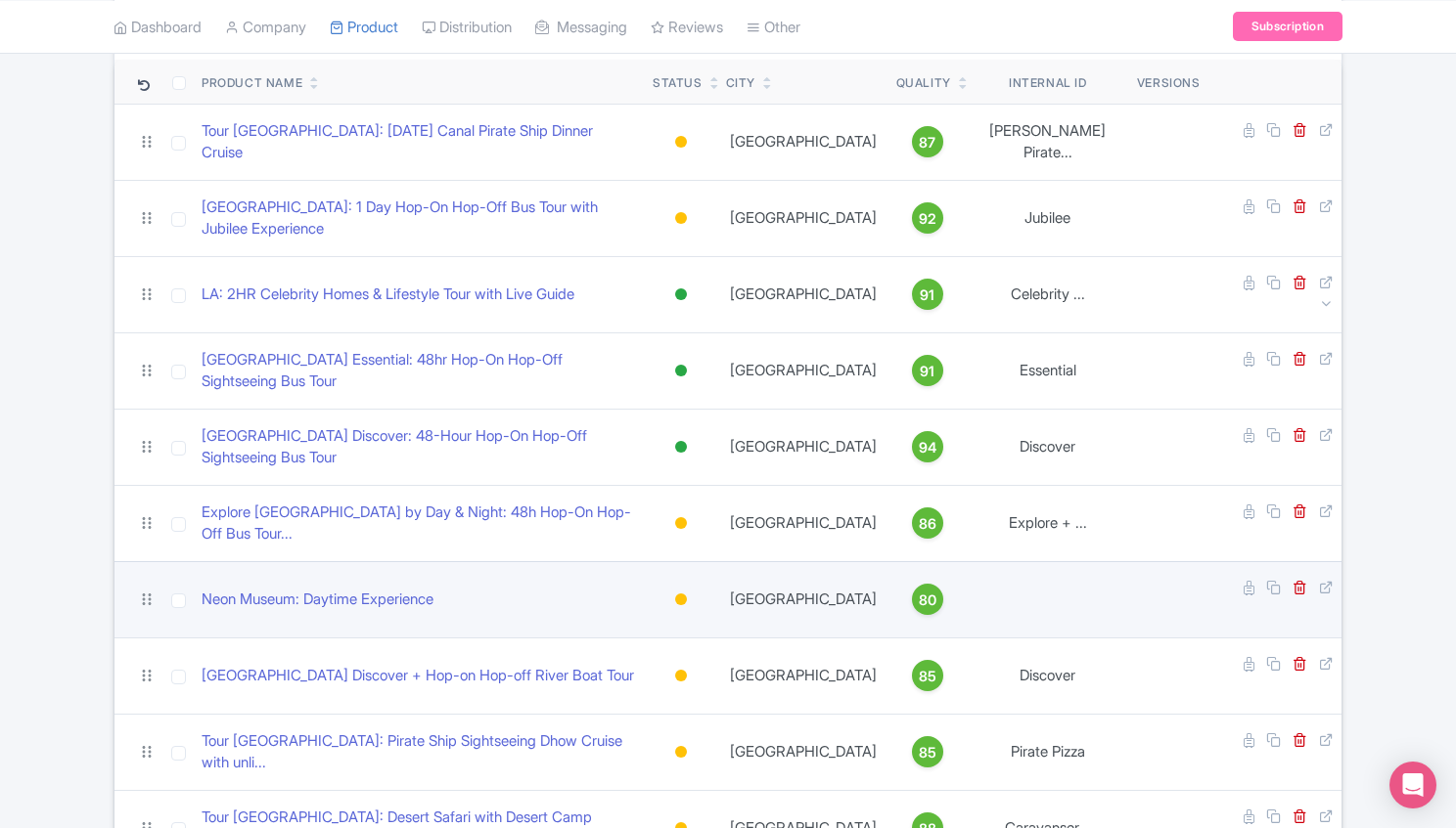
click at [687, 594] on div at bounding box center [682, 600] width 12 height 12
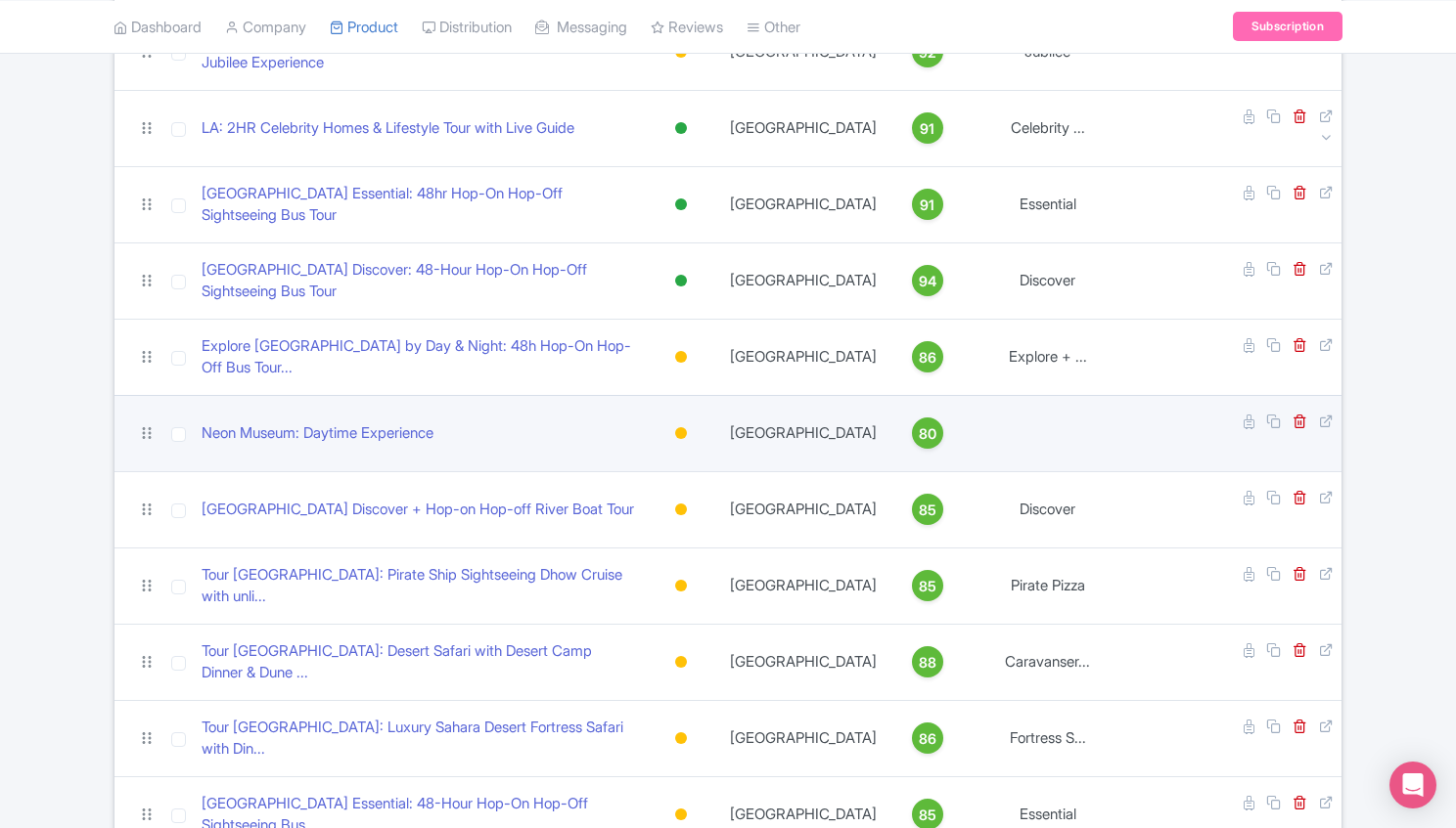
scroll to position [456, 0]
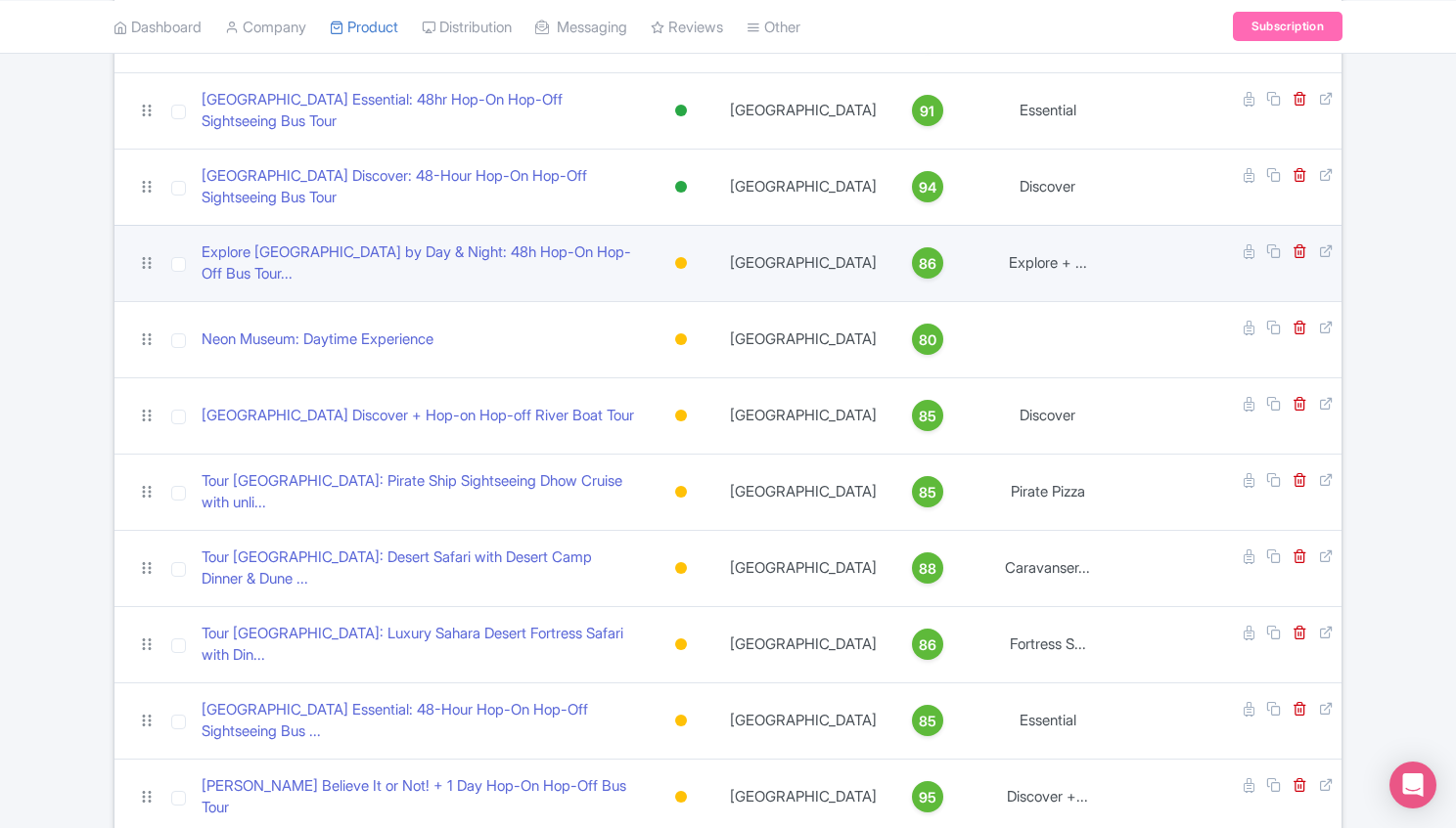
click at [691, 249] on div at bounding box center [682, 263] width 20 height 28
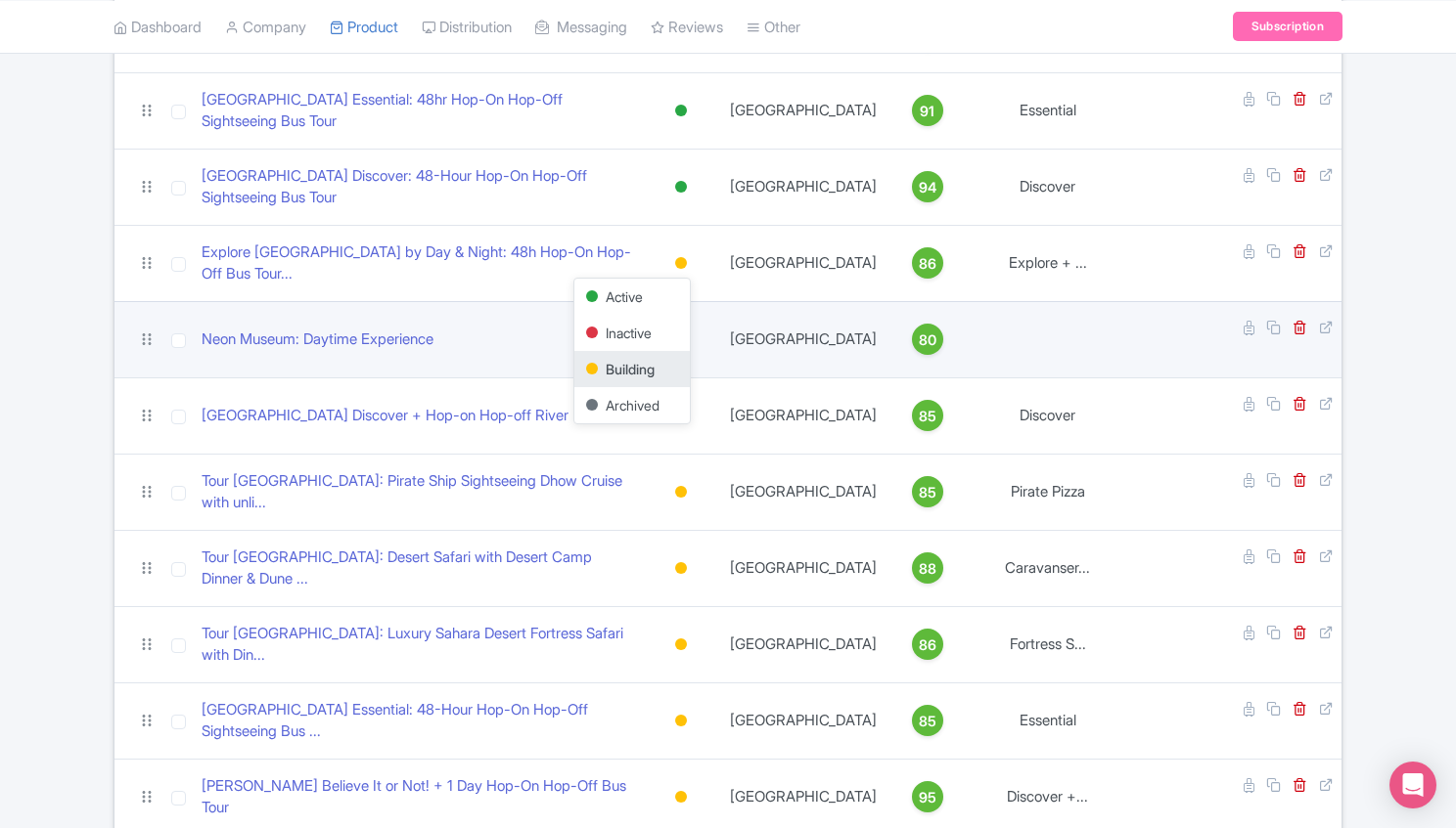
click at [764, 301] on td "[GEOGRAPHIC_DATA]" at bounding box center [803, 339] width 171 height 76
click at [691, 325] on div at bounding box center [682, 339] width 20 height 28
click at [663, 391] on div "Inactive" at bounding box center [633, 409] width 116 height 36
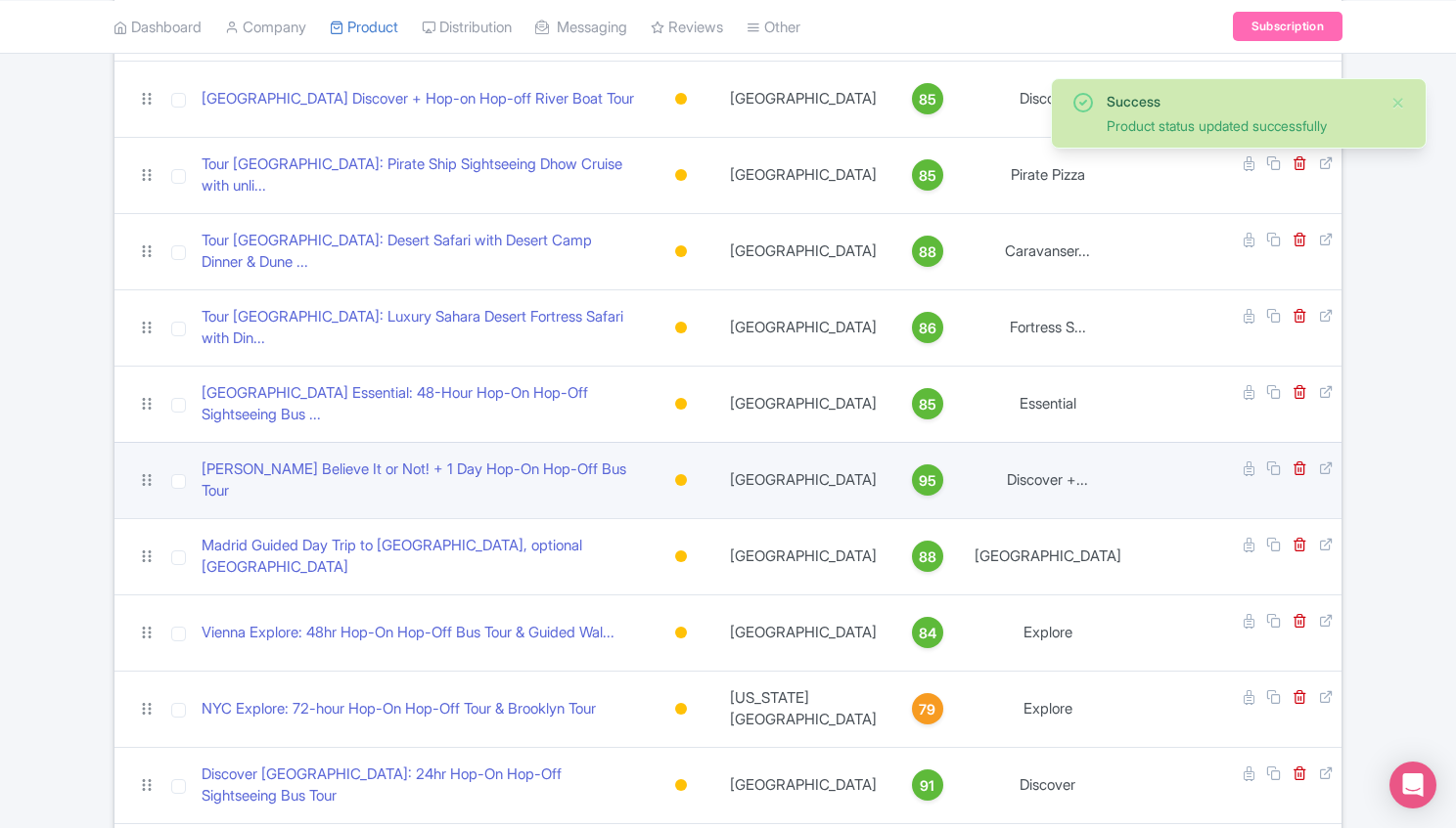
scroll to position [782, 0]
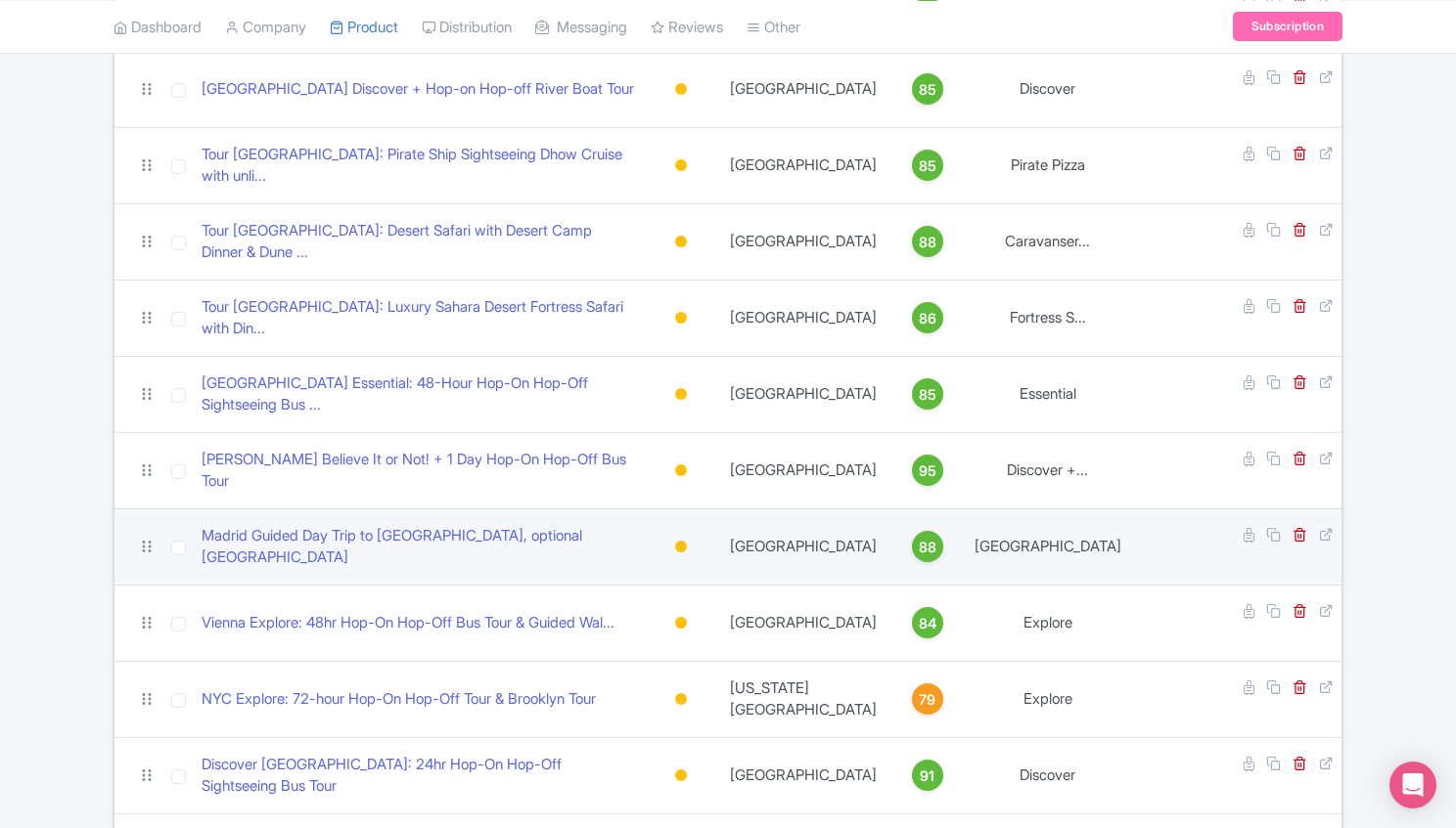
click at [687, 541] on div at bounding box center [682, 547] width 12 height 12
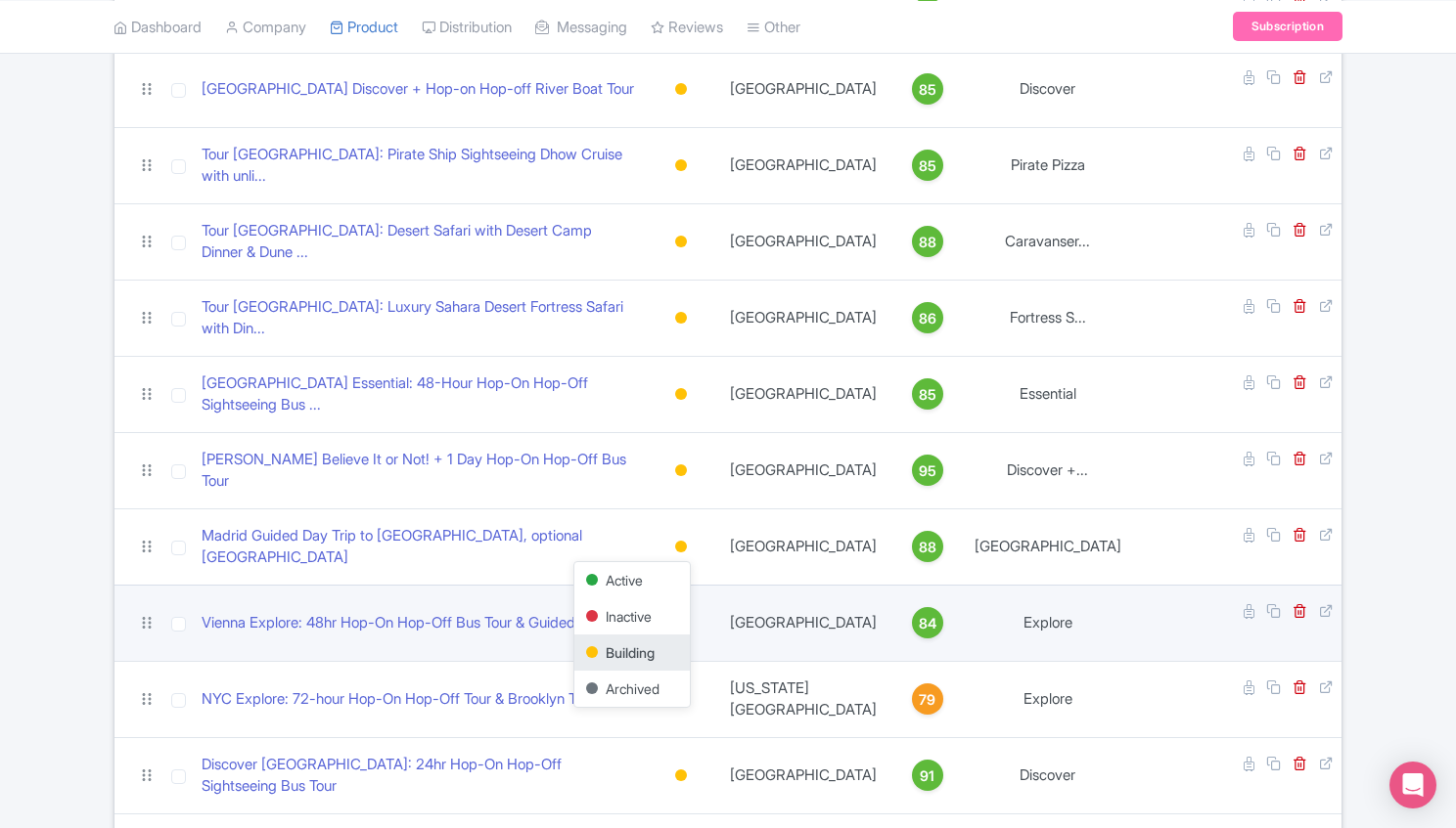
click at [690, 563] on div "Active" at bounding box center [633, 581] width 116 height 36
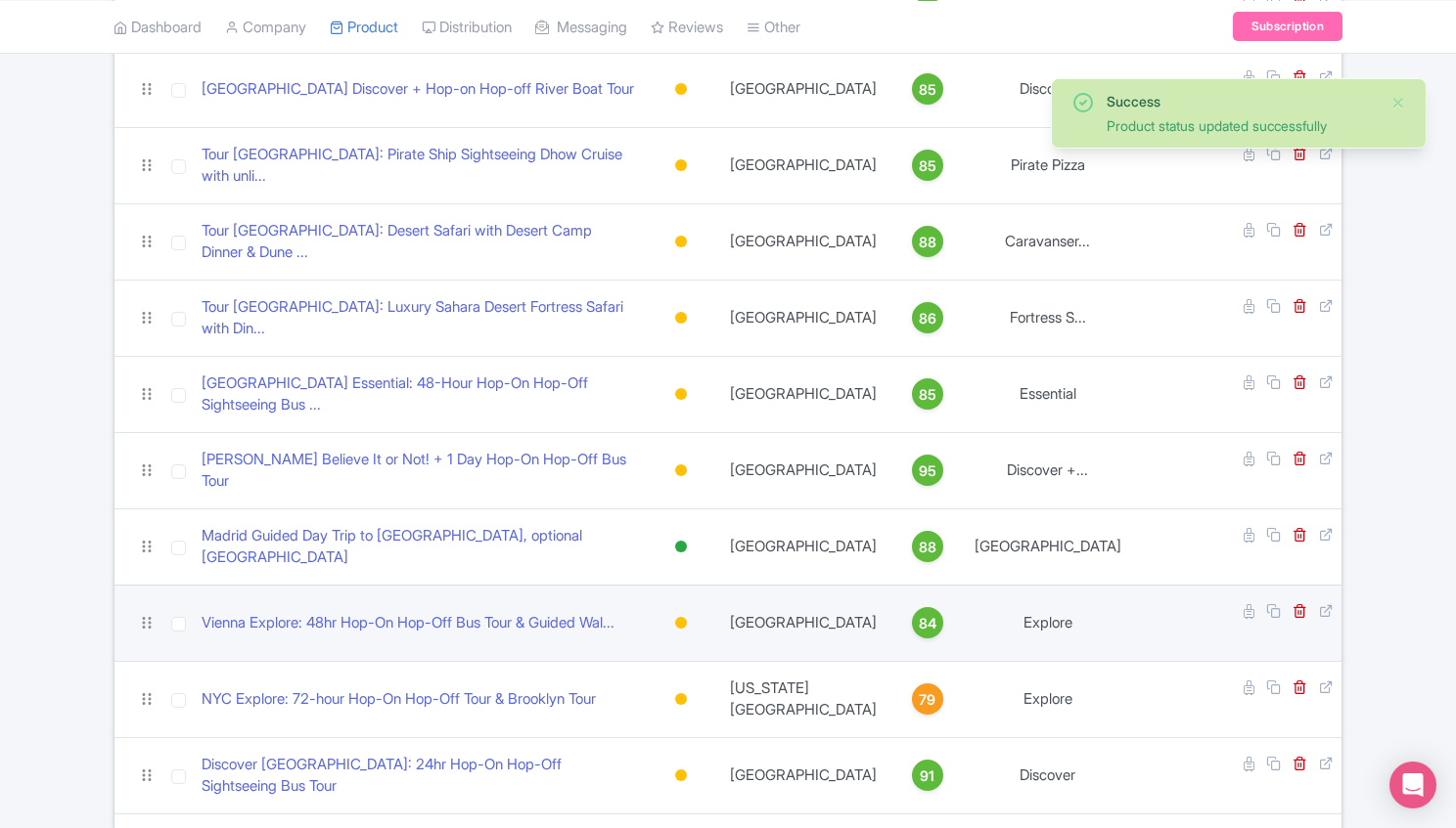
click at [691, 610] on div at bounding box center [682, 623] width 20 height 28
click at [690, 638] on div "Active" at bounding box center [633, 656] width 116 height 36
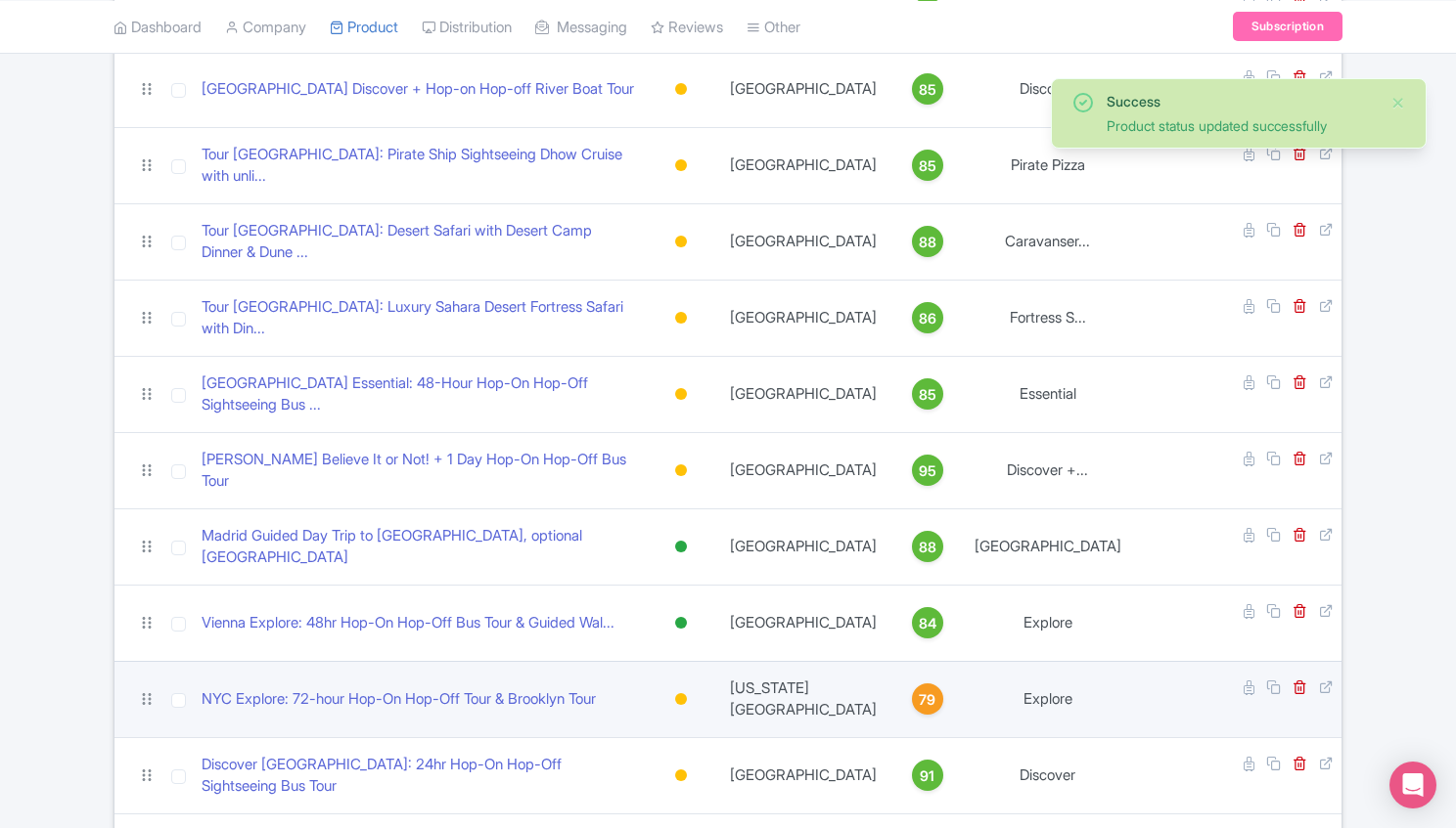
click at [687, 693] on div at bounding box center [682, 699] width 12 height 12
click at [690, 715] on div "Active" at bounding box center [633, 733] width 116 height 36
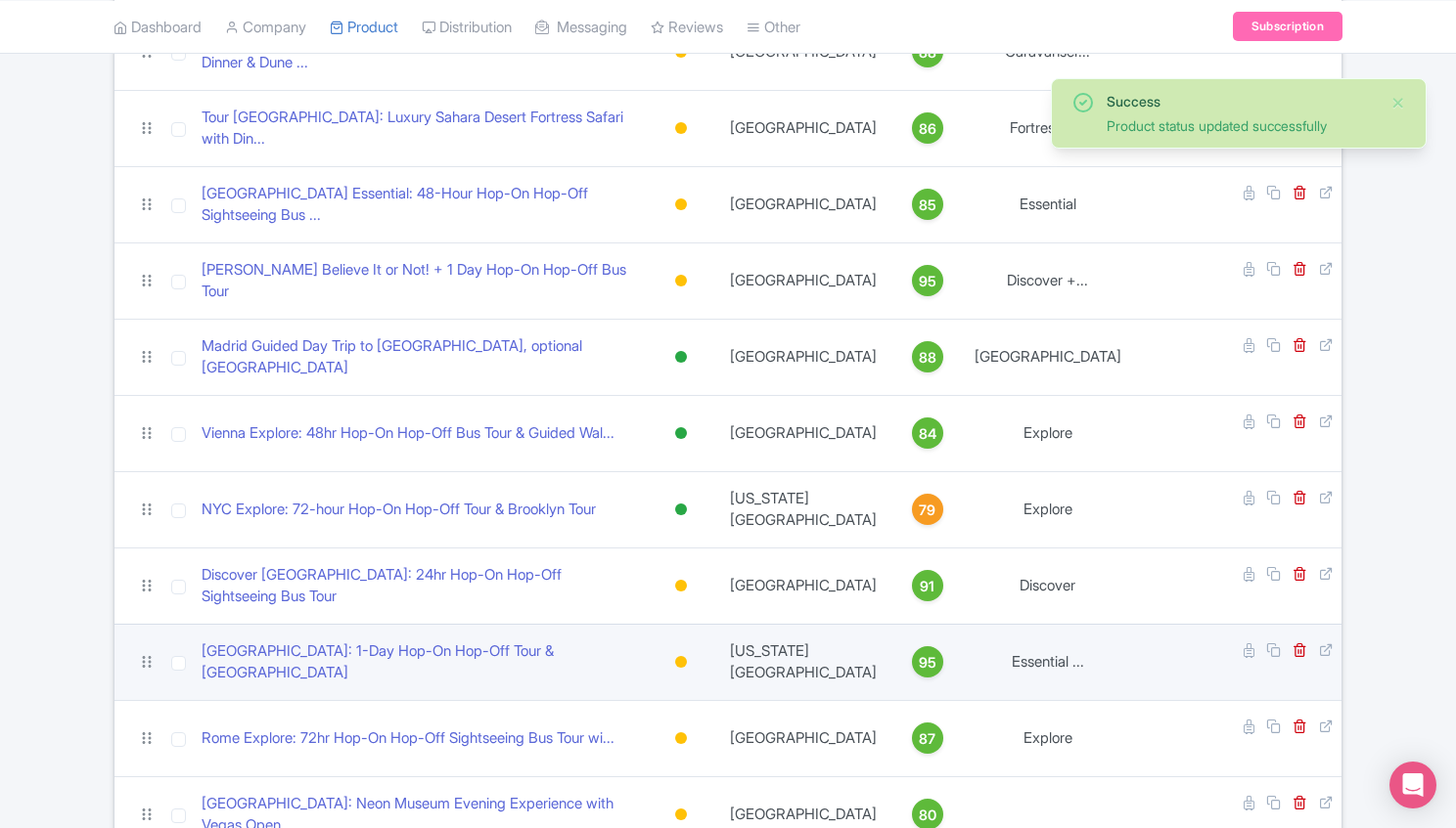
scroll to position [978, 0]
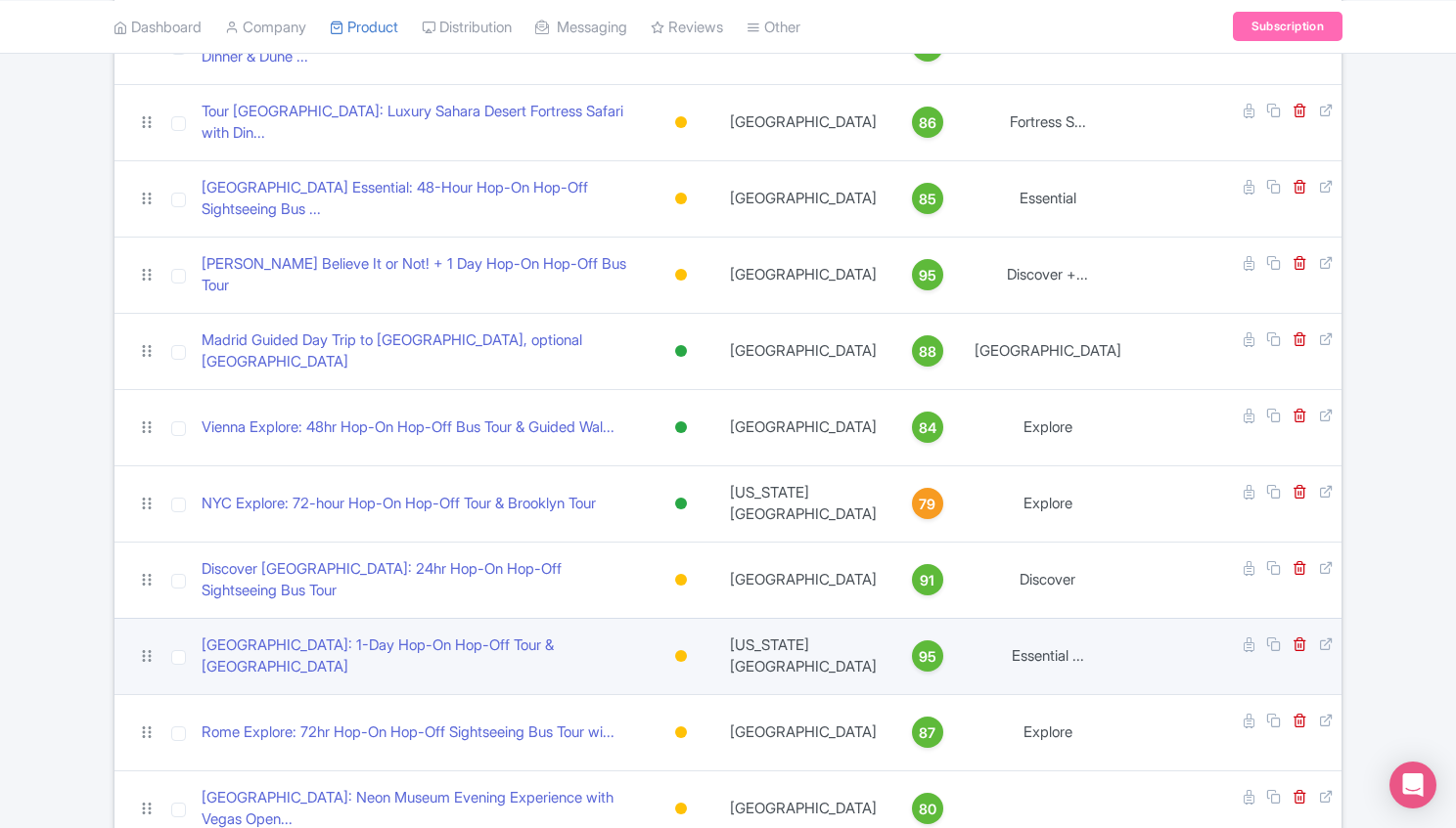
click at [691, 642] on div at bounding box center [682, 656] width 20 height 28
click at [687, 672] on div "Active" at bounding box center [633, 690] width 116 height 36
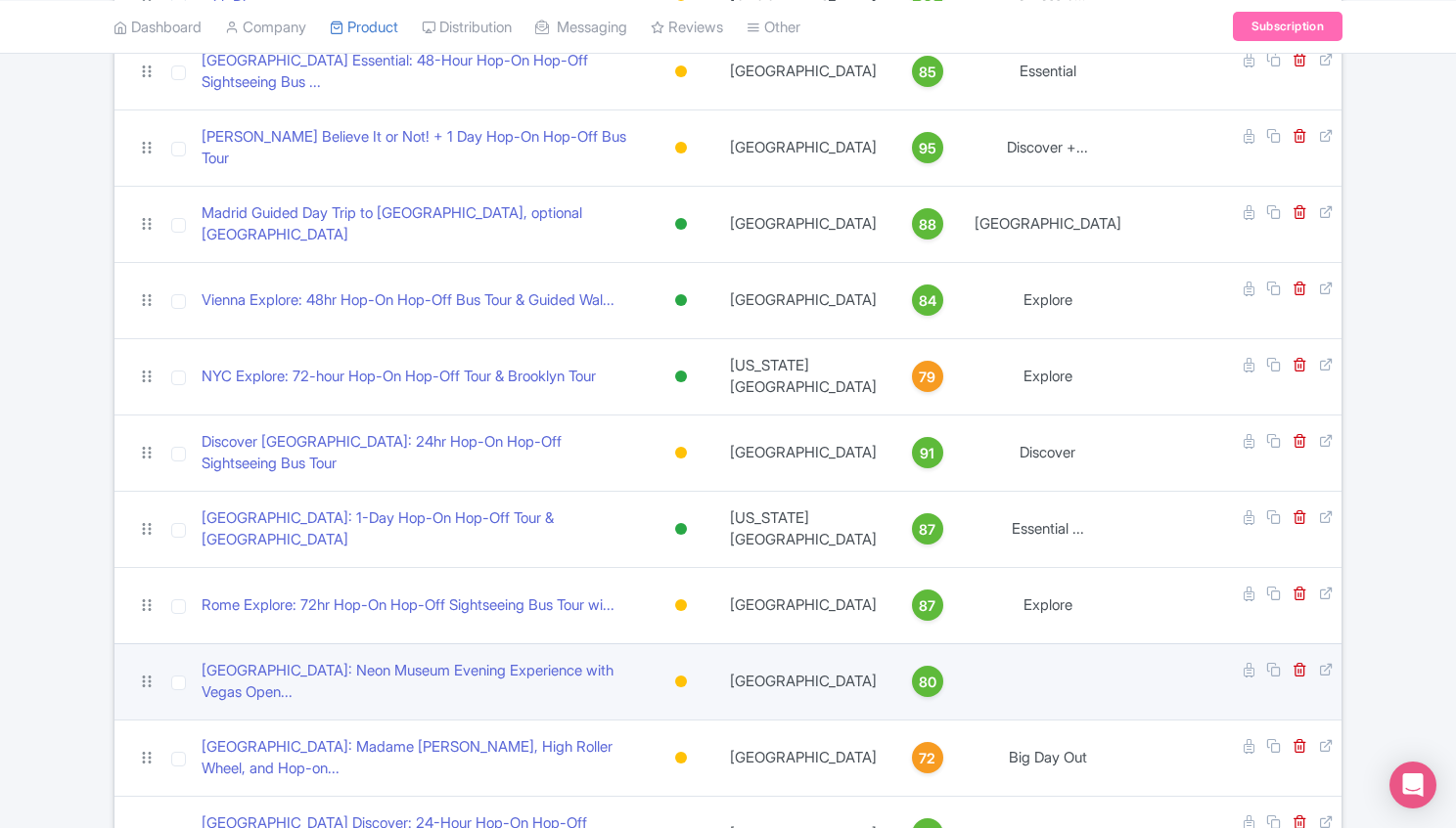
scroll to position [1108, 0]
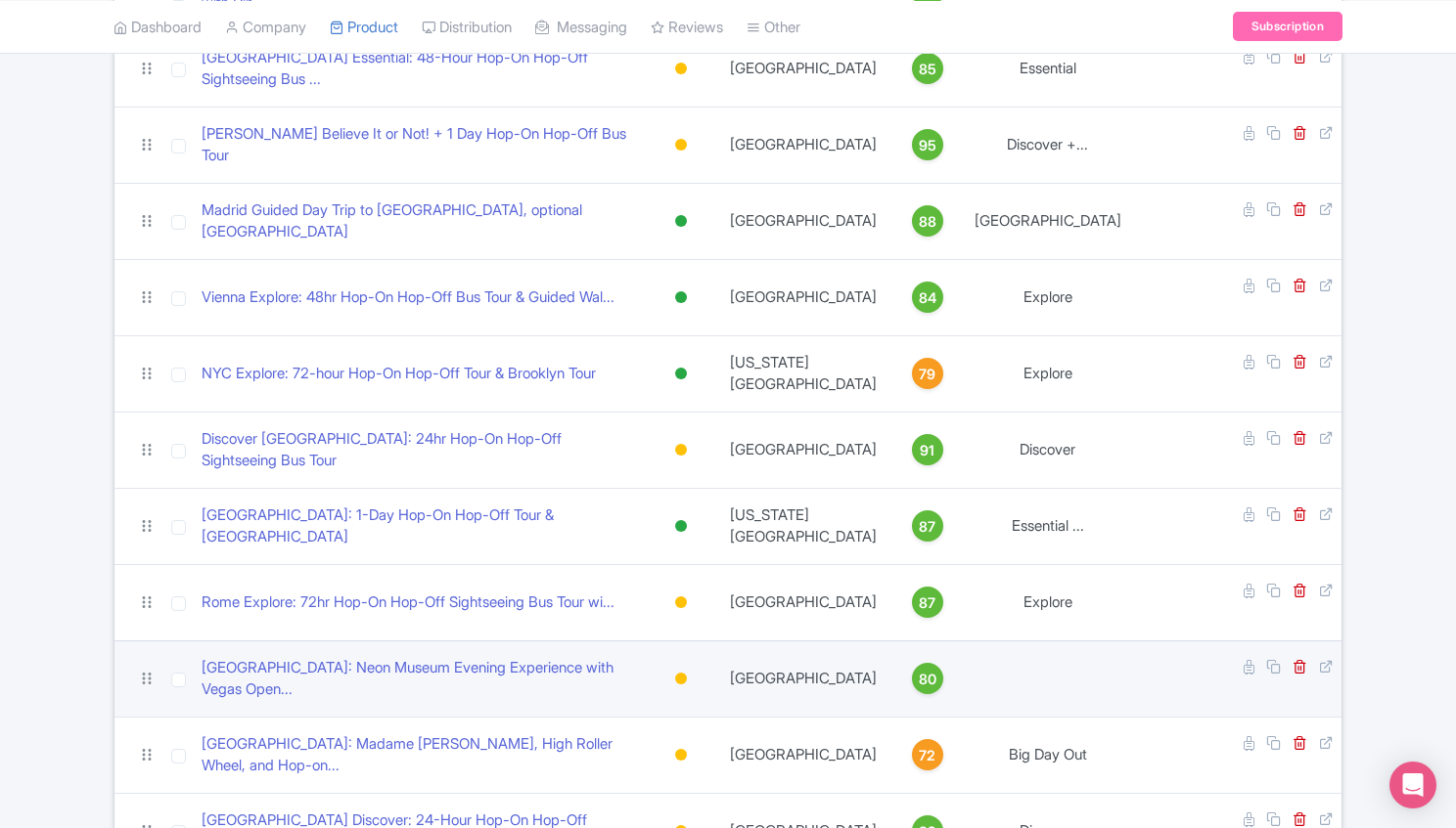
click at [687, 673] on div at bounding box center [682, 679] width 12 height 12
click at [685, 694] on div "Active" at bounding box center [633, 712] width 116 height 36
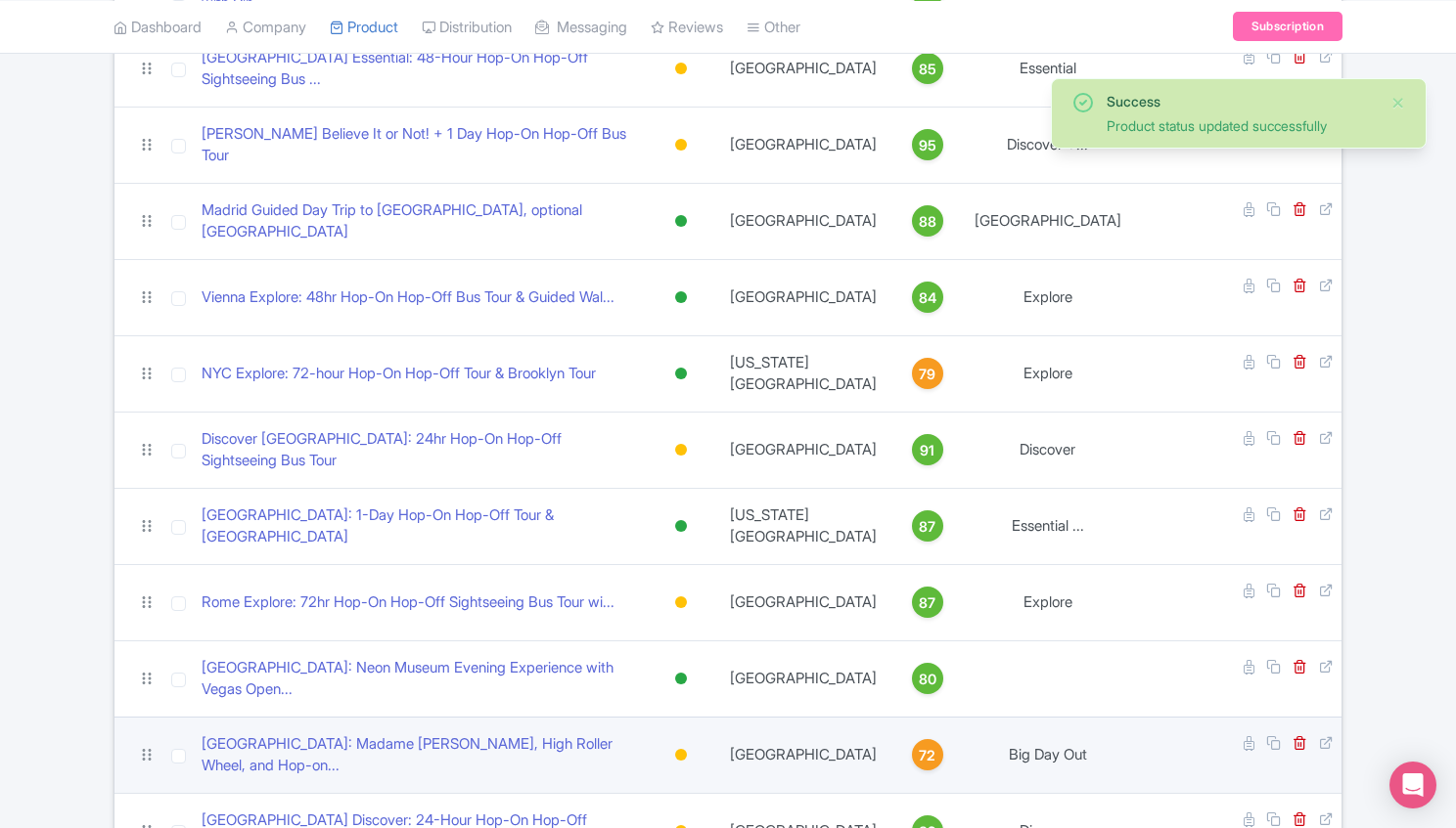
click at [687, 749] on div at bounding box center [682, 755] width 12 height 12
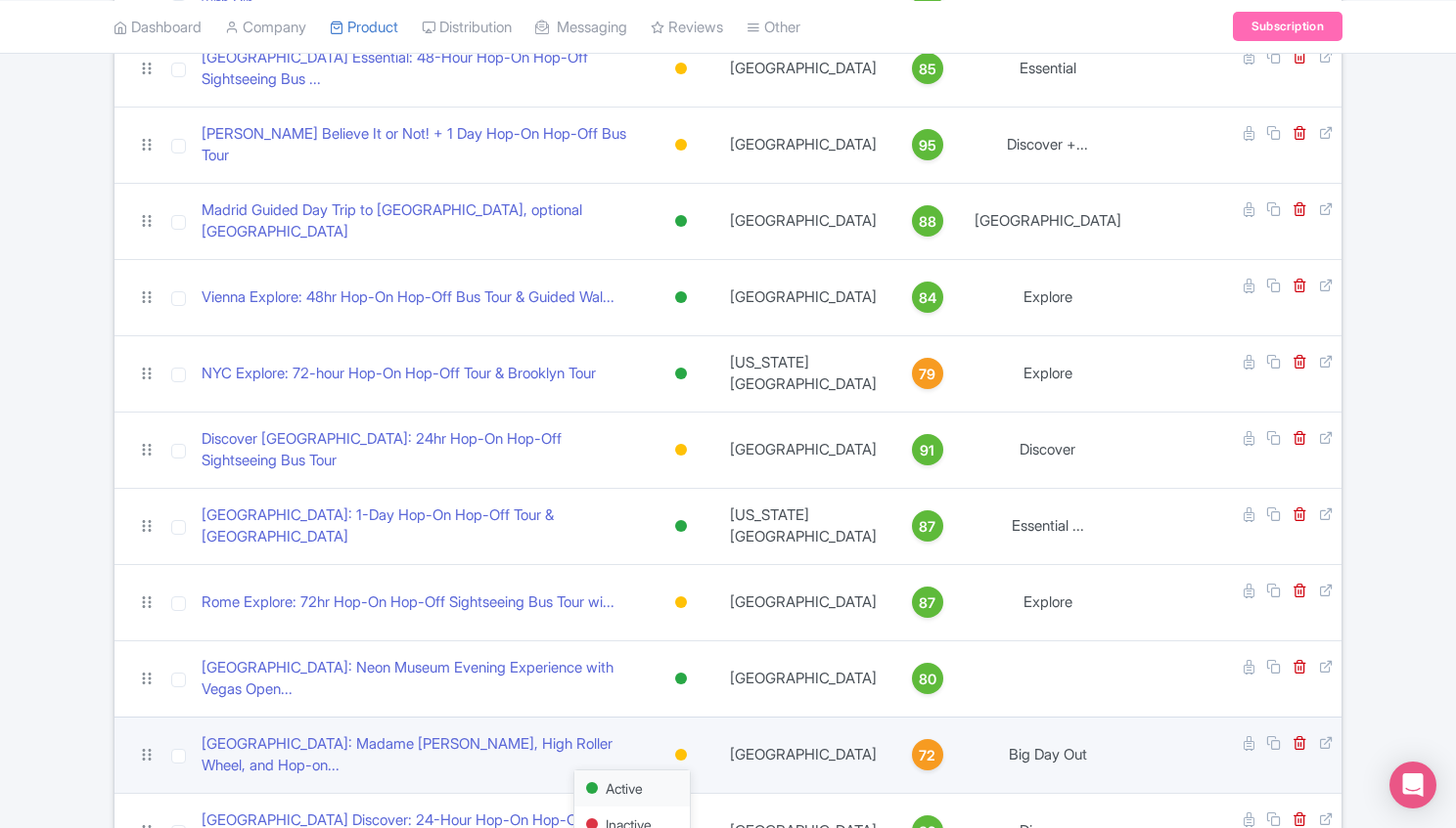
click at [662, 771] on div "Active" at bounding box center [633, 789] width 116 height 36
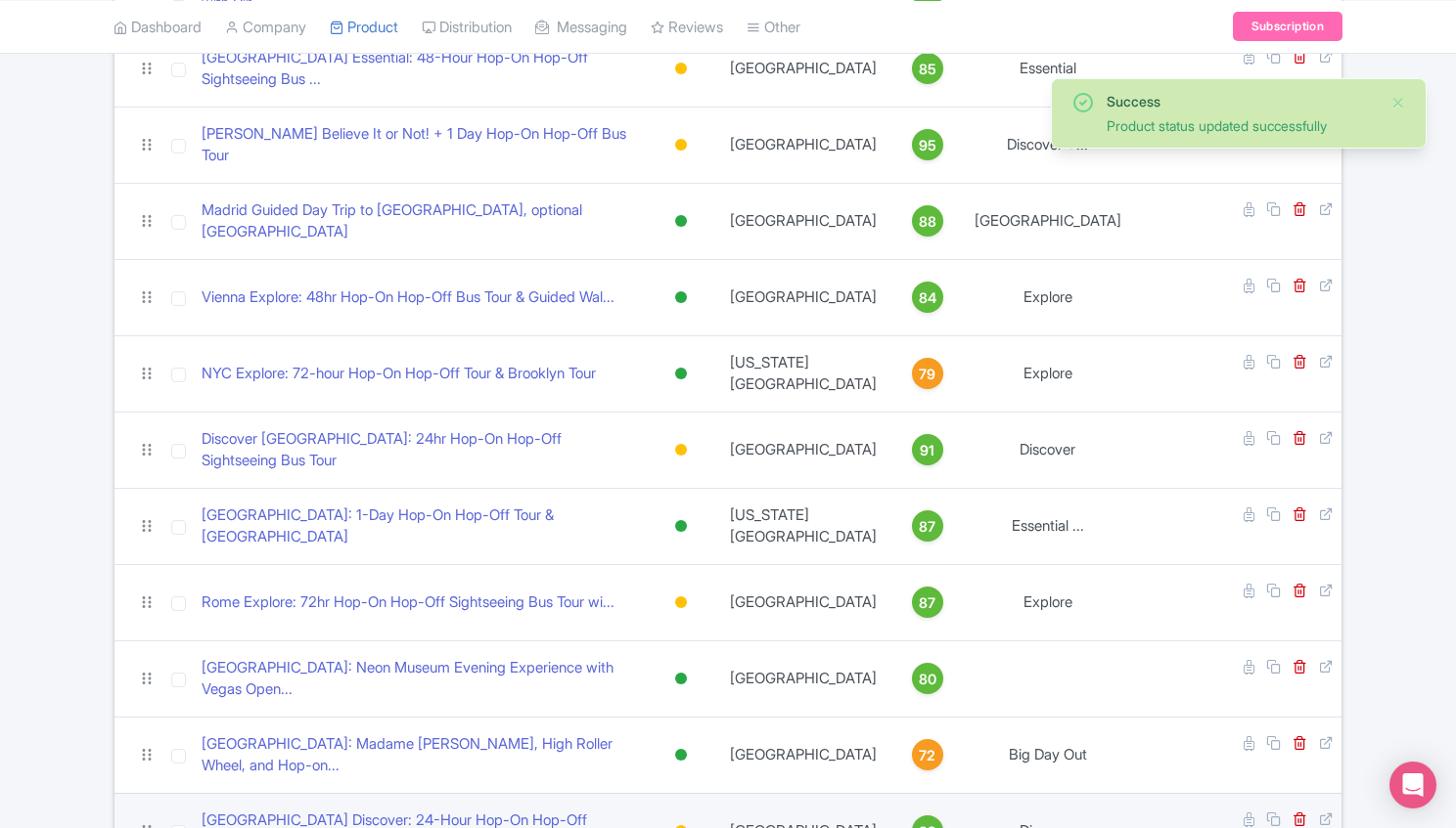
click at [691, 818] on div at bounding box center [682, 832] width 20 height 28
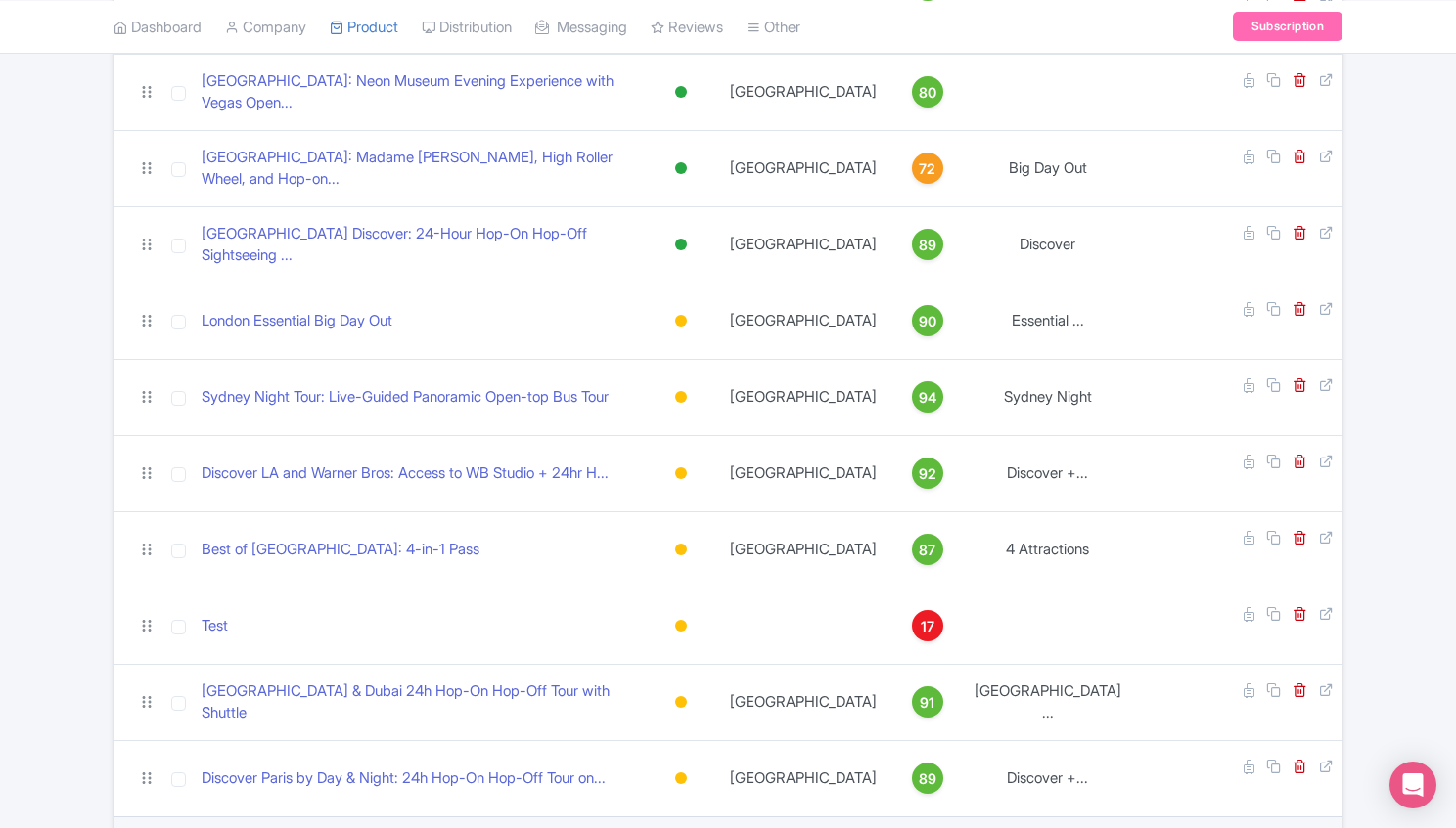
scroll to position [1761, 0]
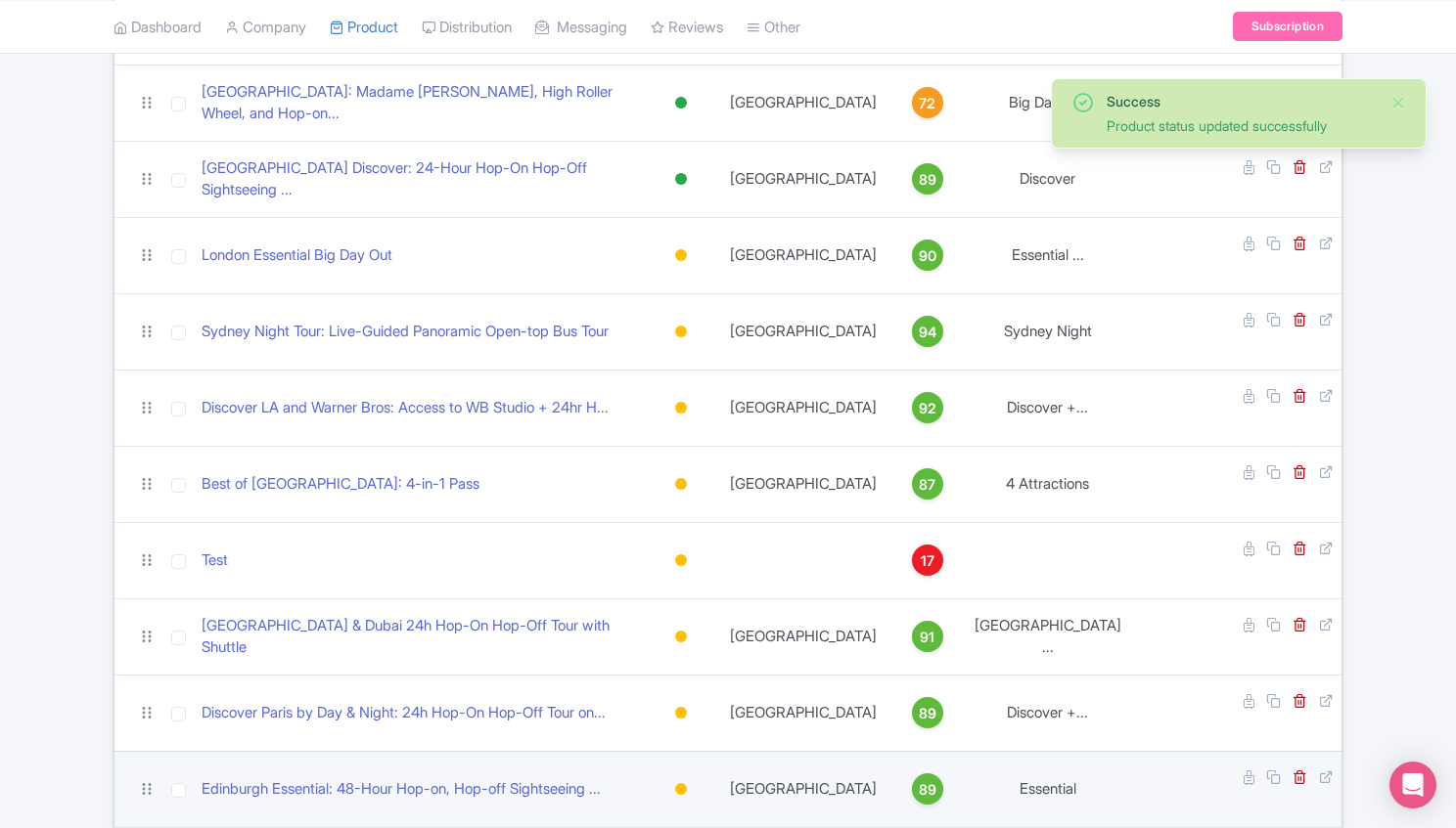
click at [687, 783] on div at bounding box center [682, 789] width 12 height 12
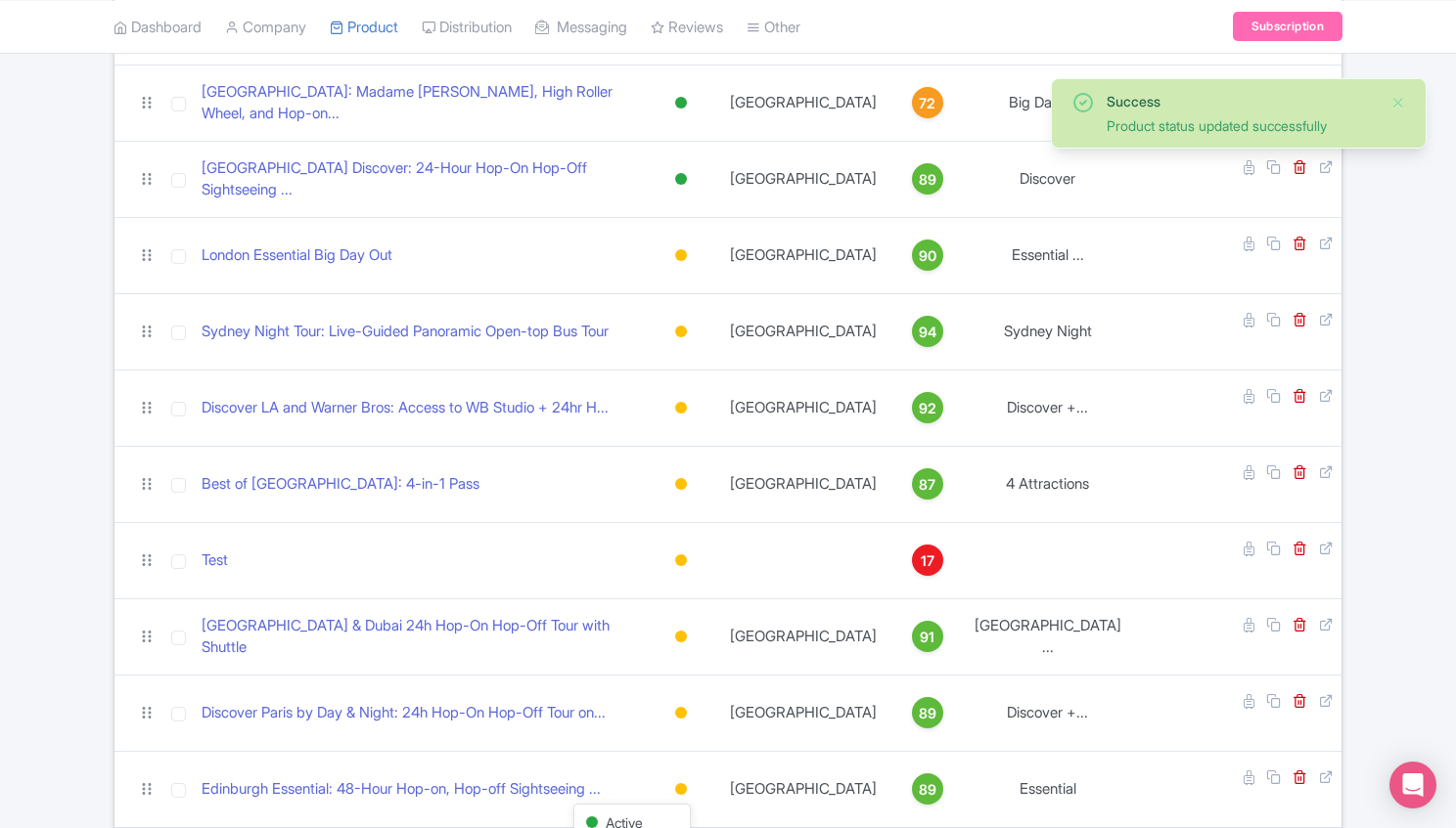
click at [690, 805] on div "Active" at bounding box center [633, 823] width 116 height 36
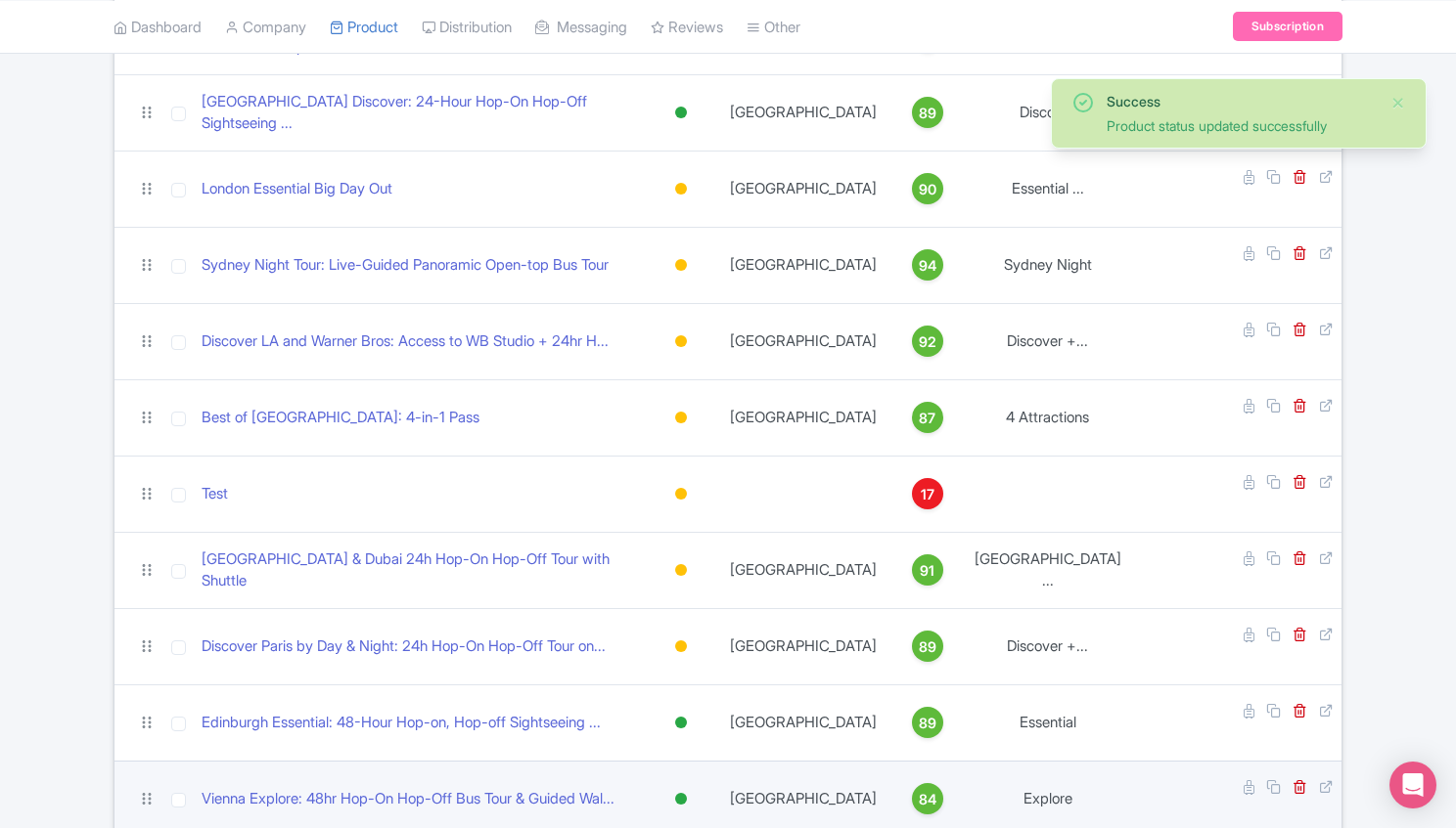
scroll to position [1890, 0]
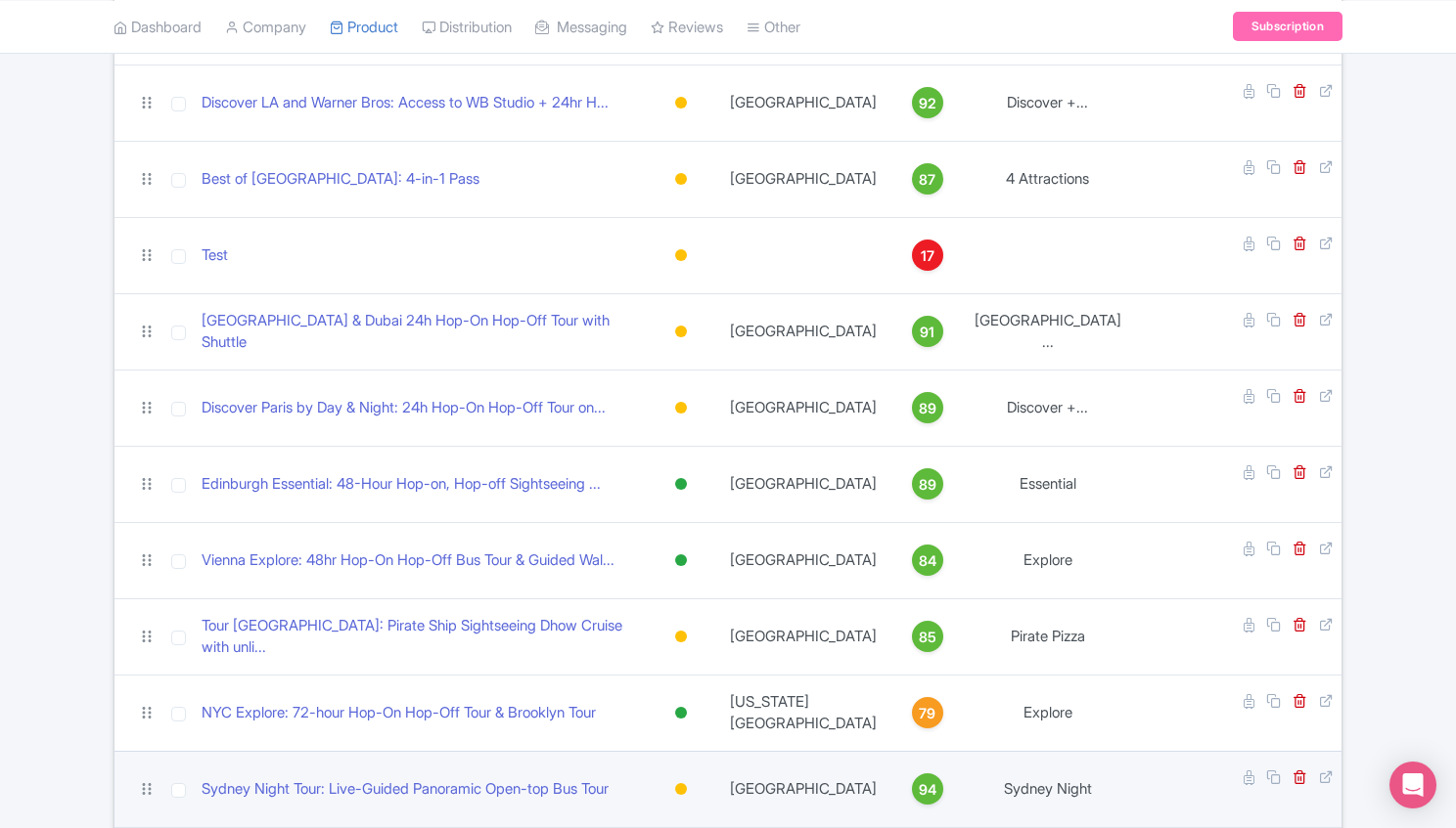
scroll to position [2086, 0]
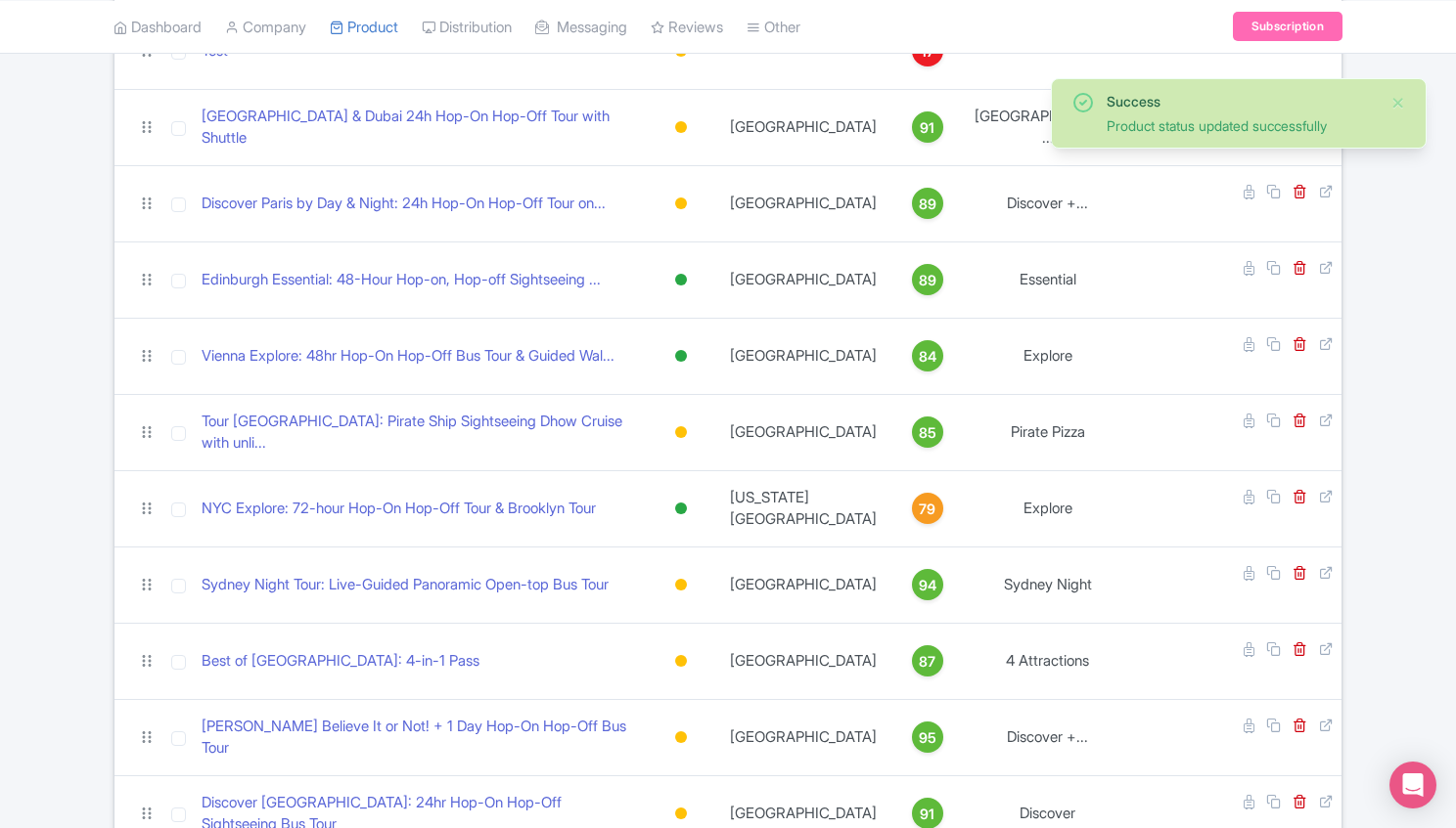
scroll to position [2281, 0]
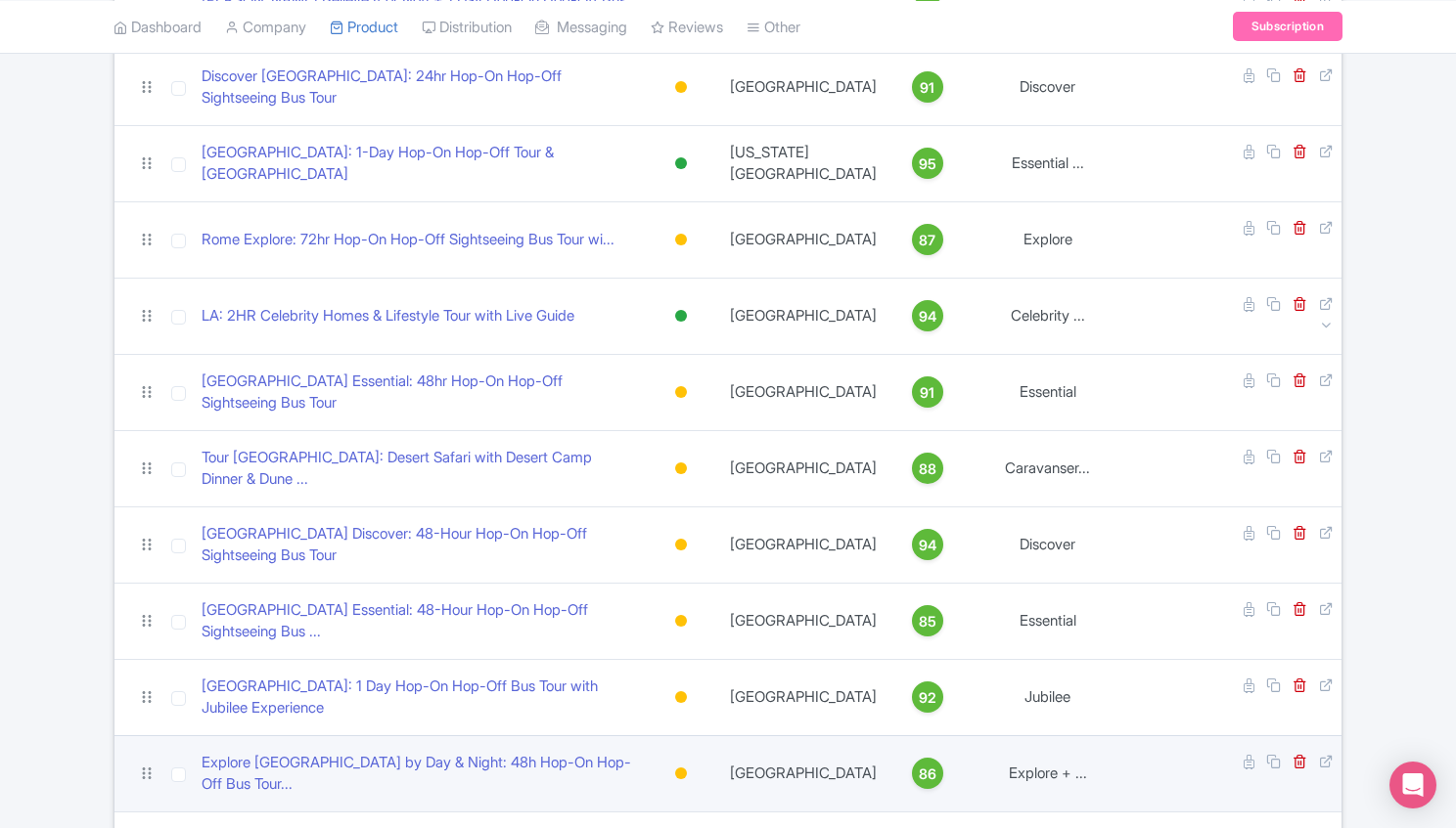
scroll to position [2999, 0]
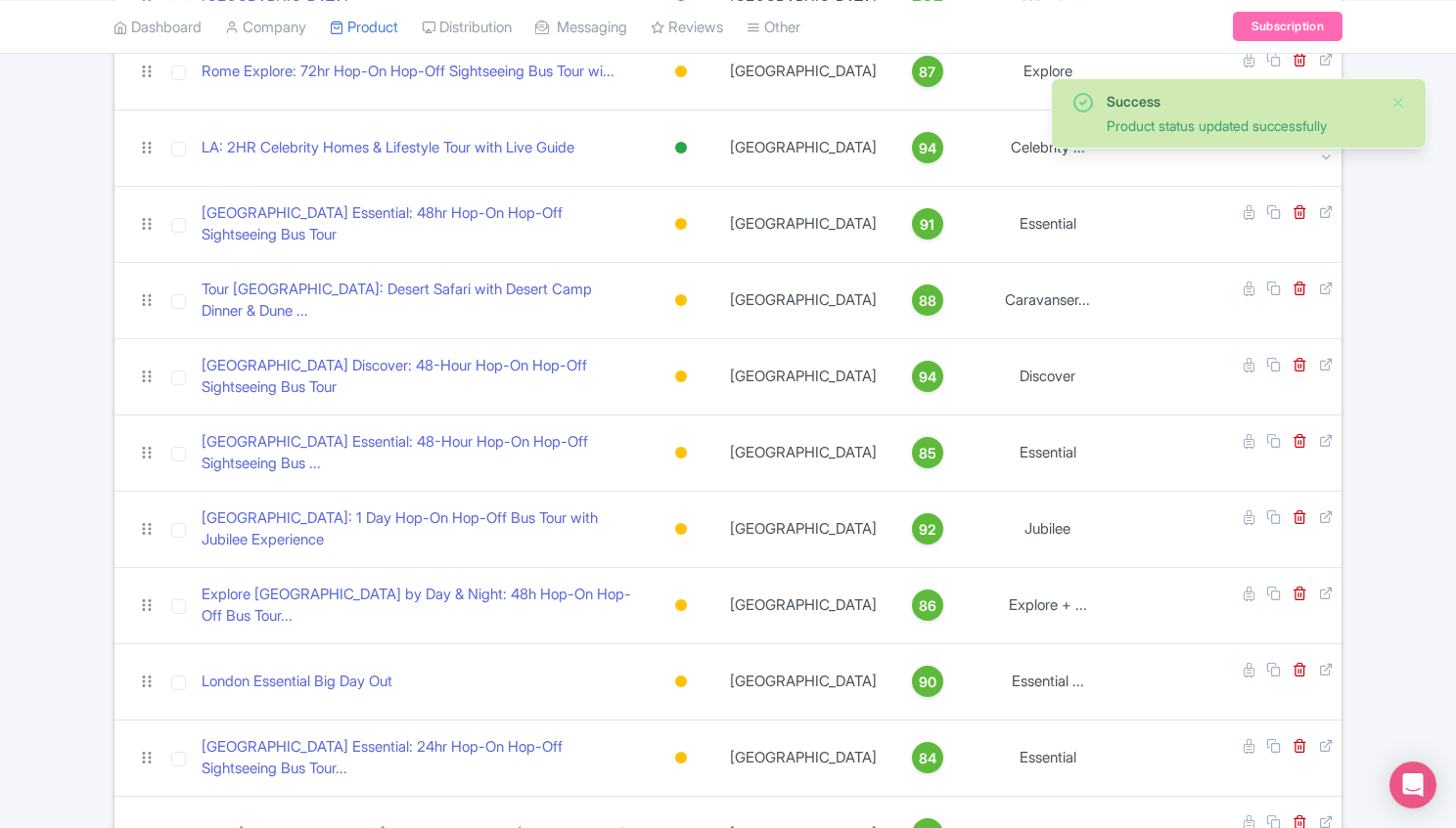
scroll to position [3194, 0]
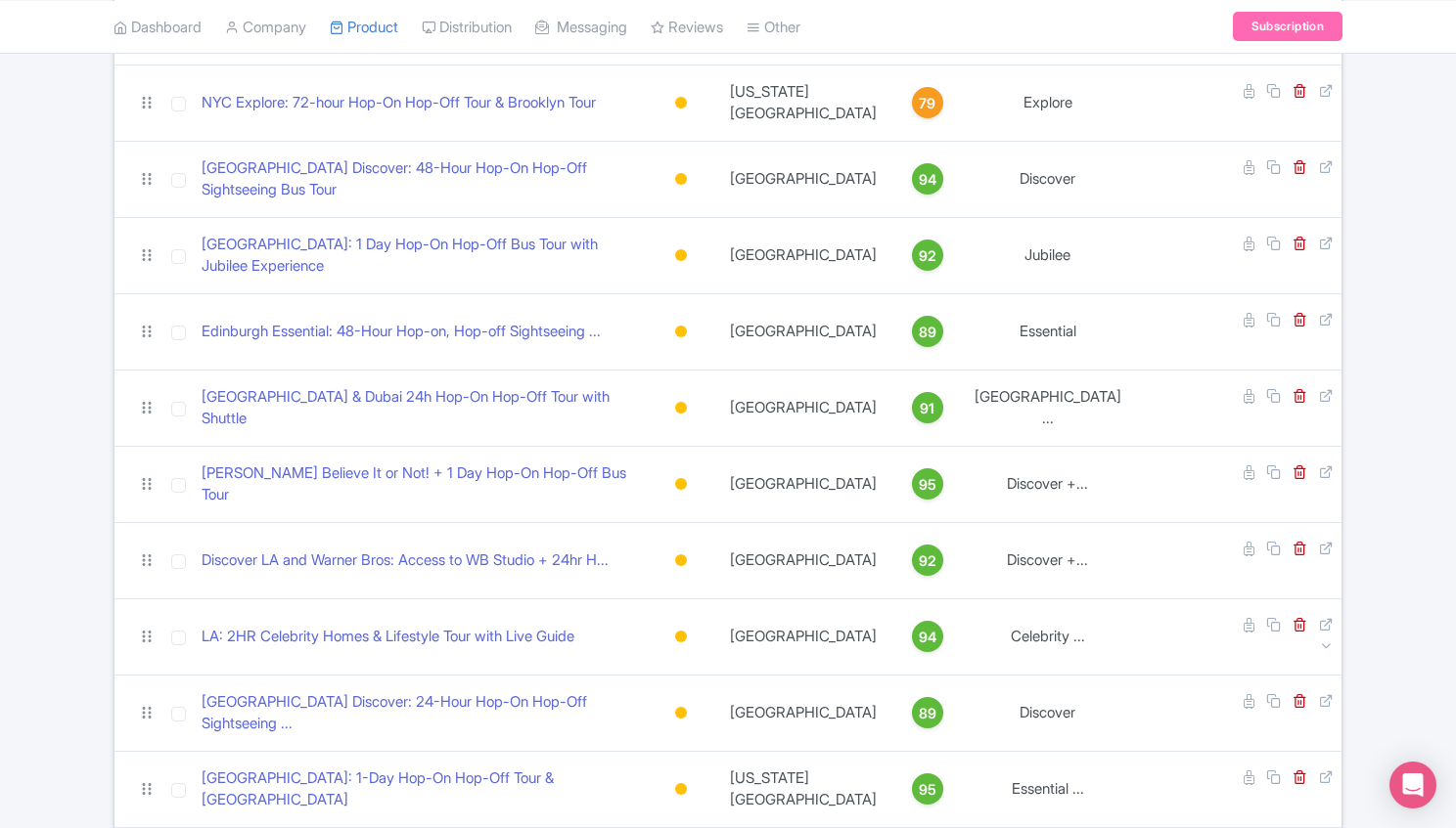
scroll to position [5803, 0]
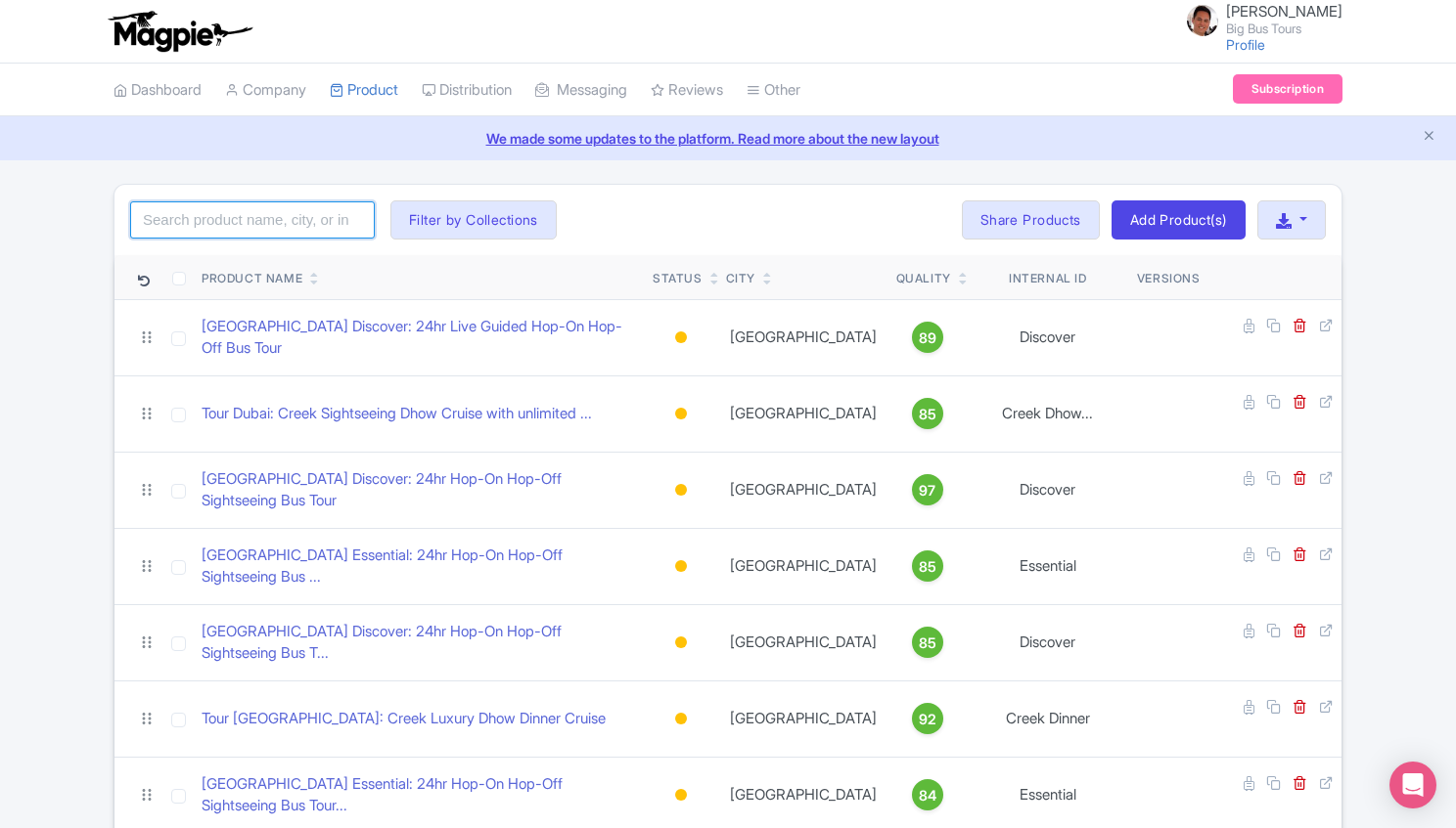
click at [313, 214] on input "search" at bounding box center [251, 219] width 244 height 37
type input "[US_STATE]"
click button "Search" at bounding box center [0, 0] width 0 height 0
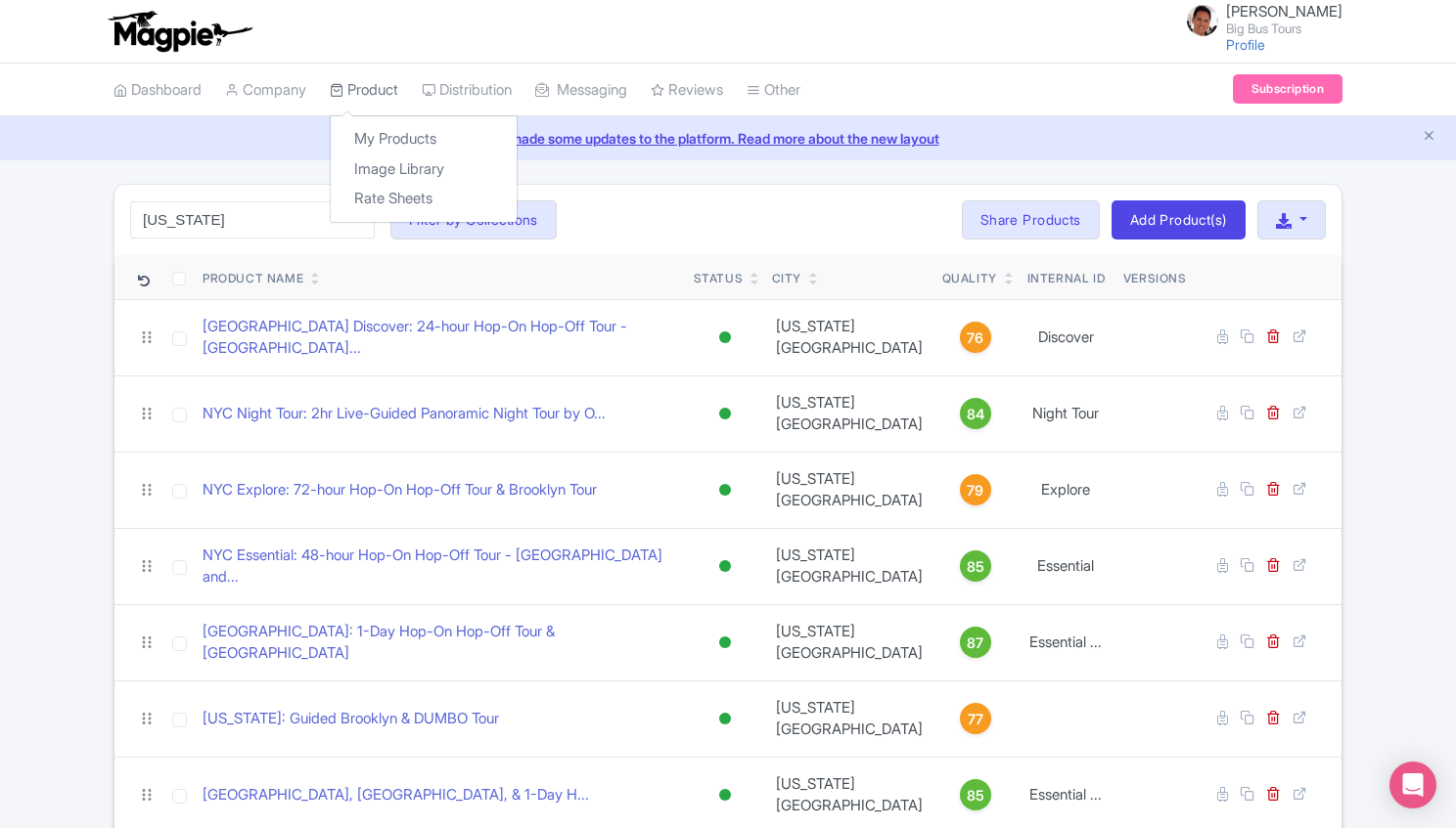
click at [374, 95] on link "Product" at bounding box center [363, 91] width 69 height 54
click at [379, 134] on link "My Products" at bounding box center [423, 140] width 186 height 30
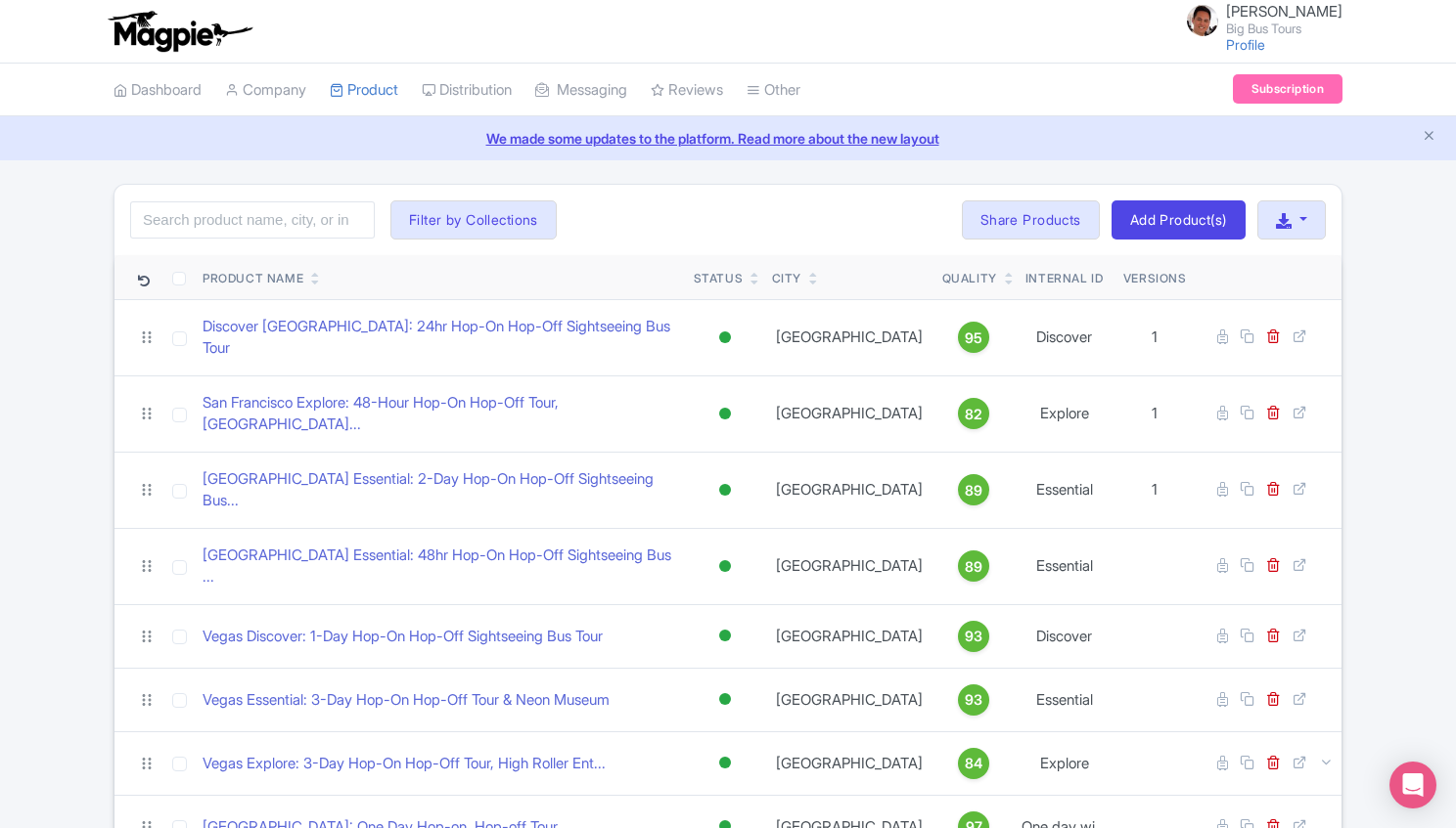
click at [750, 285] on icon at bounding box center [754, 282] width 9 height 12
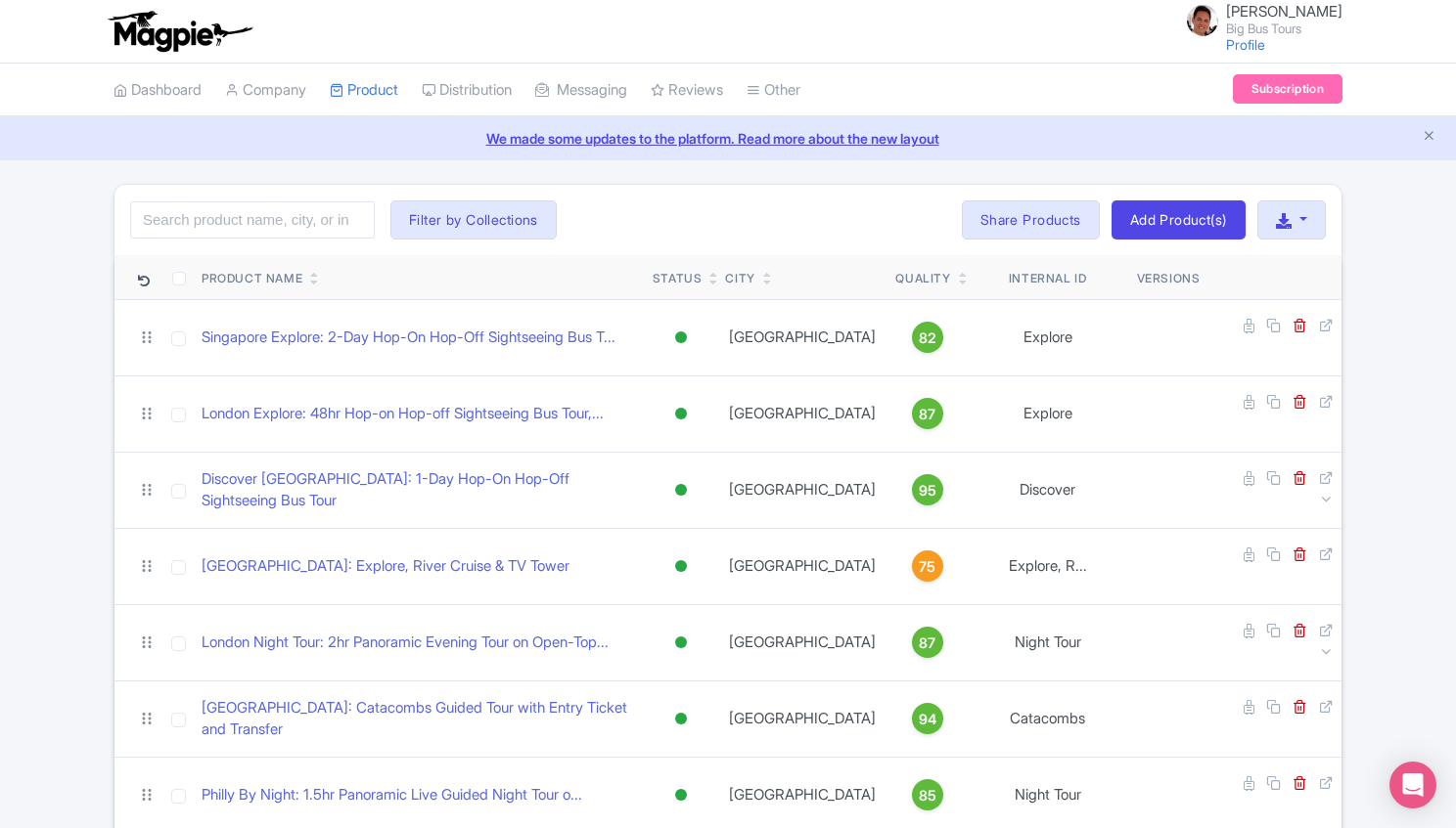
click at [719, 272] on icon at bounding box center [714, 275] width 9 height 12
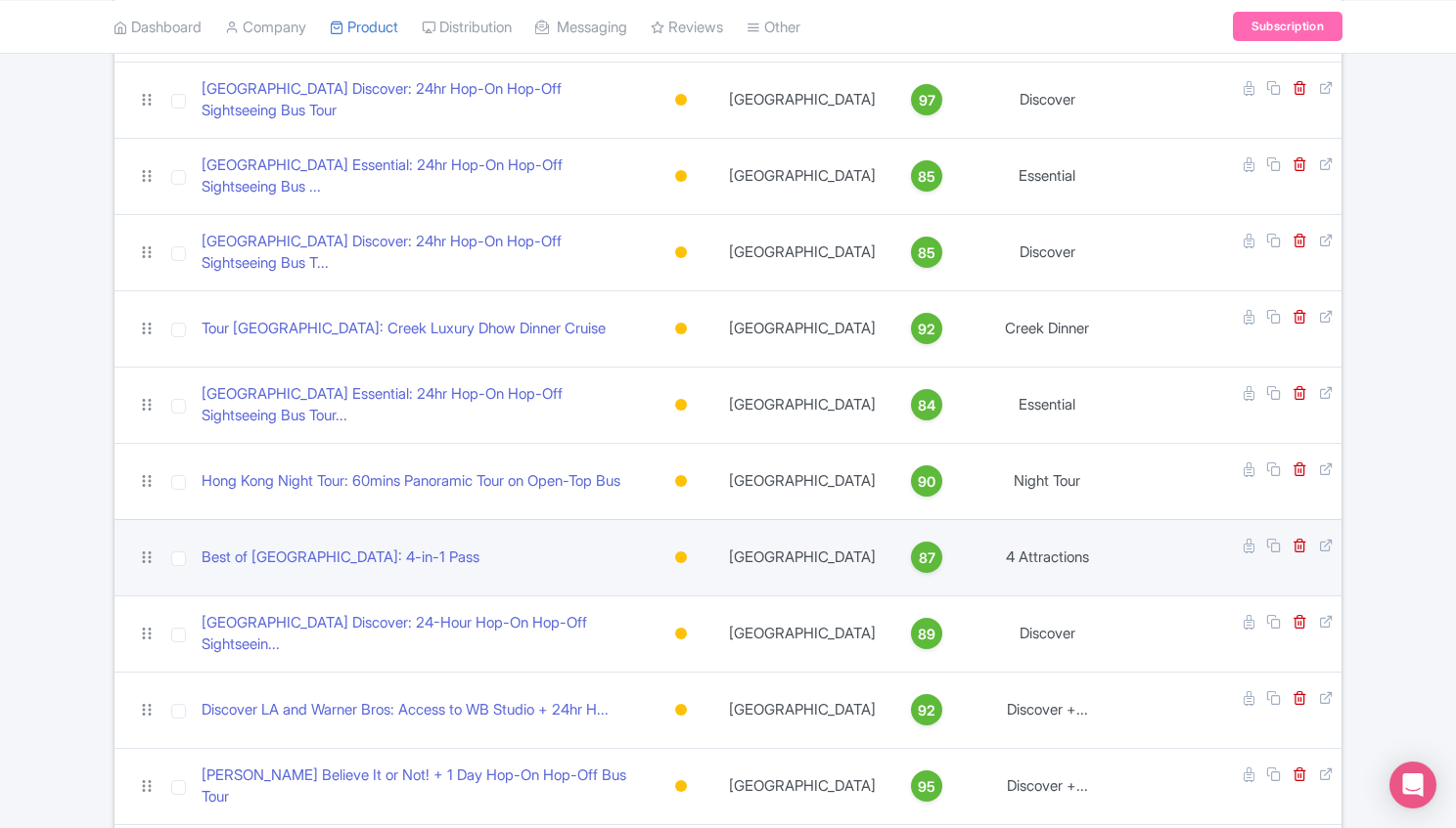
scroll to position [391, 0]
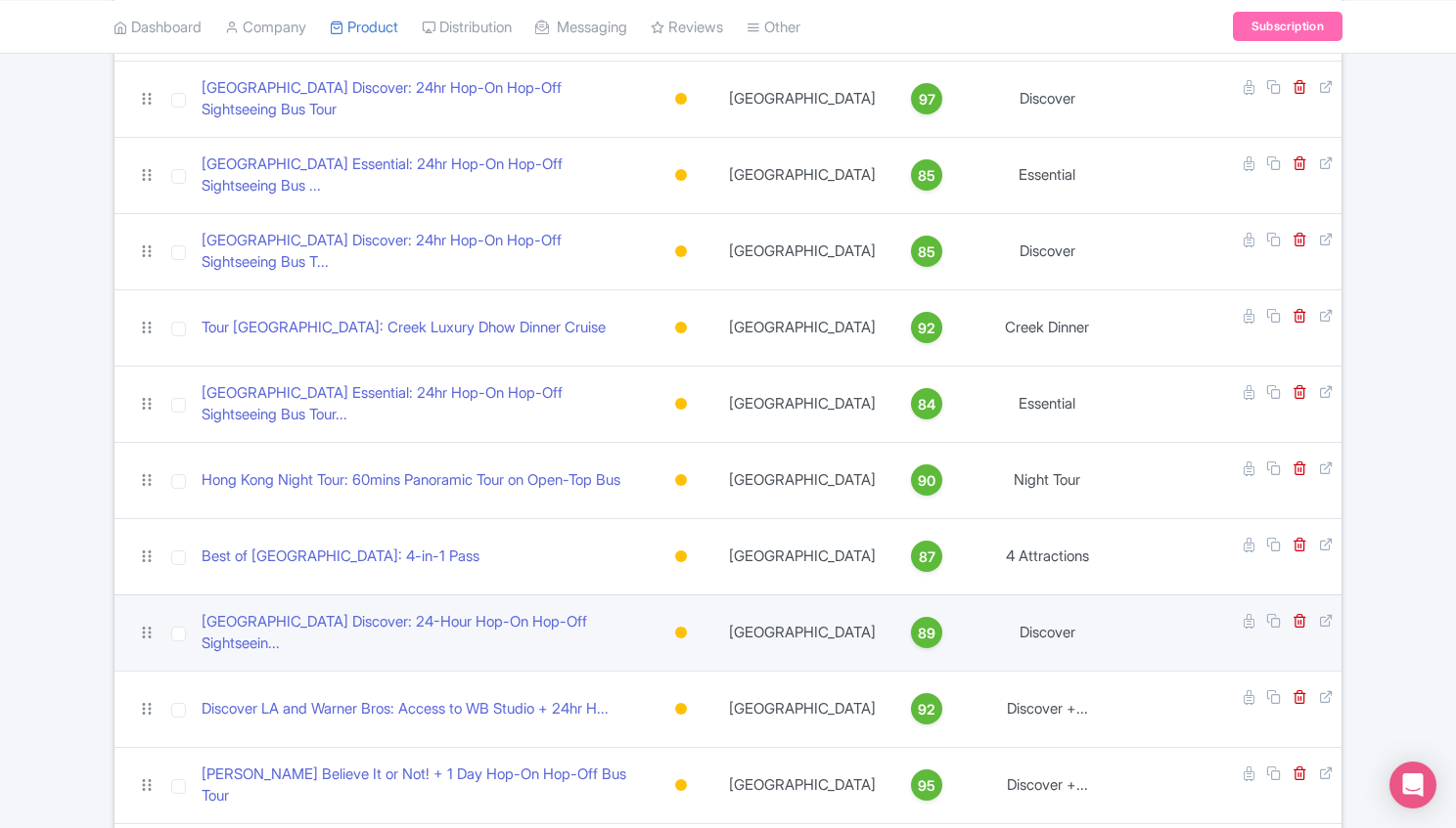
click at [687, 626] on div at bounding box center [682, 632] width 12 height 12
click at [677, 648] on div "Active" at bounding box center [633, 666] width 116 height 36
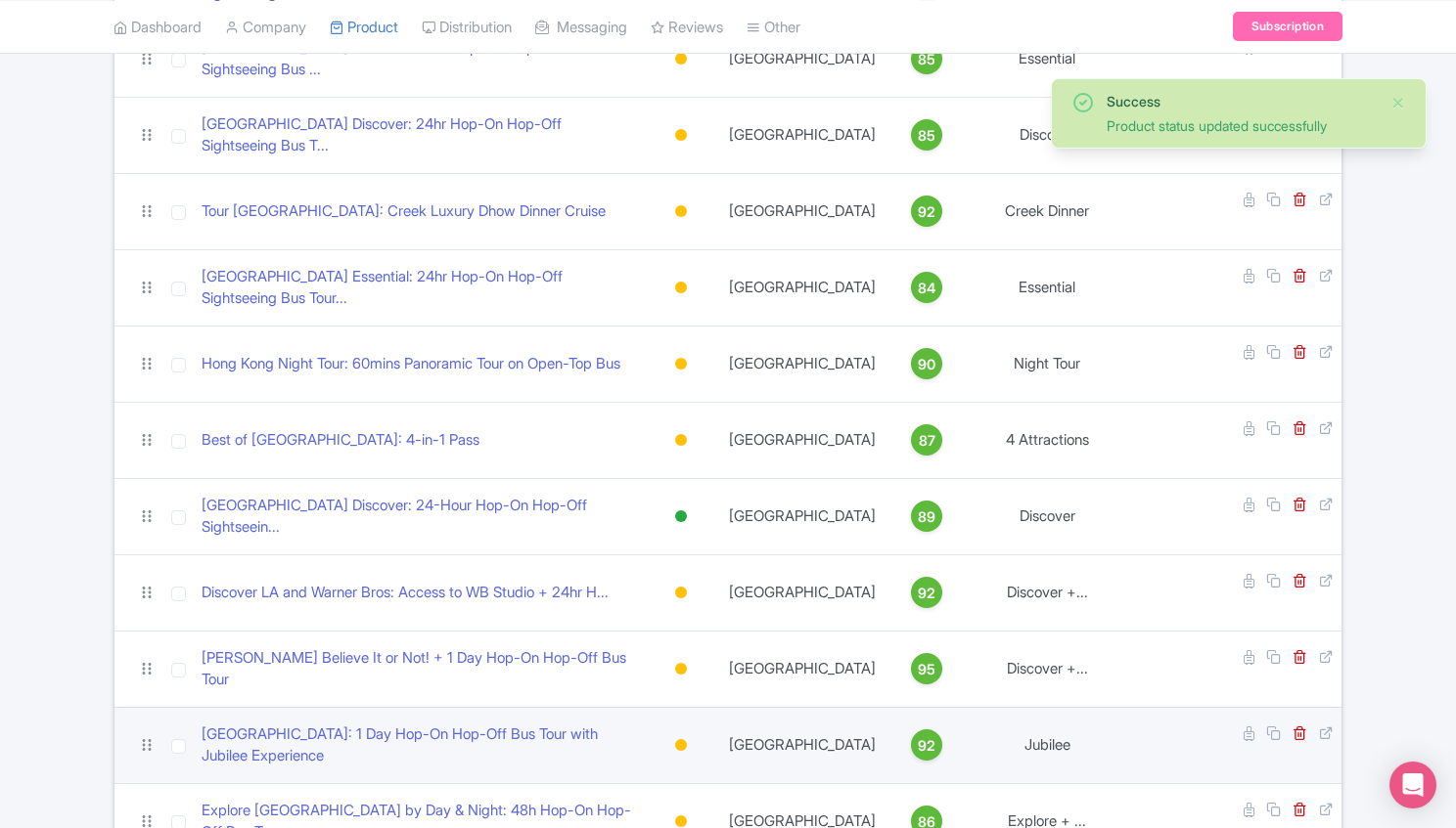
scroll to position [522, 0]
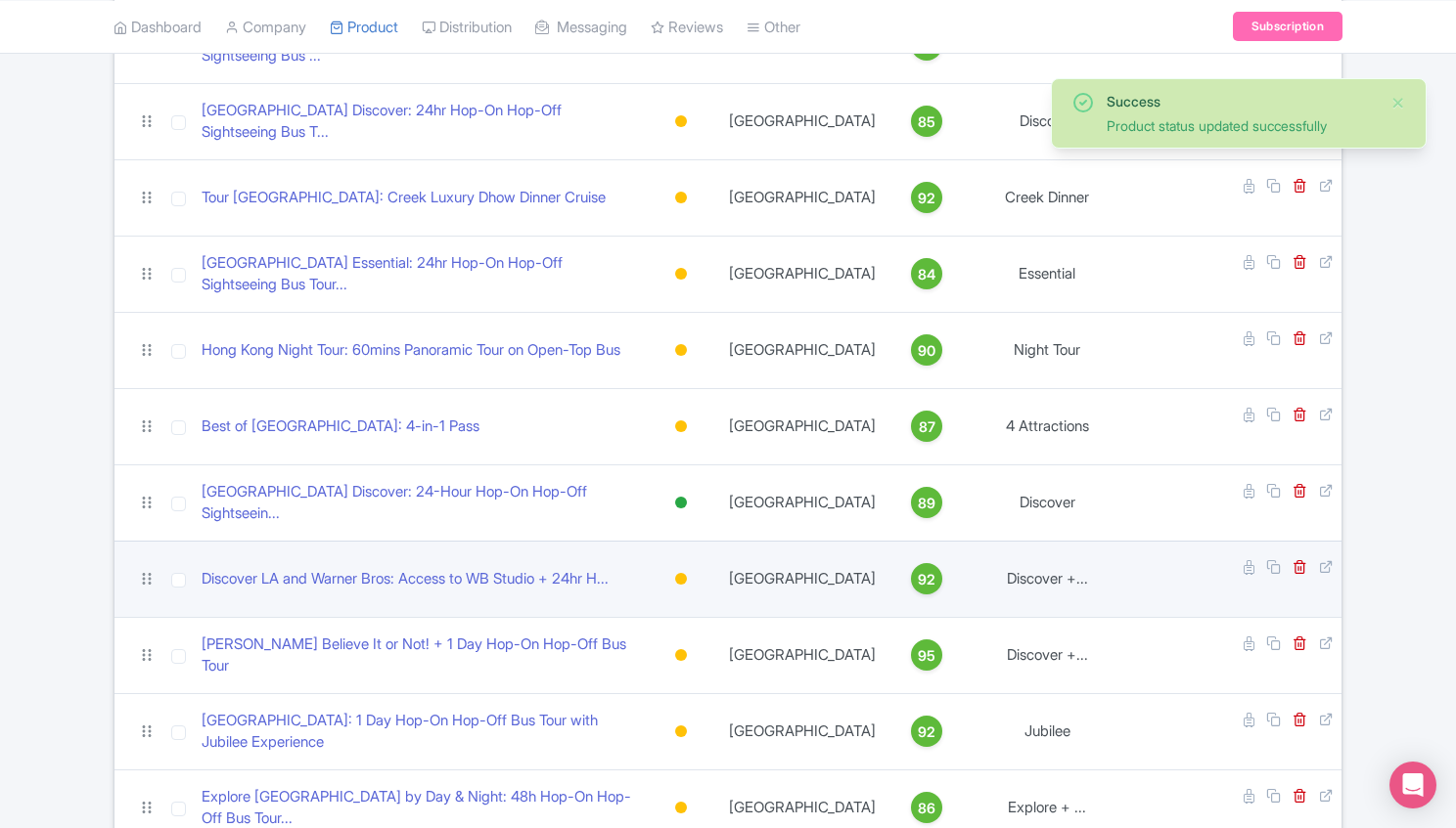
click at [687, 574] on div at bounding box center [682, 580] width 12 height 12
click at [690, 595] on div "Active" at bounding box center [633, 613] width 116 height 36
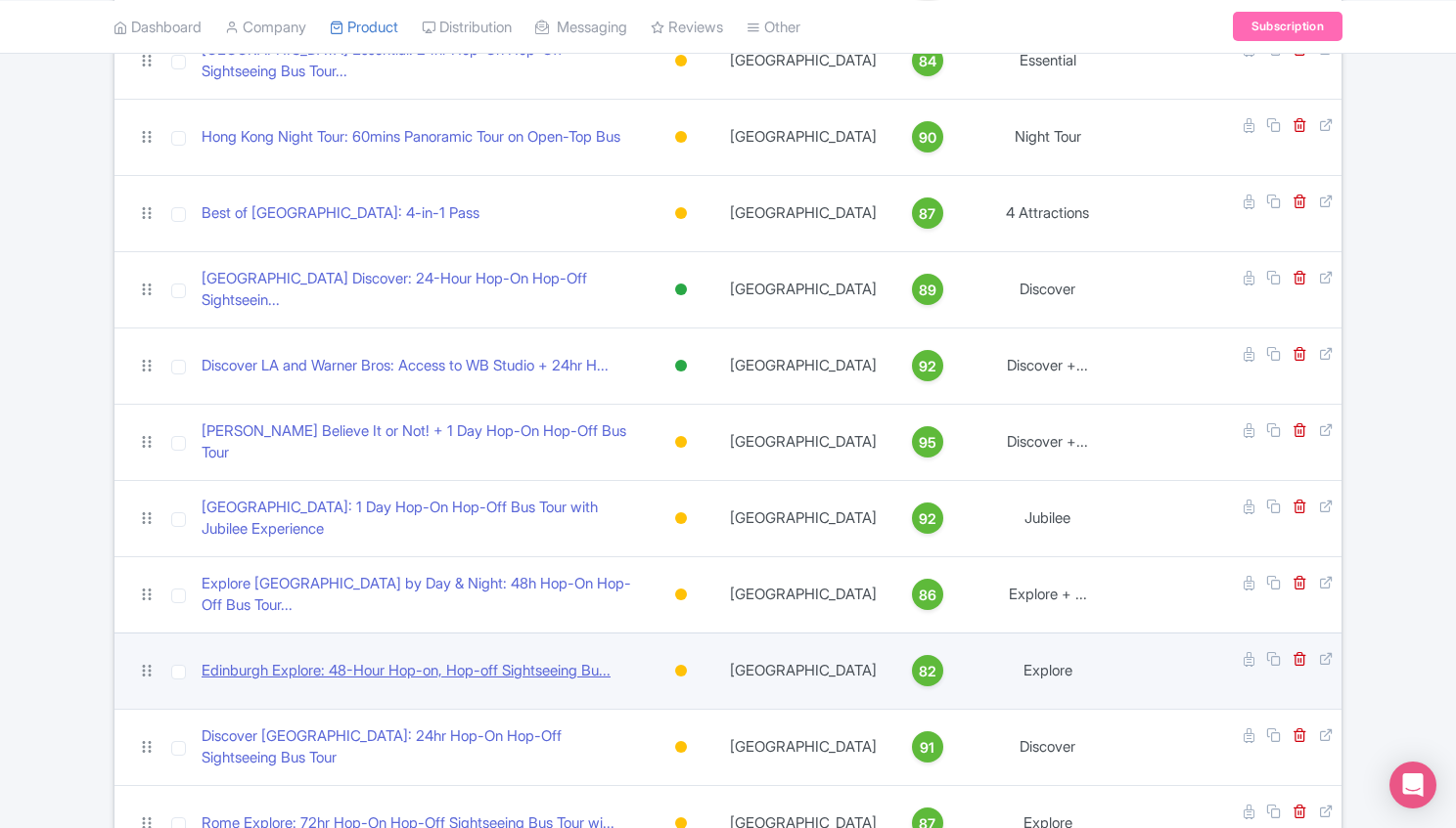
scroll to position [456, 0]
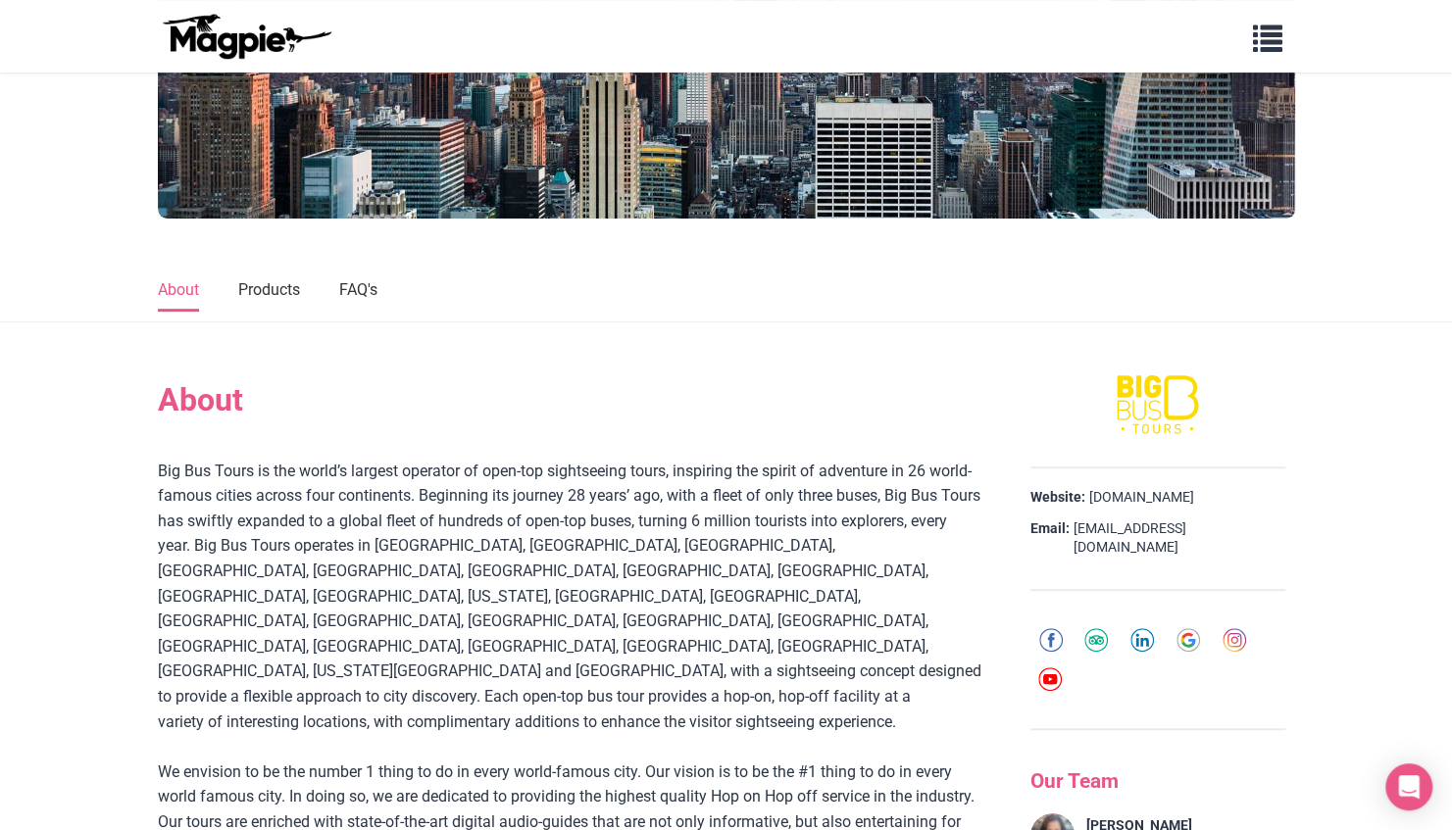
scroll to position [457, 0]
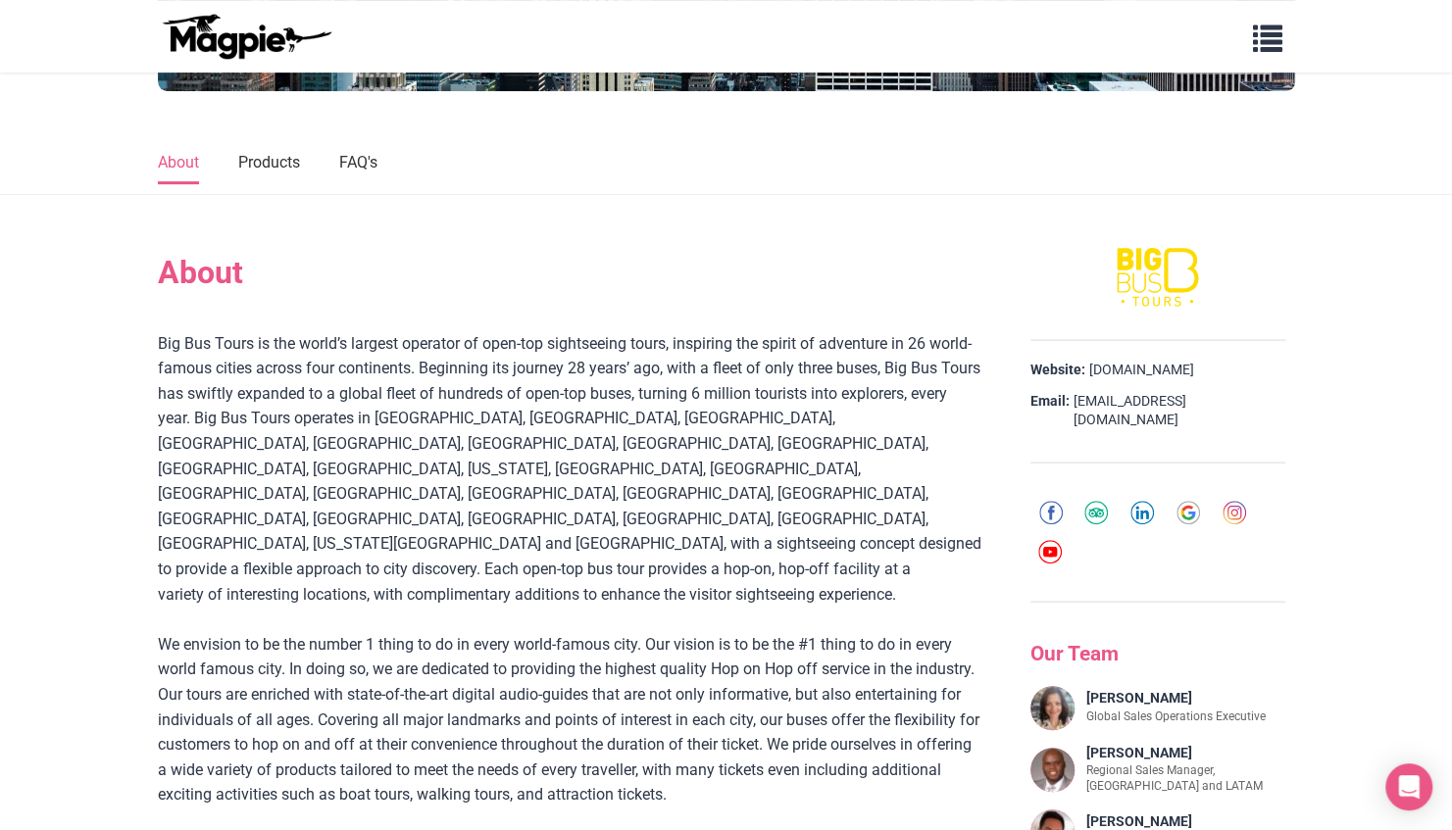
click at [439, 627] on div "Big Bus Tours is the world’s largest operator of open-top sightseeing tours, in…" at bounding box center [570, 569] width 824 height 477
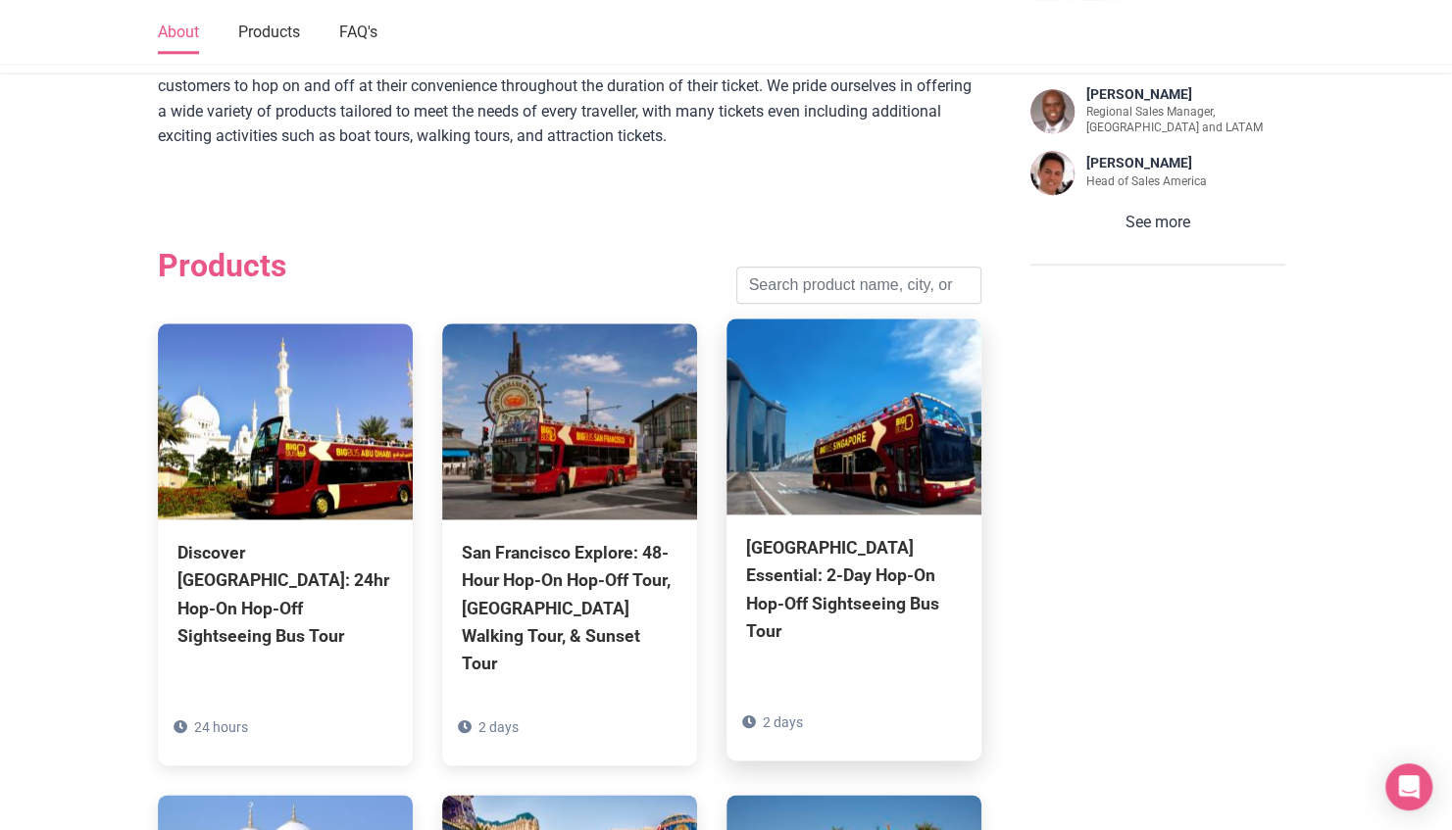
scroll to position [1111, 0]
